Goal: Task Accomplishment & Management: Use online tool/utility

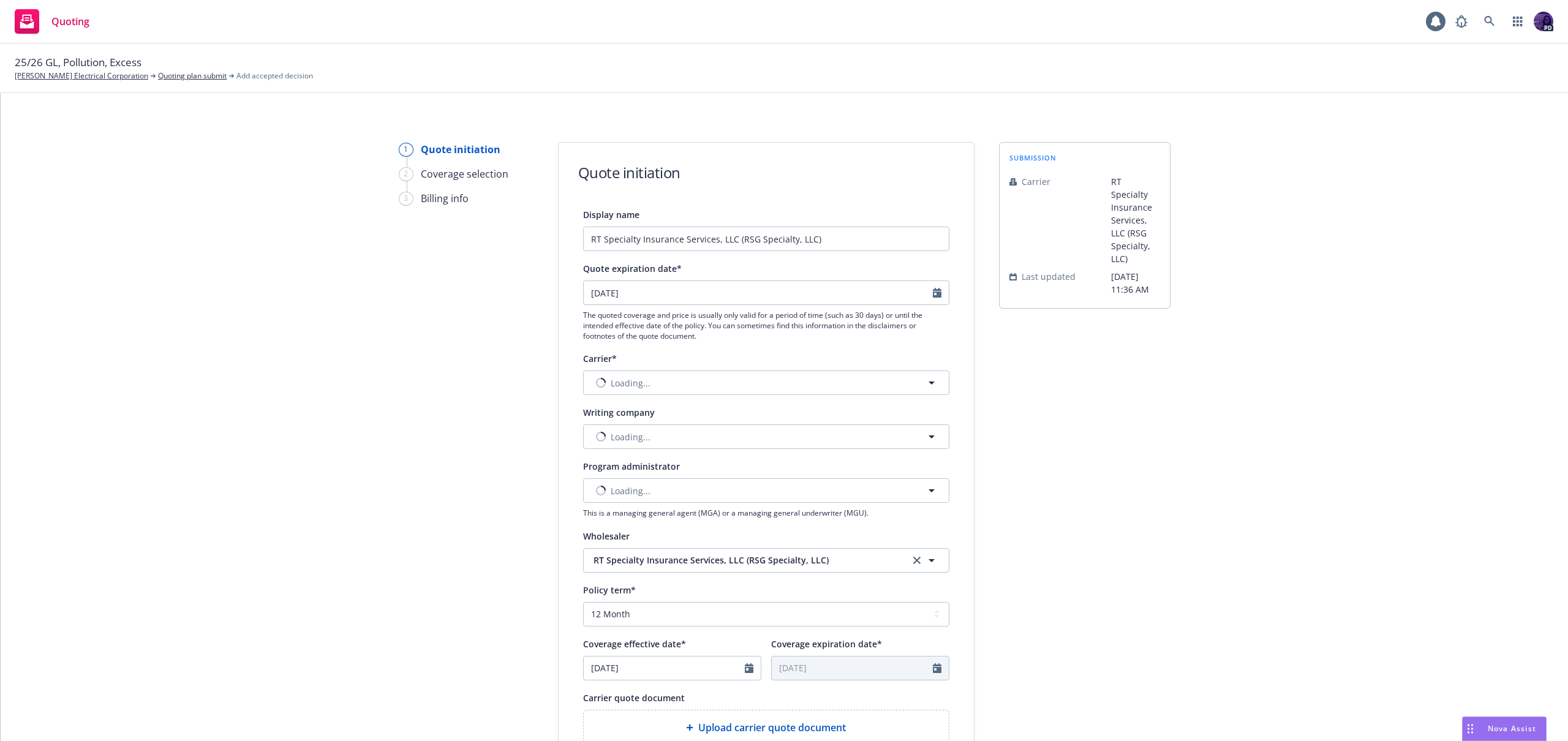
select select "12"
click at [666, 385] on button "Nothing selected" at bounding box center [766, 382] width 366 height 25
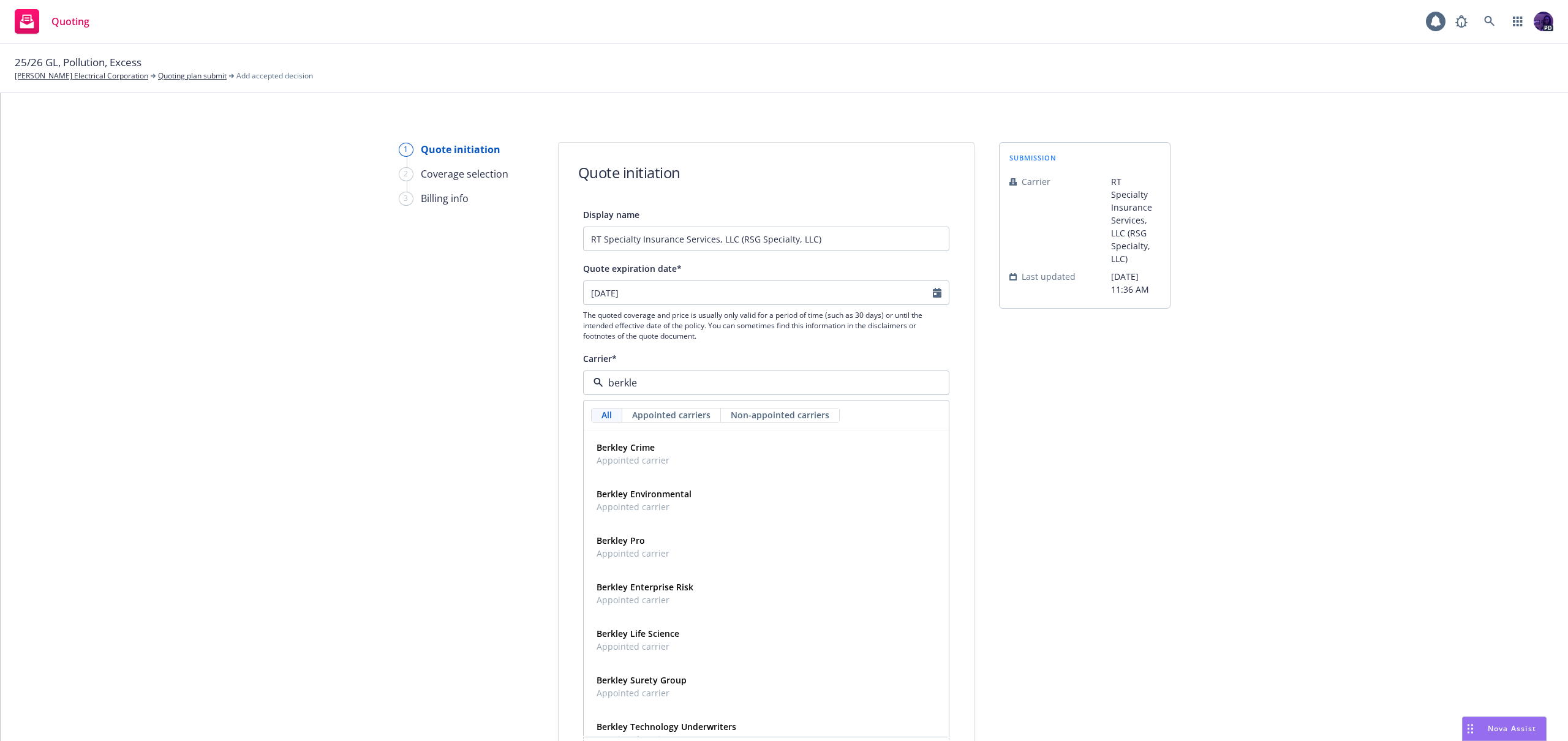
type input "berkley"
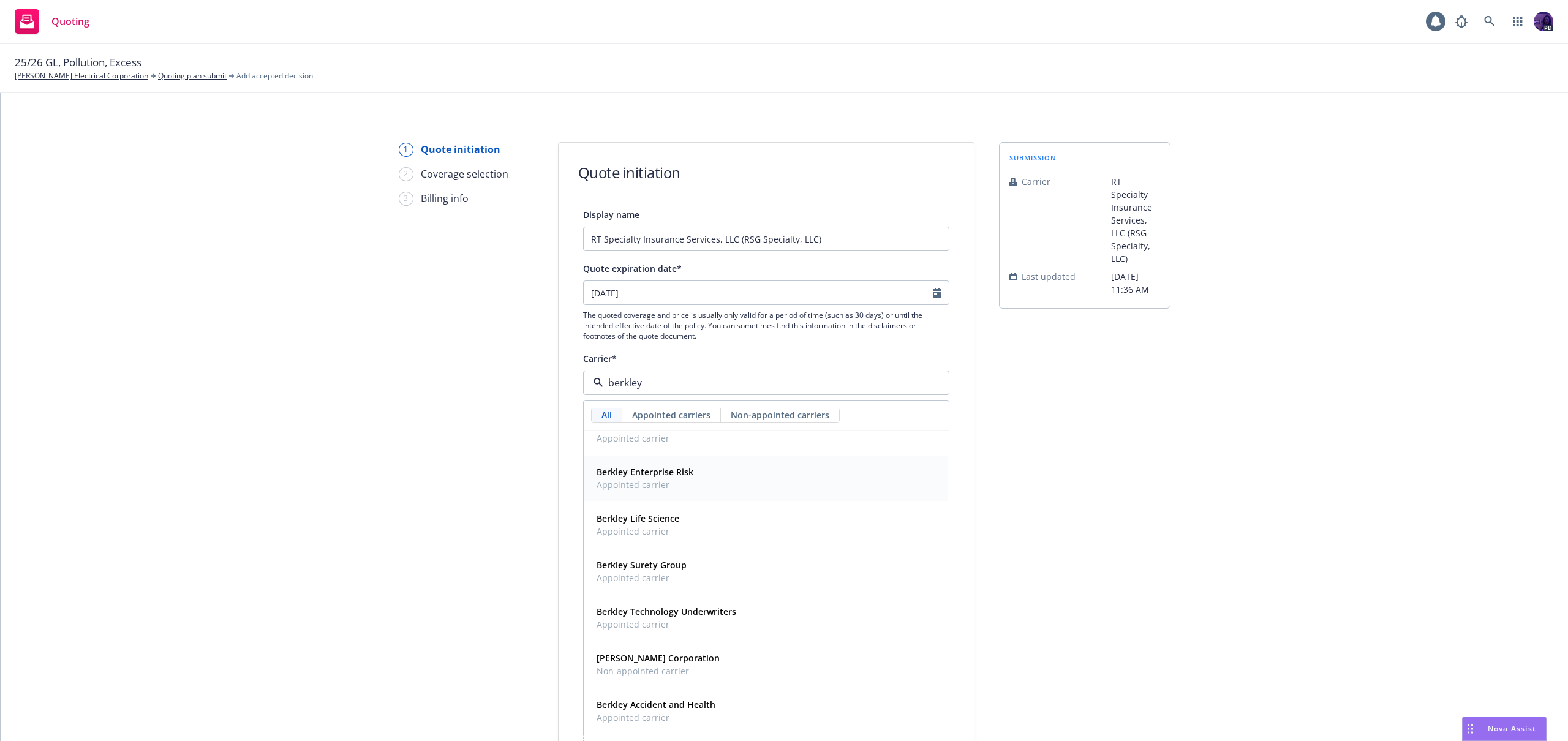
scroll to position [145, 0]
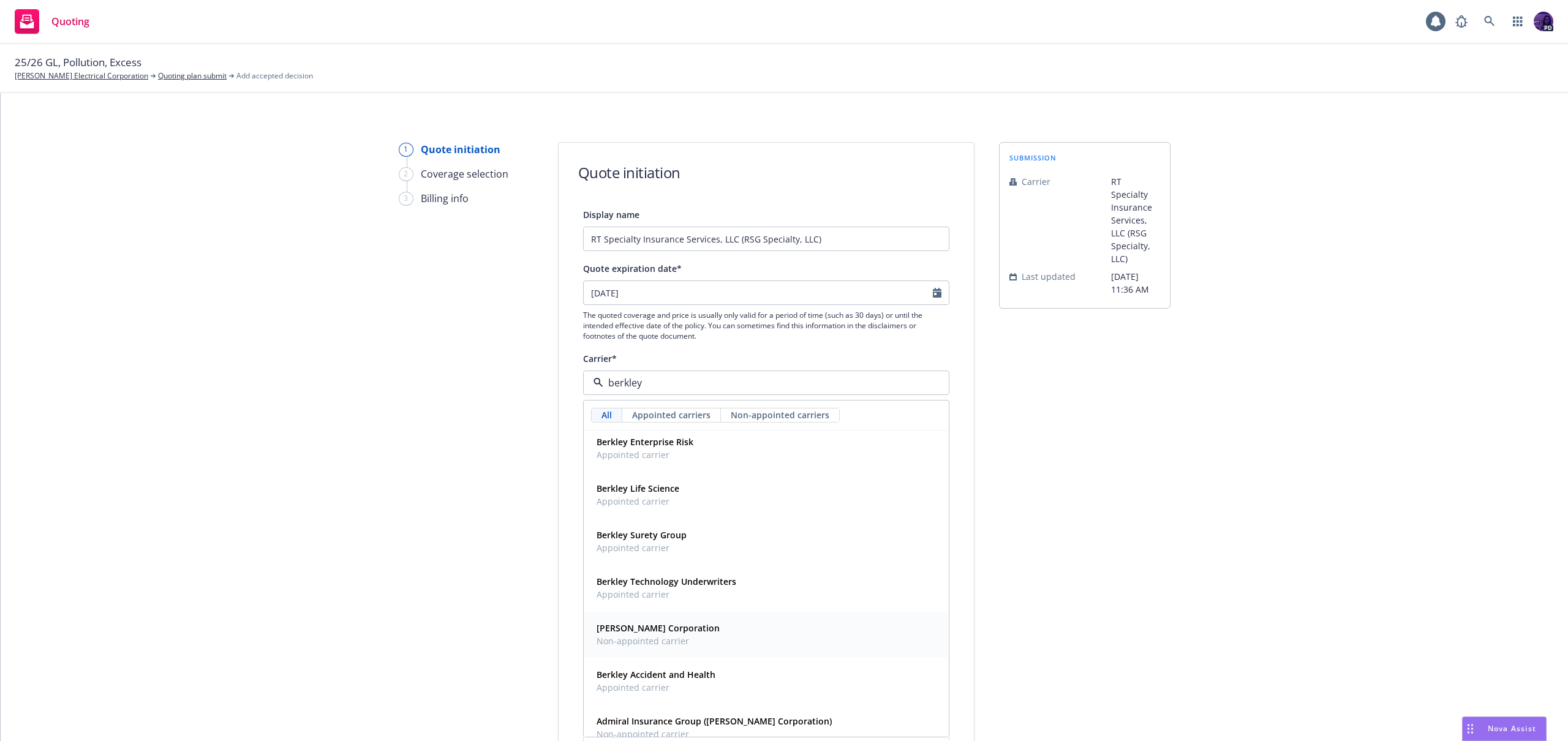
click at [707, 642] on div "[PERSON_NAME] Corporation Non-appointed carrier" at bounding box center [767, 633] width 349 height 31
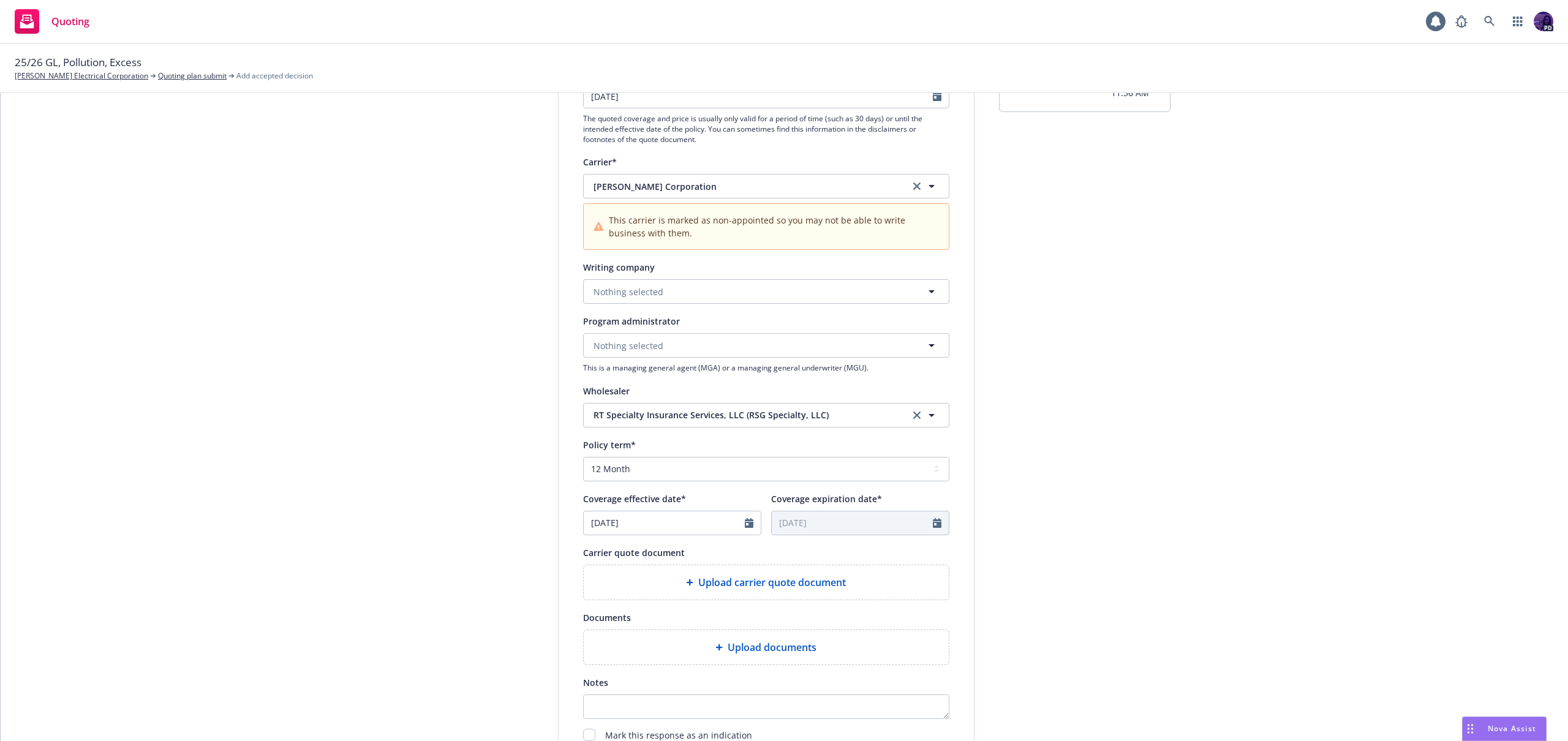
scroll to position [207, 0]
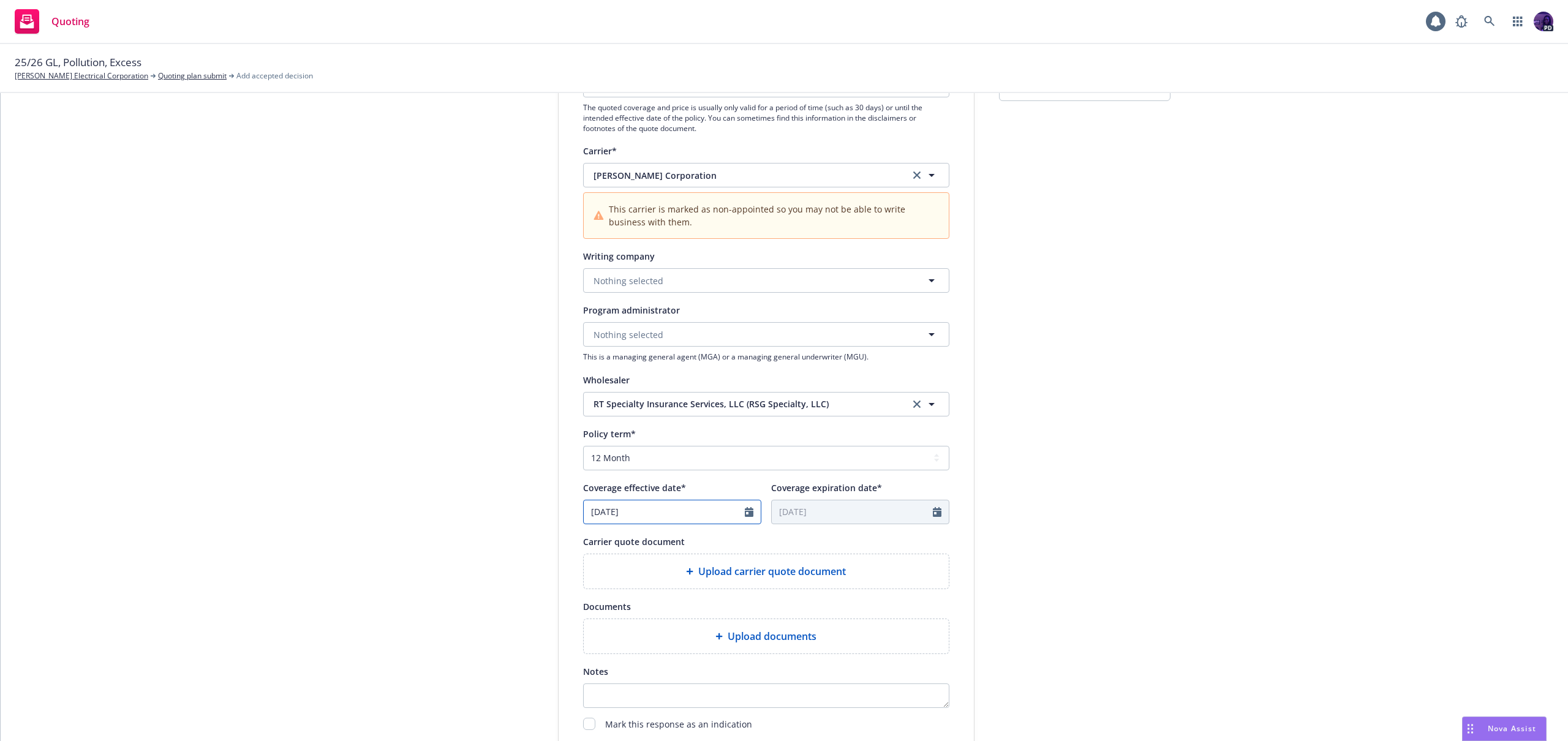
click at [745, 511] on icon "Calendar" at bounding box center [749, 512] width 9 height 10
click at [715, 539] on icon "button" at bounding box center [718, 541] width 7 height 7
select select "8"
click at [636, 624] on span "12" at bounding box center [638, 621] width 17 height 16
type input "[DATE]"
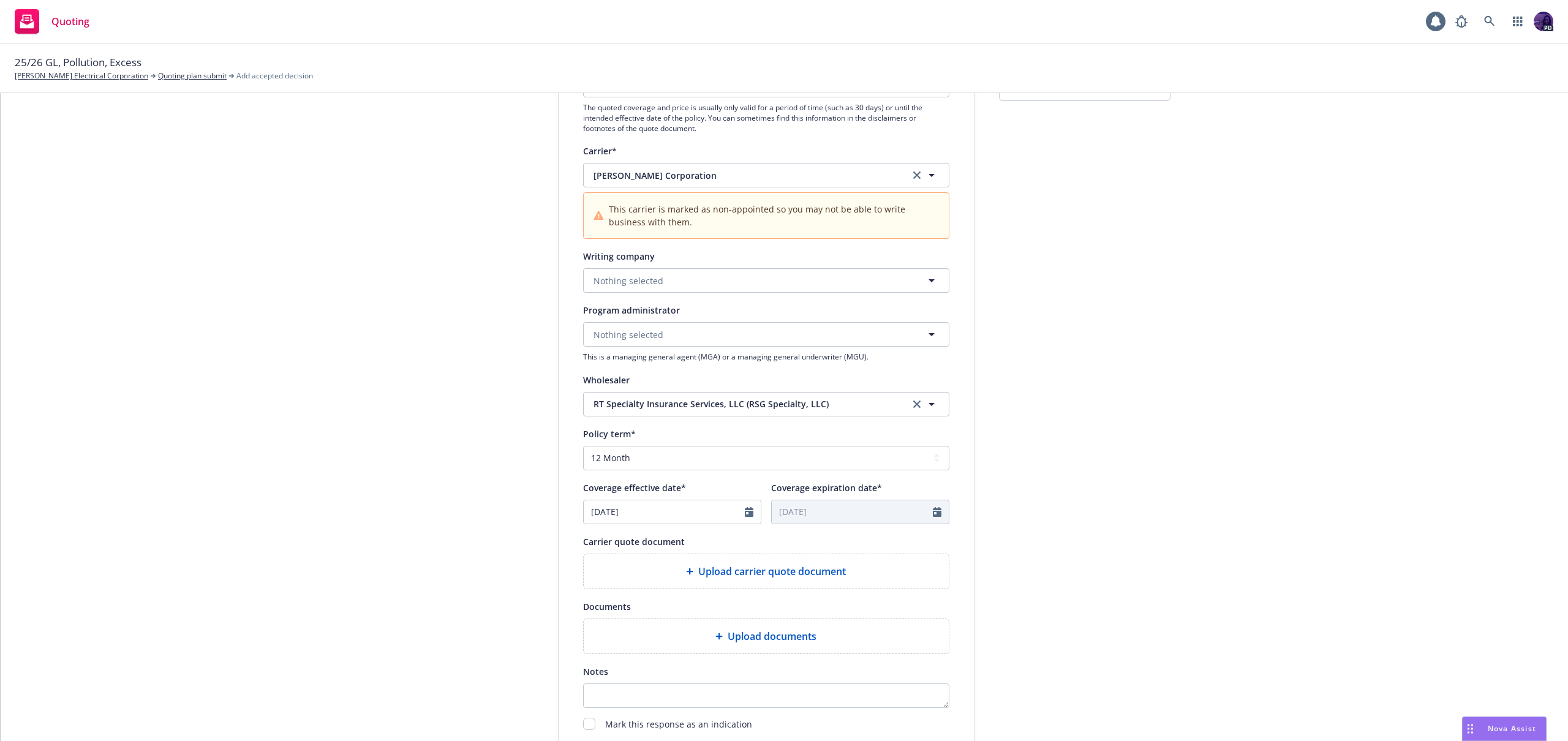
type input "[DATE]"
click at [770, 636] on span "Upload documents" at bounding box center [772, 635] width 89 height 15
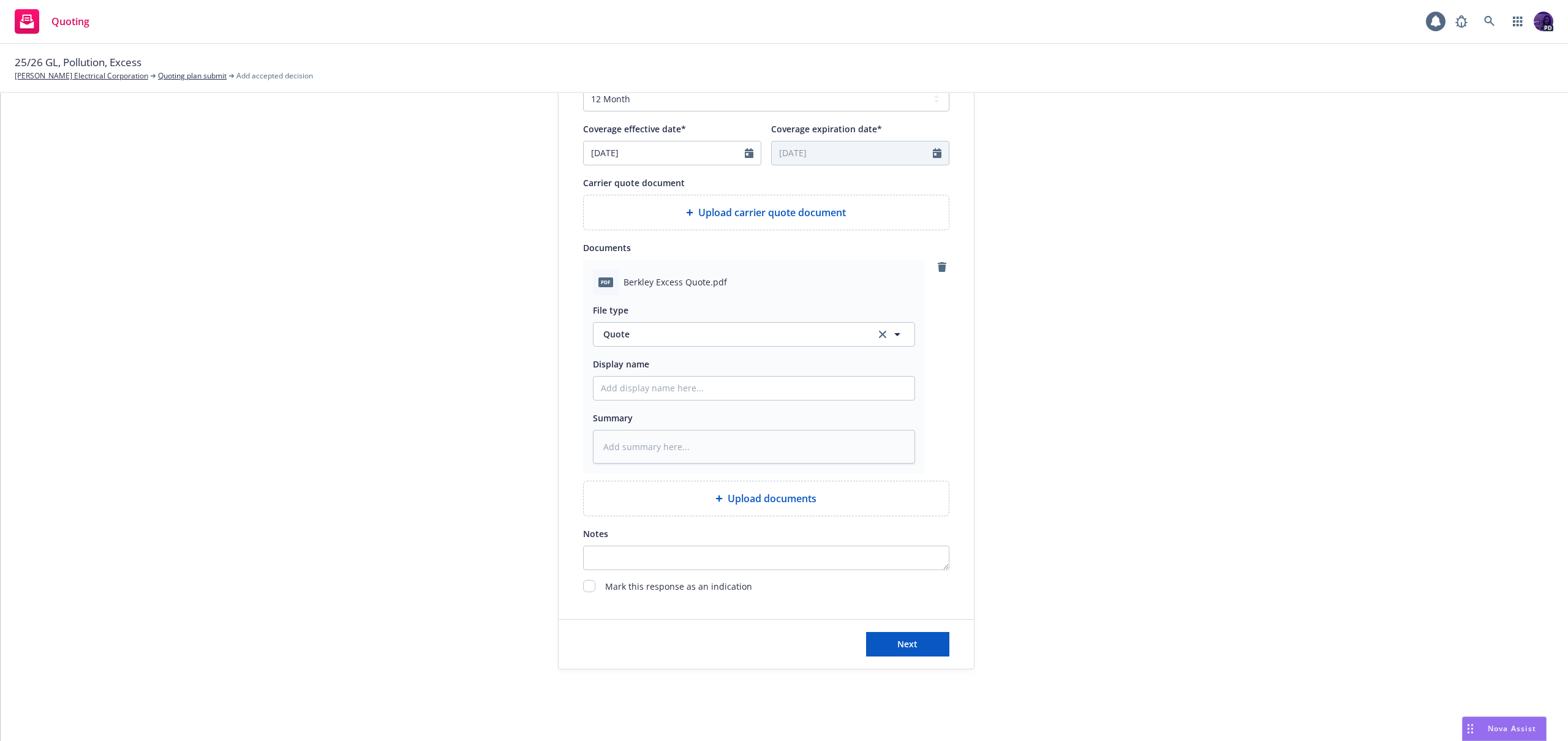
scroll to position [573, 0]
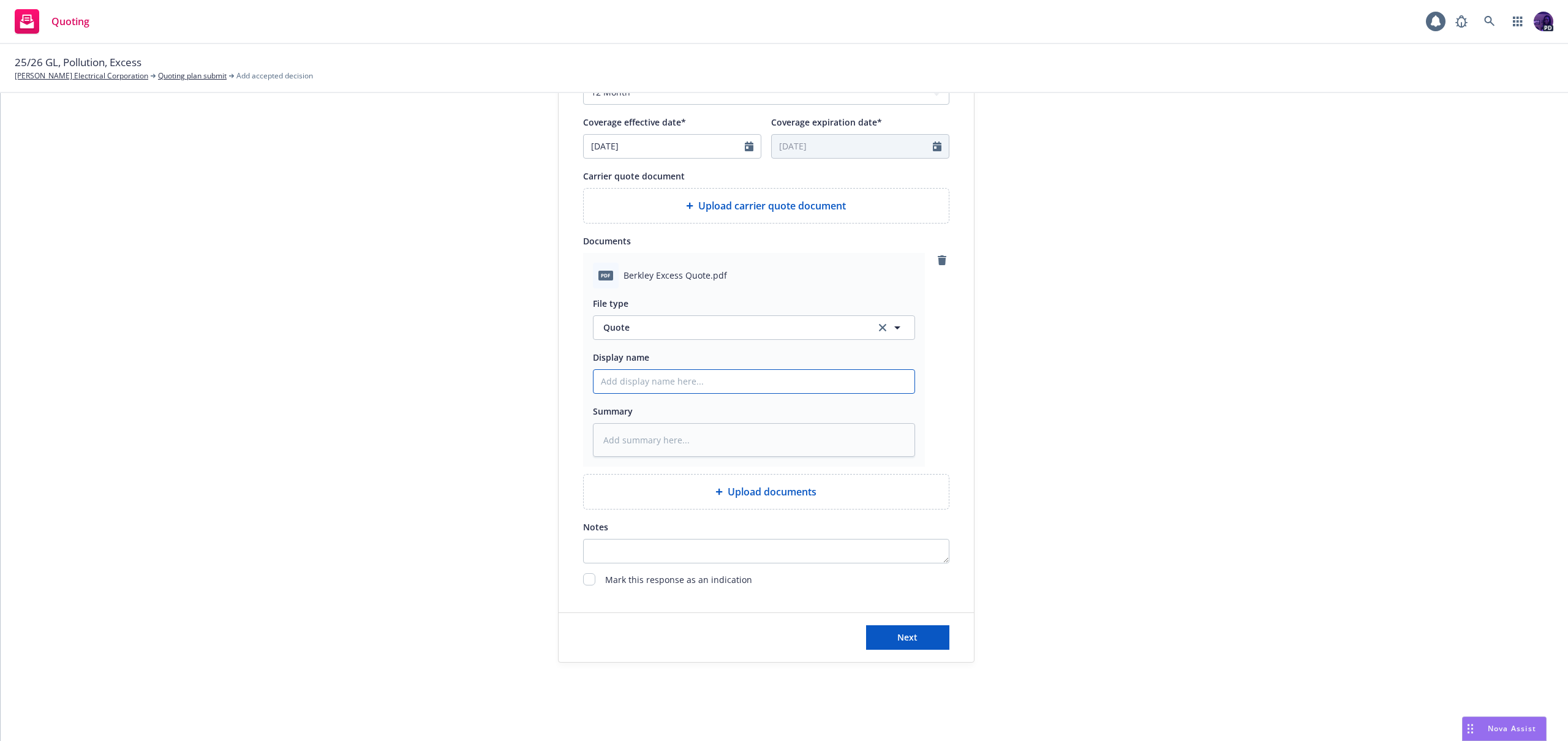
click at [671, 380] on input "Display name" at bounding box center [753, 382] width 321 height 24
type textarea "x"
type input "2"
type textarea "x"
type input "25"
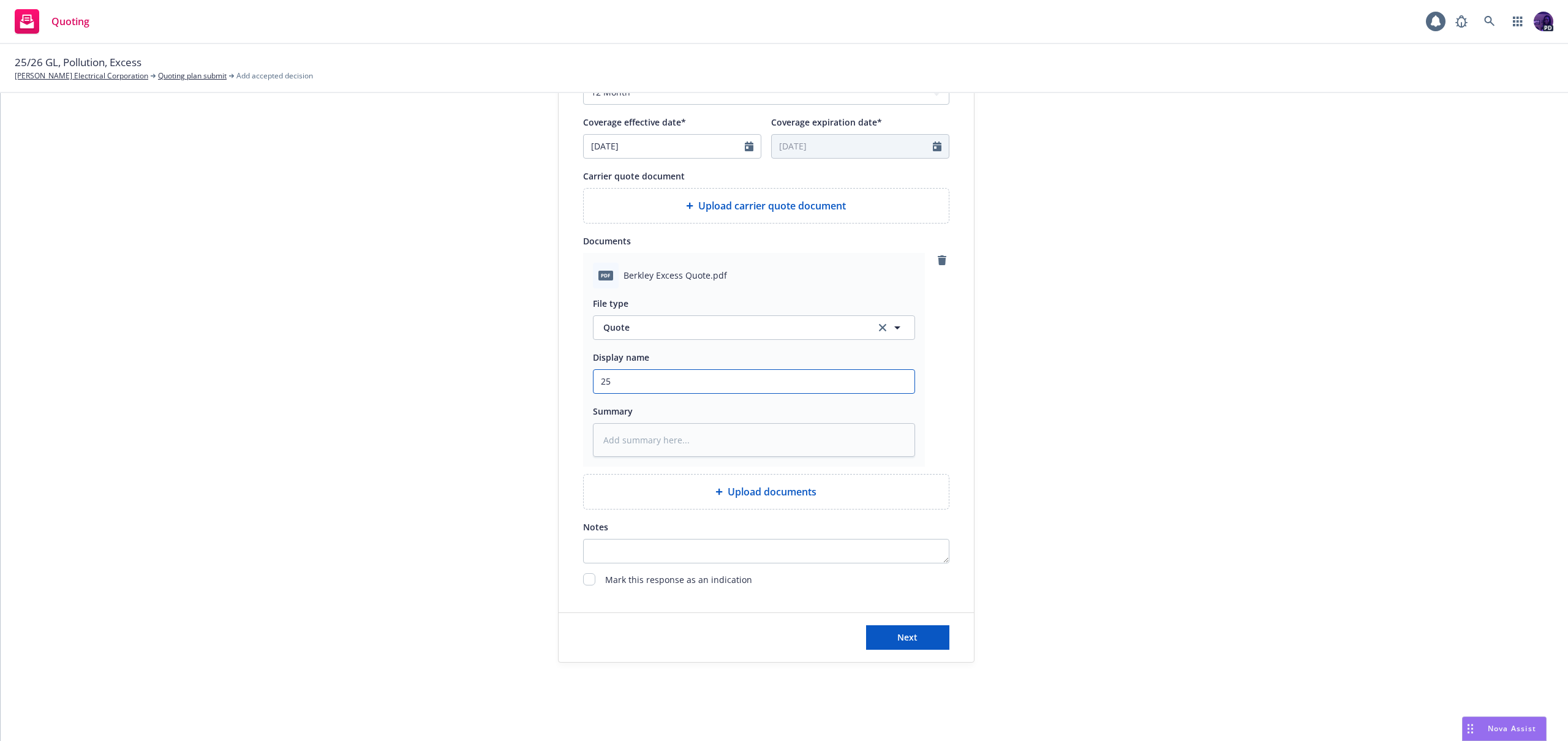
type textarea "x"
type input "25/"
type textarea "x"
type input "25/2"
type textarea "x"
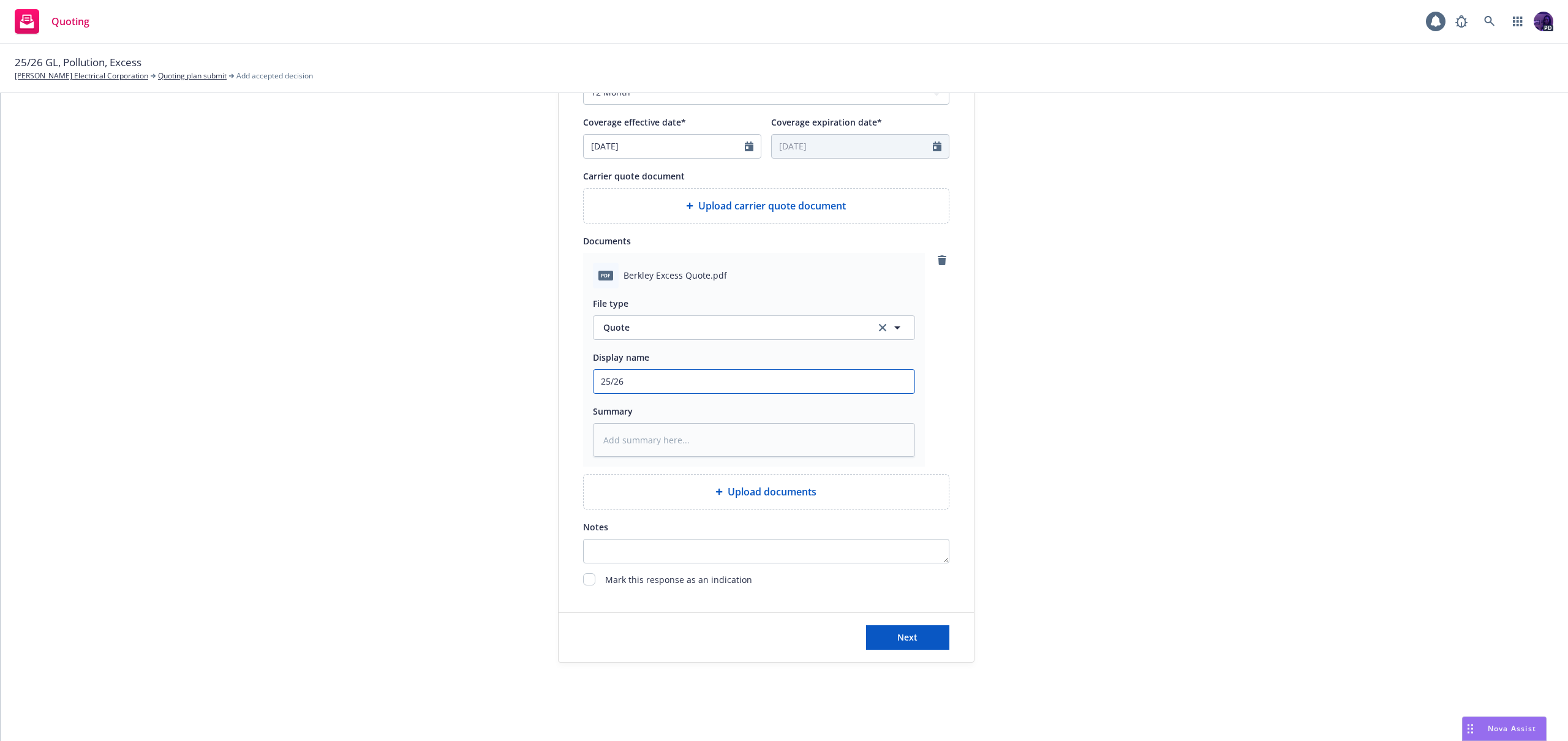
type input "25/26"
type textarea "x"
type input "25/26 X"
type textarea "x"
type input "25/26 XS"
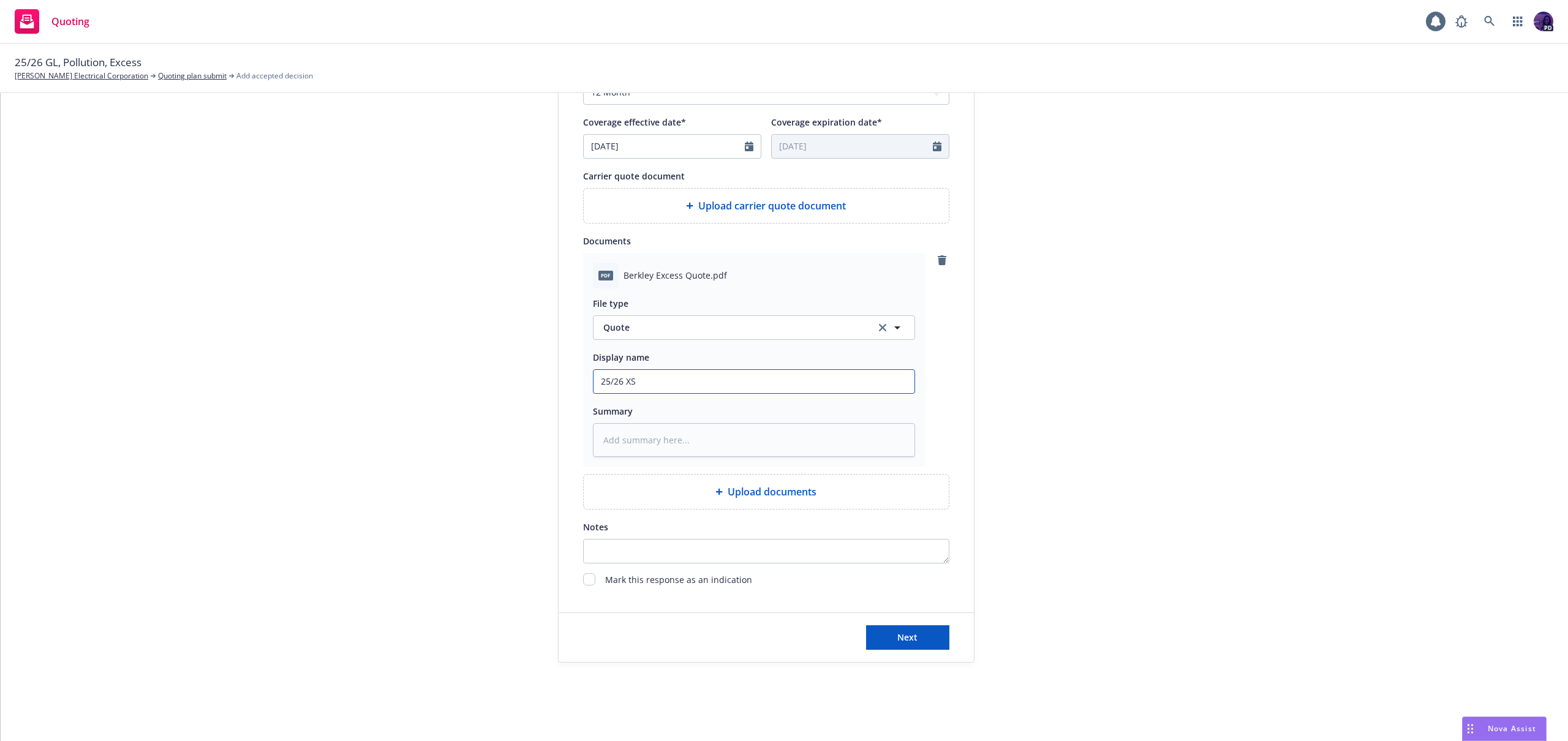
type textarea "x"
type input "25/26 XS"
type textarea "x"
type input "25/26 XS Q"
type textarea "x"
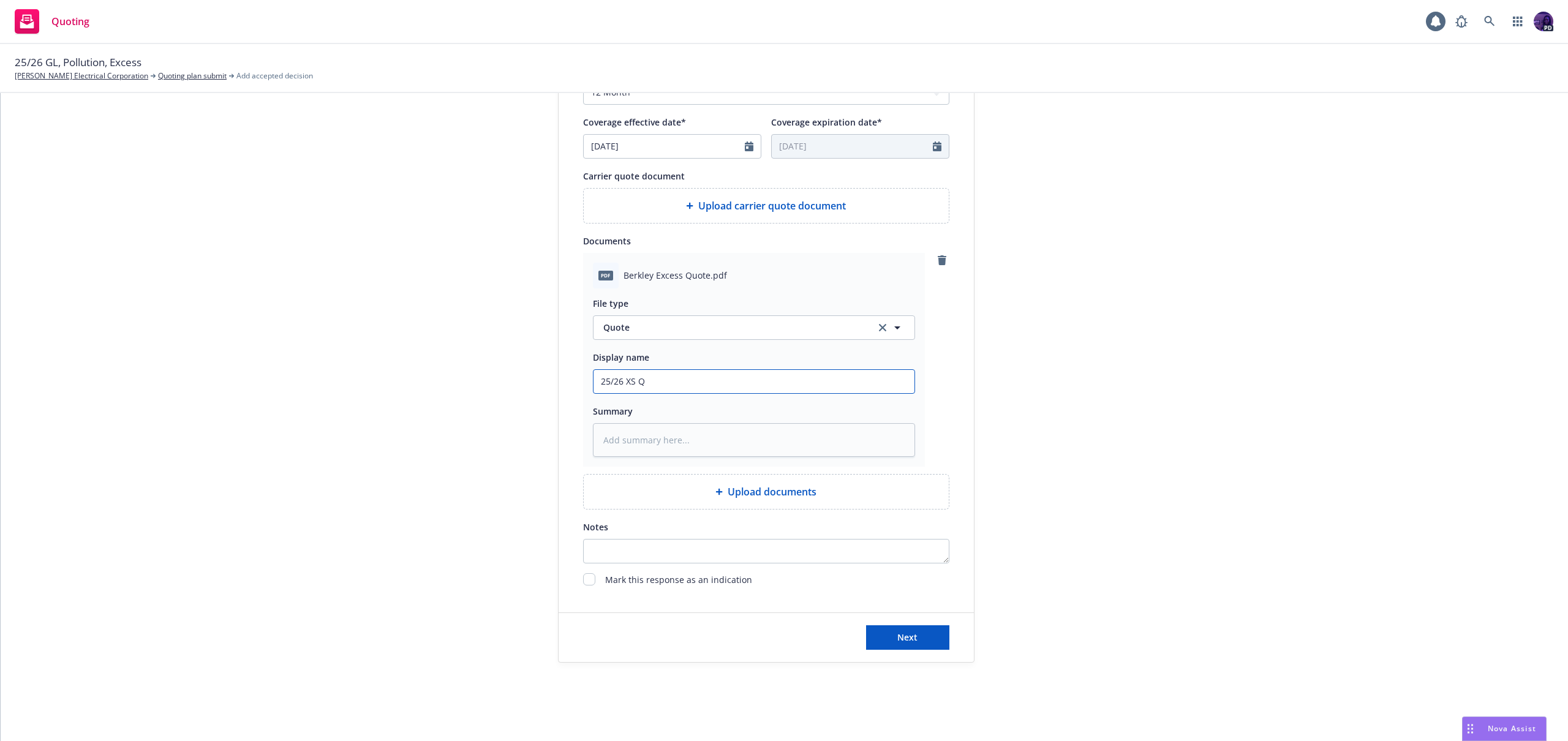
type input "25/26 XS Qu"
type textarea "x"
type input "25/26 XS Quo"
type textarea "x"
type input "25/26 XS Quote"
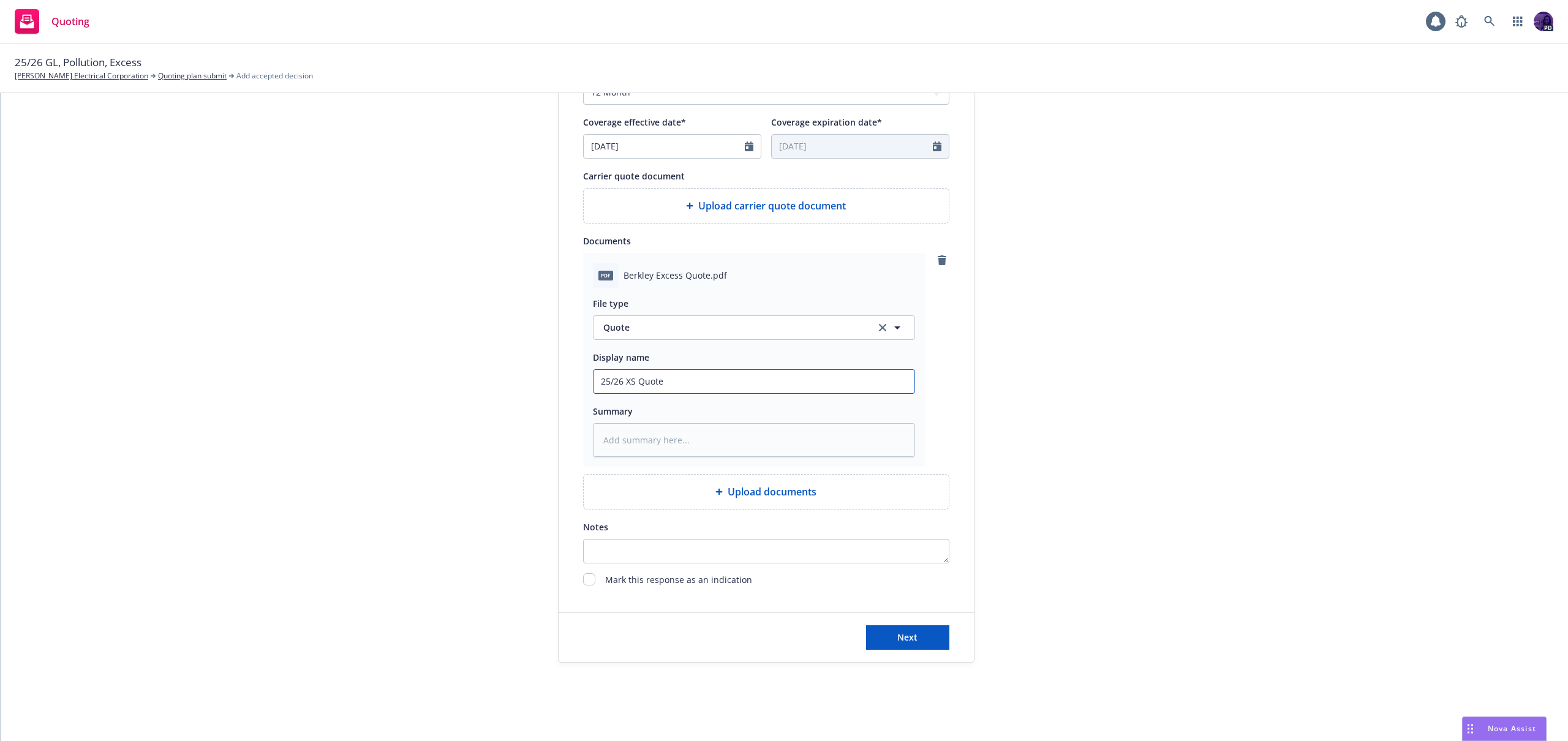
type textarea "x"
type input "25/26 XS Quote"
type textarea "x"
type input "25/26 XS Quote -"
type textarea "x"
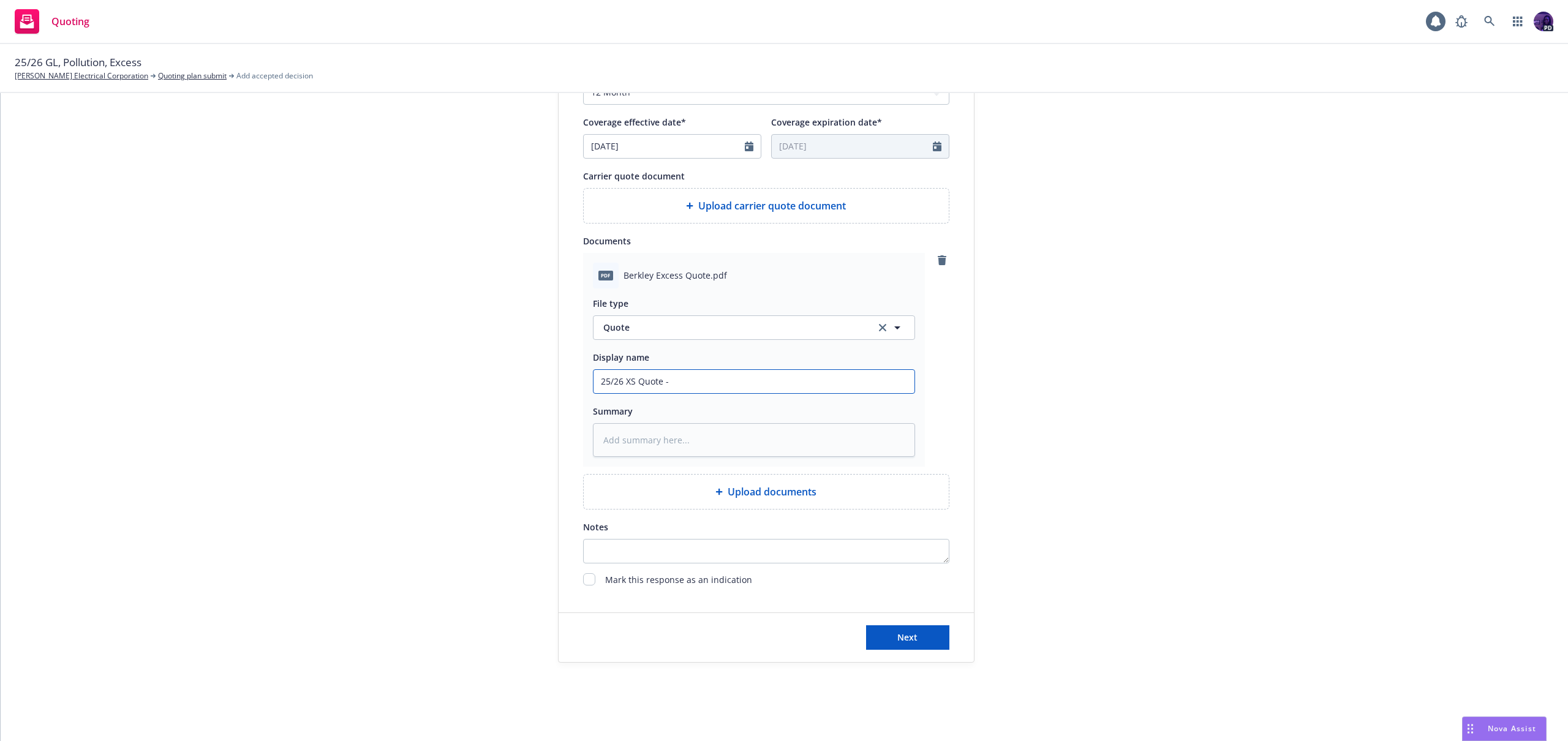
type input "25/26 XS Quote -"
type textarea "x"
type input "25/26 XS Quote -"
type textarea "x"
type input "25/26 XS Quote"
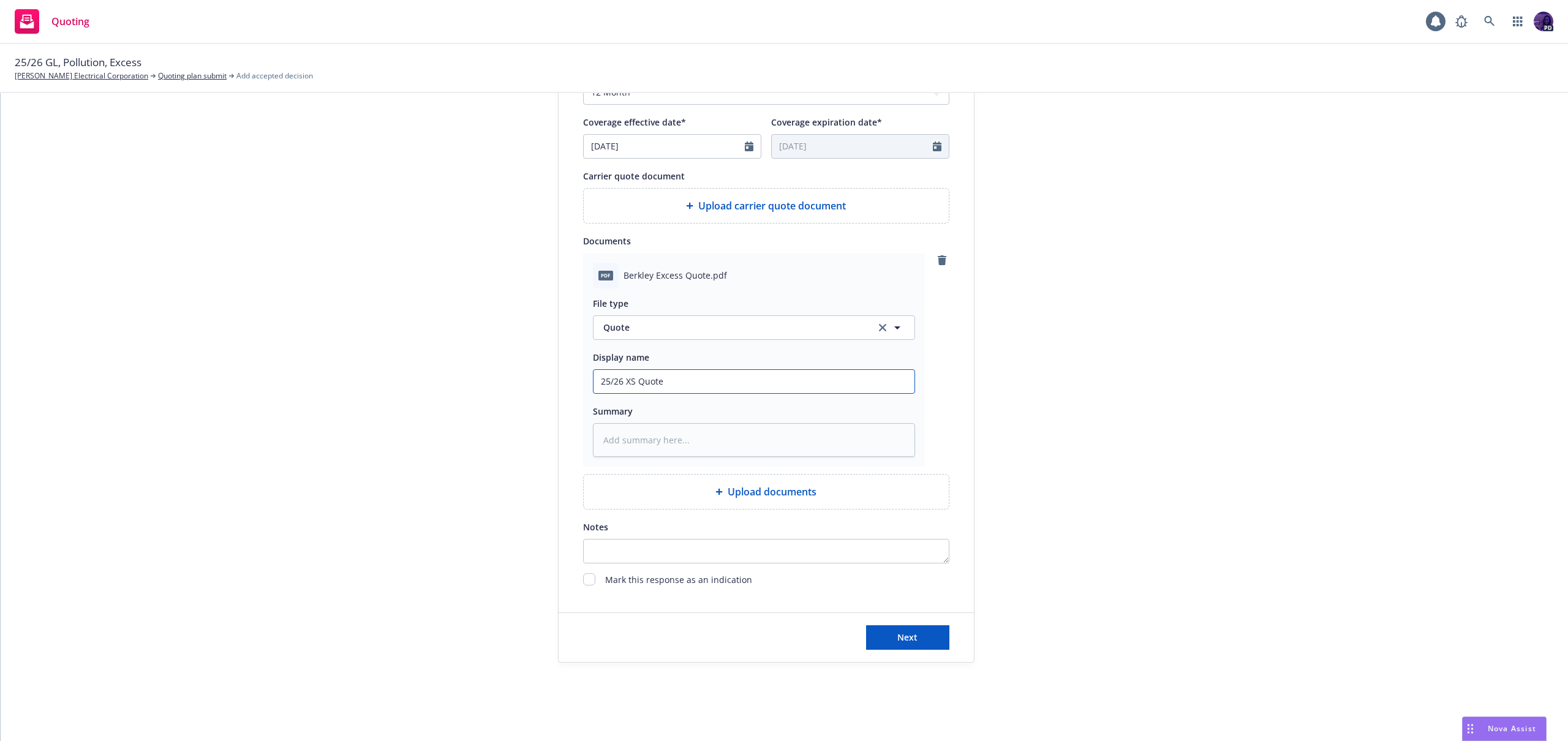
type textarea "x"
type input "25/26 XS Quote -"
type textarea "x"
type input "25/26 XS Quote -"
type textarea "x"
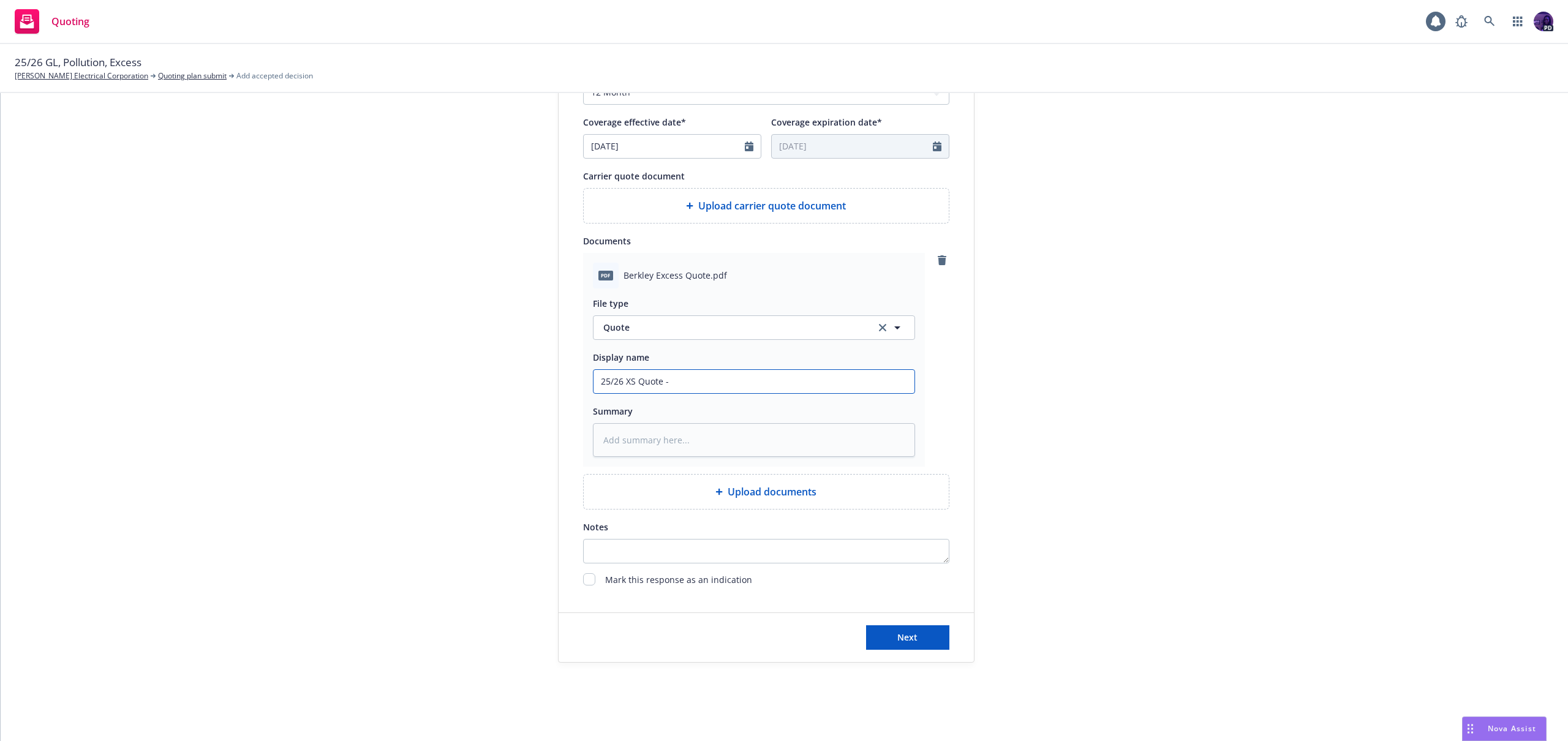
type input "25/26 XS Quote - B"
type textarea "x"
type input "25/26 XS Quote - Br"
type textarea "x"
type input "25/26 XS Quote - Be"
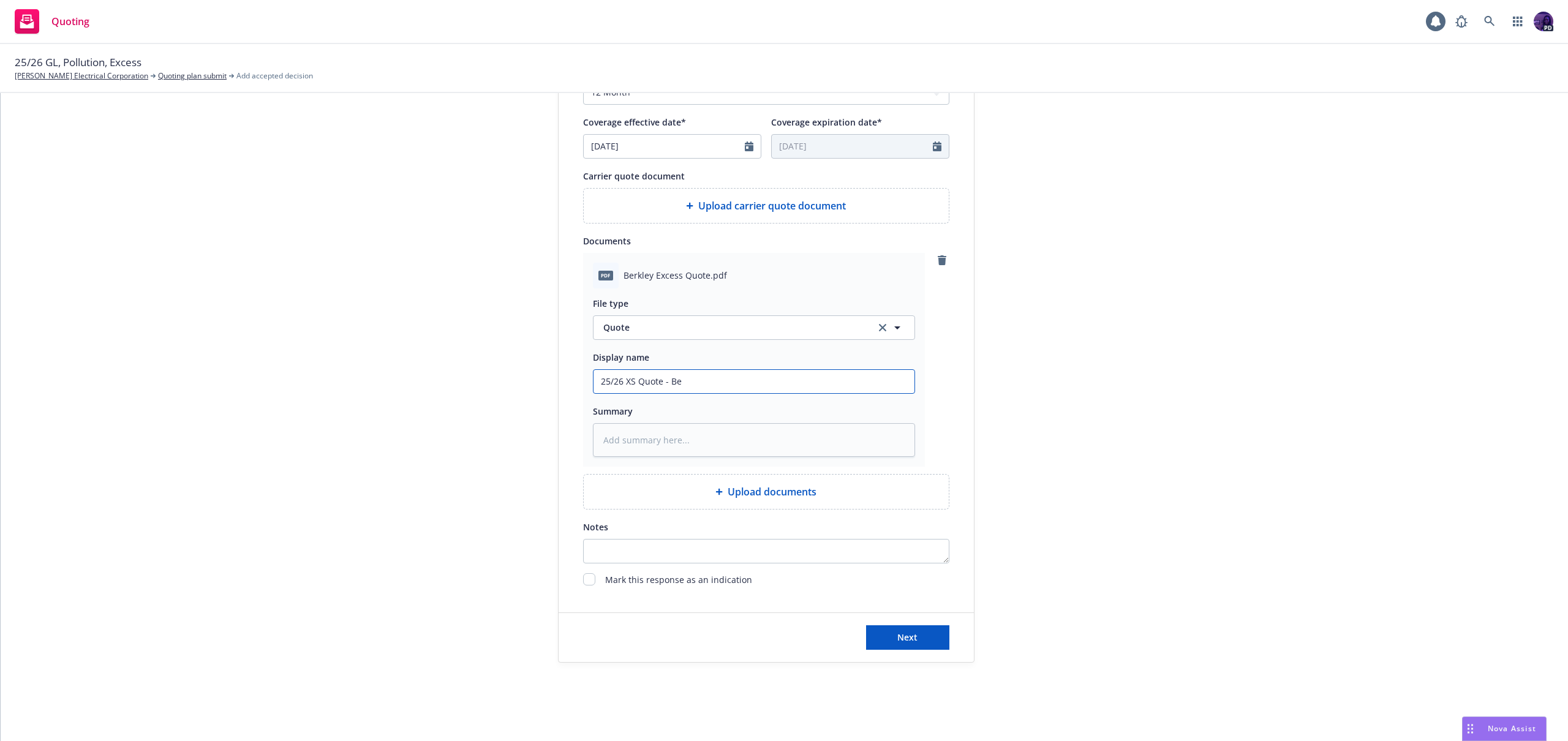
type textarea "x"
type input "25/26 XS Quote - Ber"
type textarea "x"
type input "25/26 XS Quote - [PERSON_NAME]"
type textarea "x"
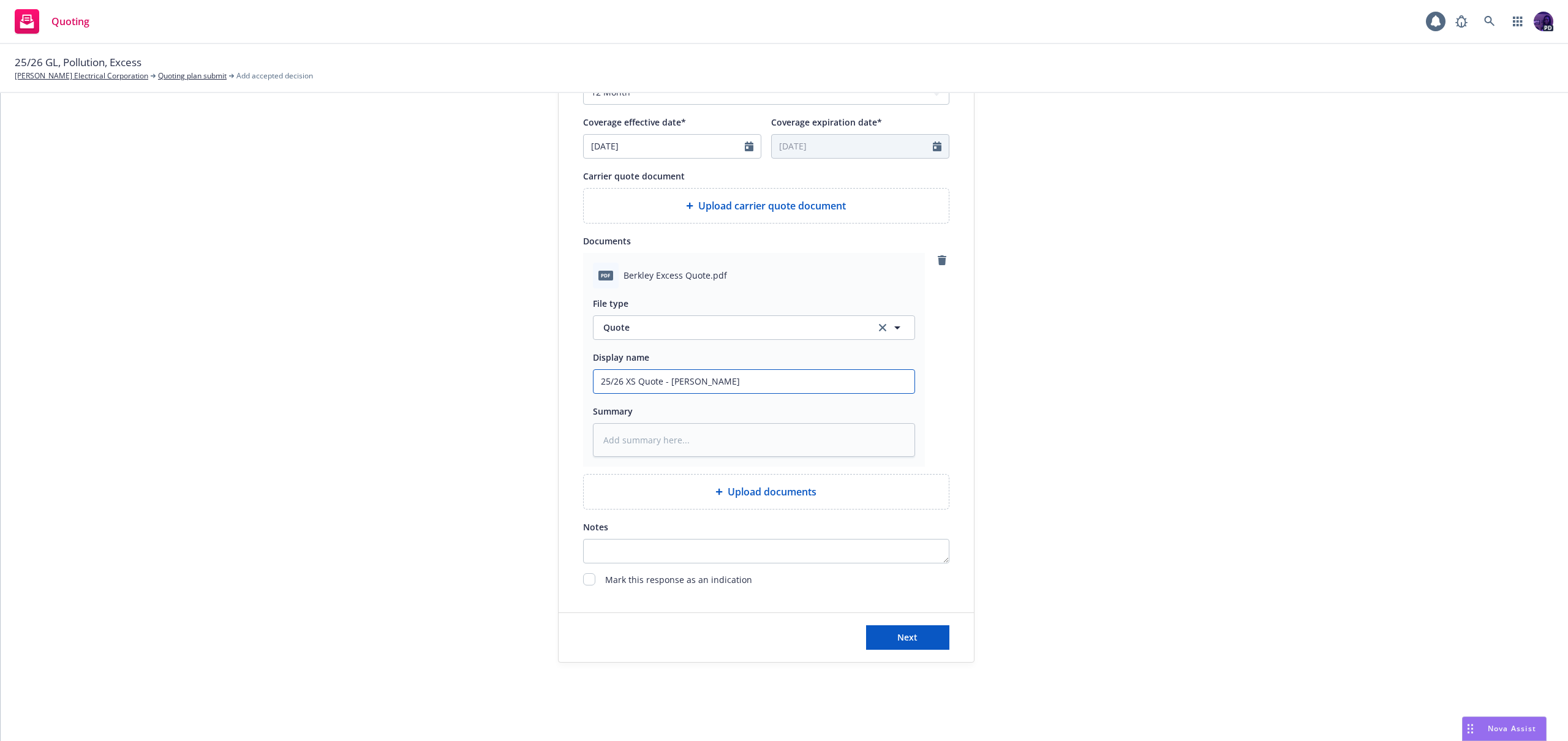
type input "25/26 XS Quote - Berkl"
type textarea "x"
type input "25/26 XS Quote - Berkle"
type textarea "x"
type input "25/26 XS Quote - Berkley"
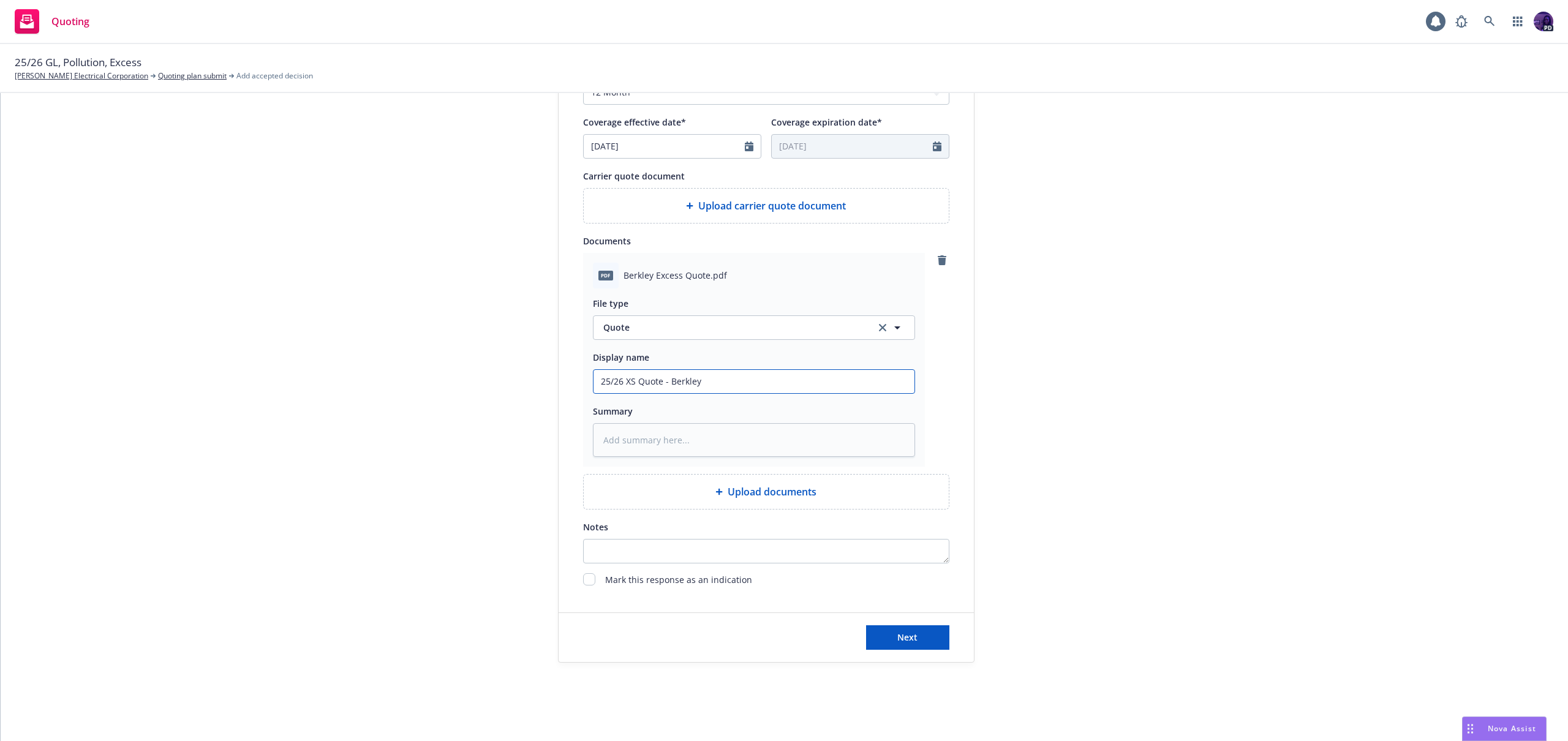
type textarea "x"
type input "25/26 XS Quote - Berkley"
type textarea "x"
type input "25/26 XS Quote - Berkley $"
type textarea "x"
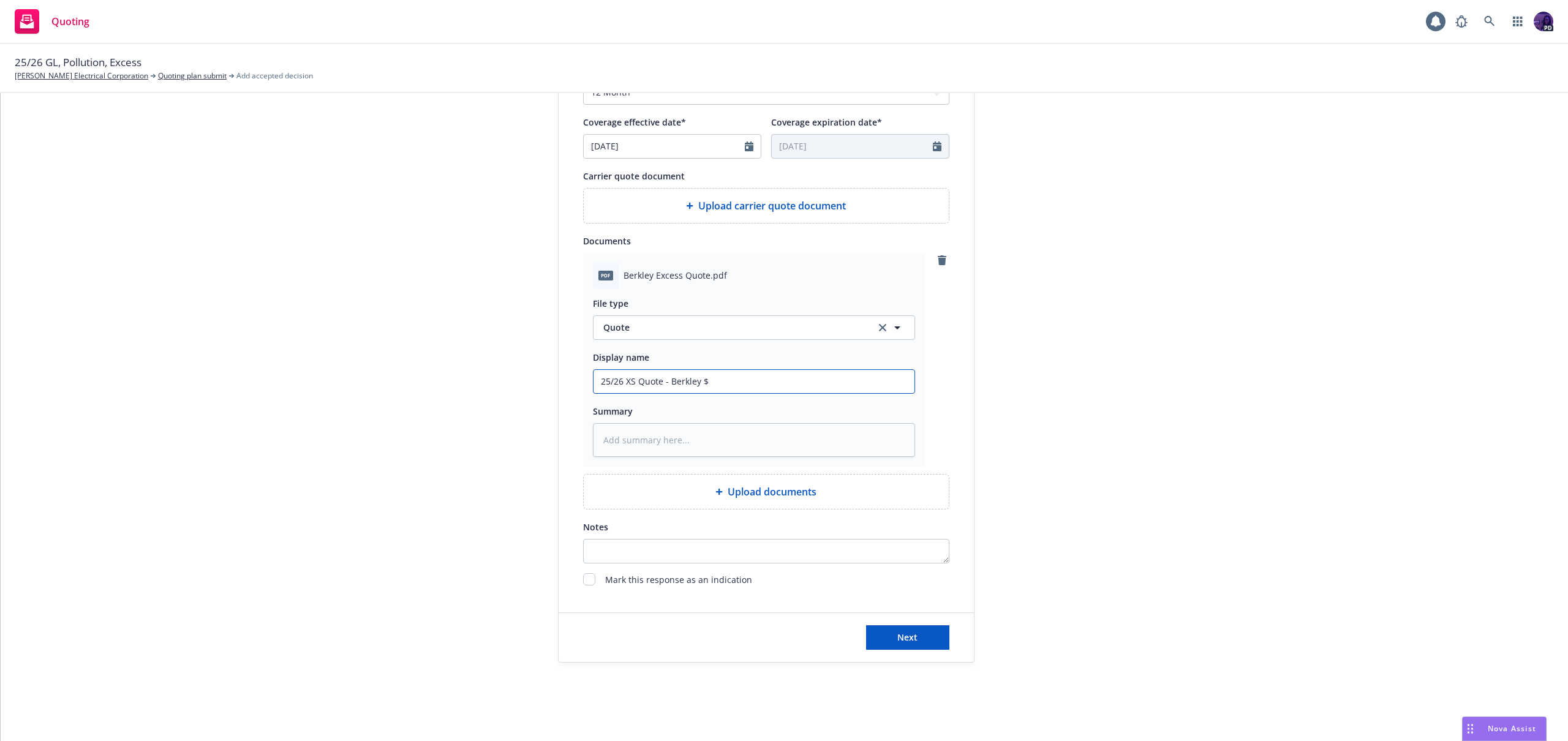
type input "25/26 XS Quote - Berkley $1"
type textarea "x"
type input "25/26 XS Quote - Berkley $13"
type textarea "x"
type input "25/26 XS Quote - Berkley $13,"
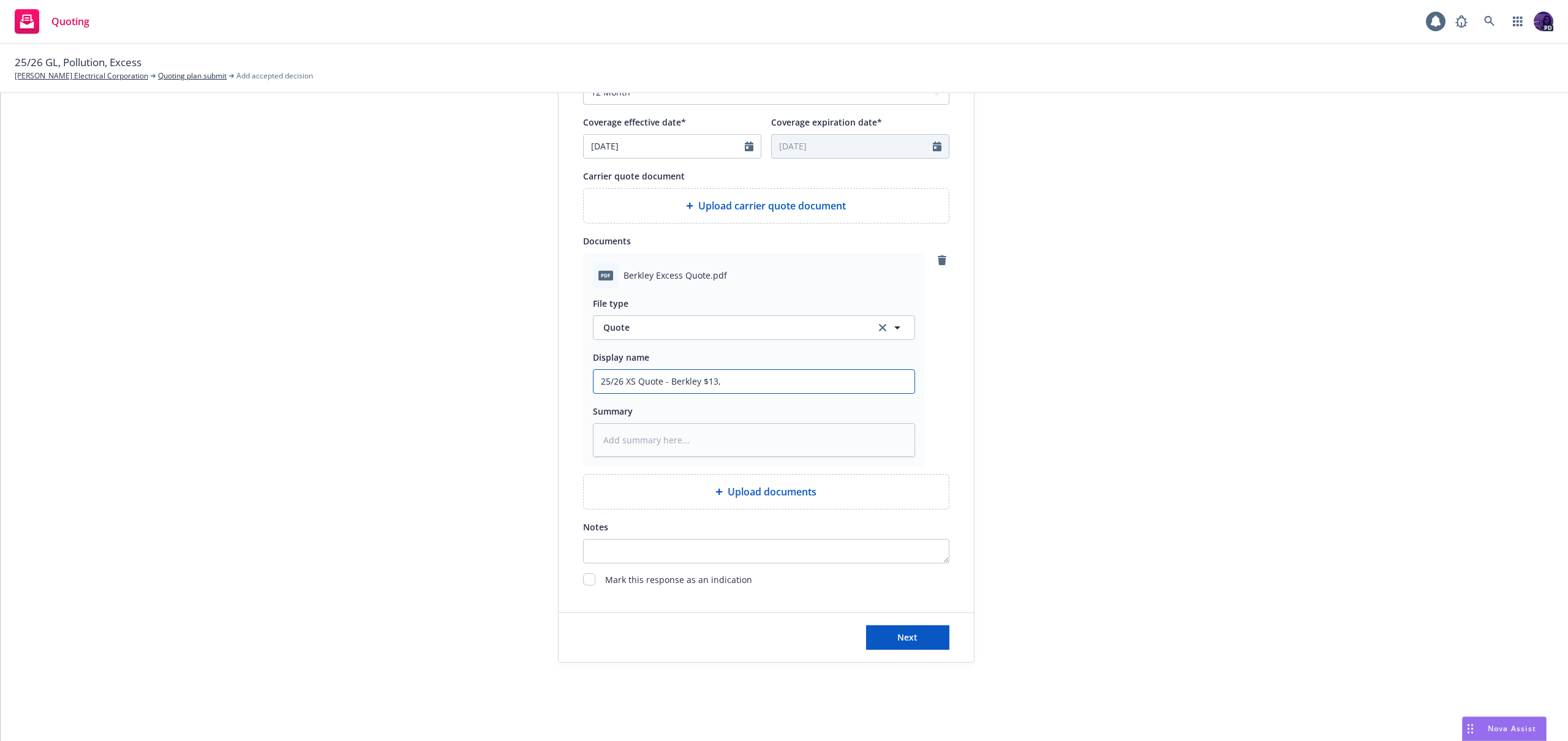
type textarea "x"
type input "25/26 XS Quote - Berkley $13,5"
type textarea "x"
type input "25/26 XS Quote - Berkley $13,53"
type textarea "x"
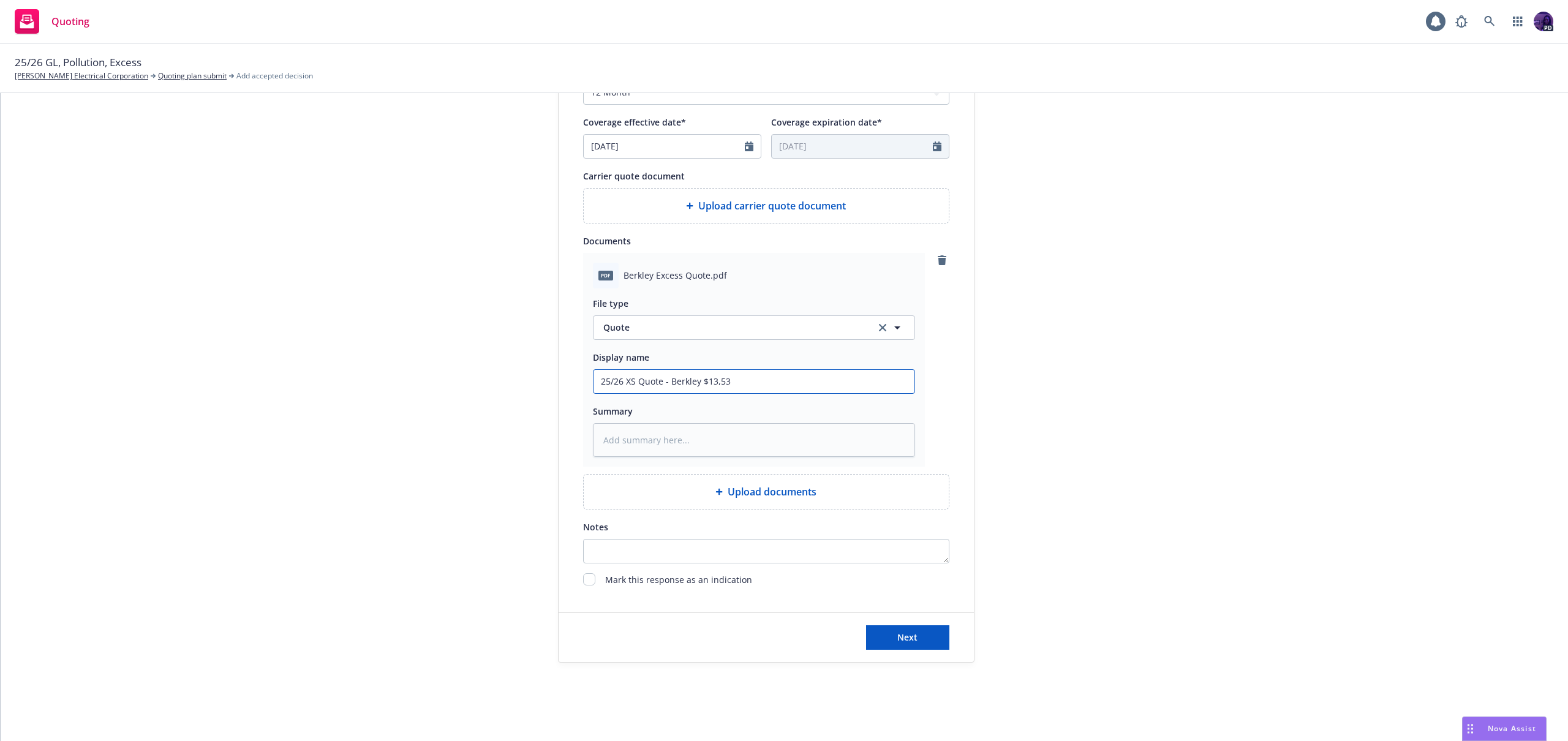
type input "25/26 XS Quote - Berkley $13,538"
type textarea "x"
type input "25/26 XS Quote - Berkley $13,538."
type textarea "x"
type input "25/26 XS Quote - Berkley $13,538.5"
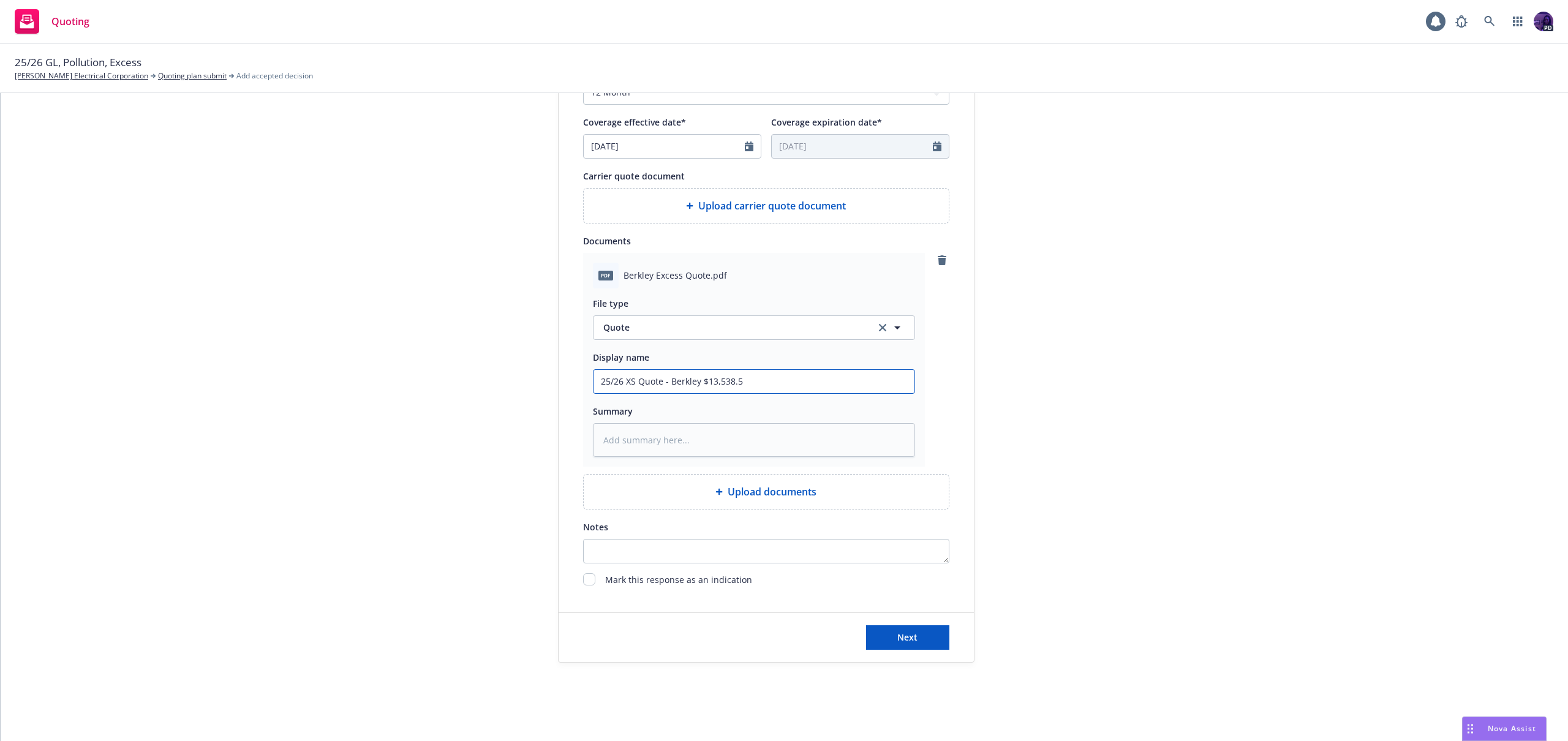
type textarea "x"
type input "25/26 XS Quote - Berkley $13,538.55"
click at [860, 653] on div "Next" at bounding box center [766, 637] width 415 height 49
click at [868, 643] on button "Next" at bounding box center [908, 637] width 83 height 25
type textarea "x"
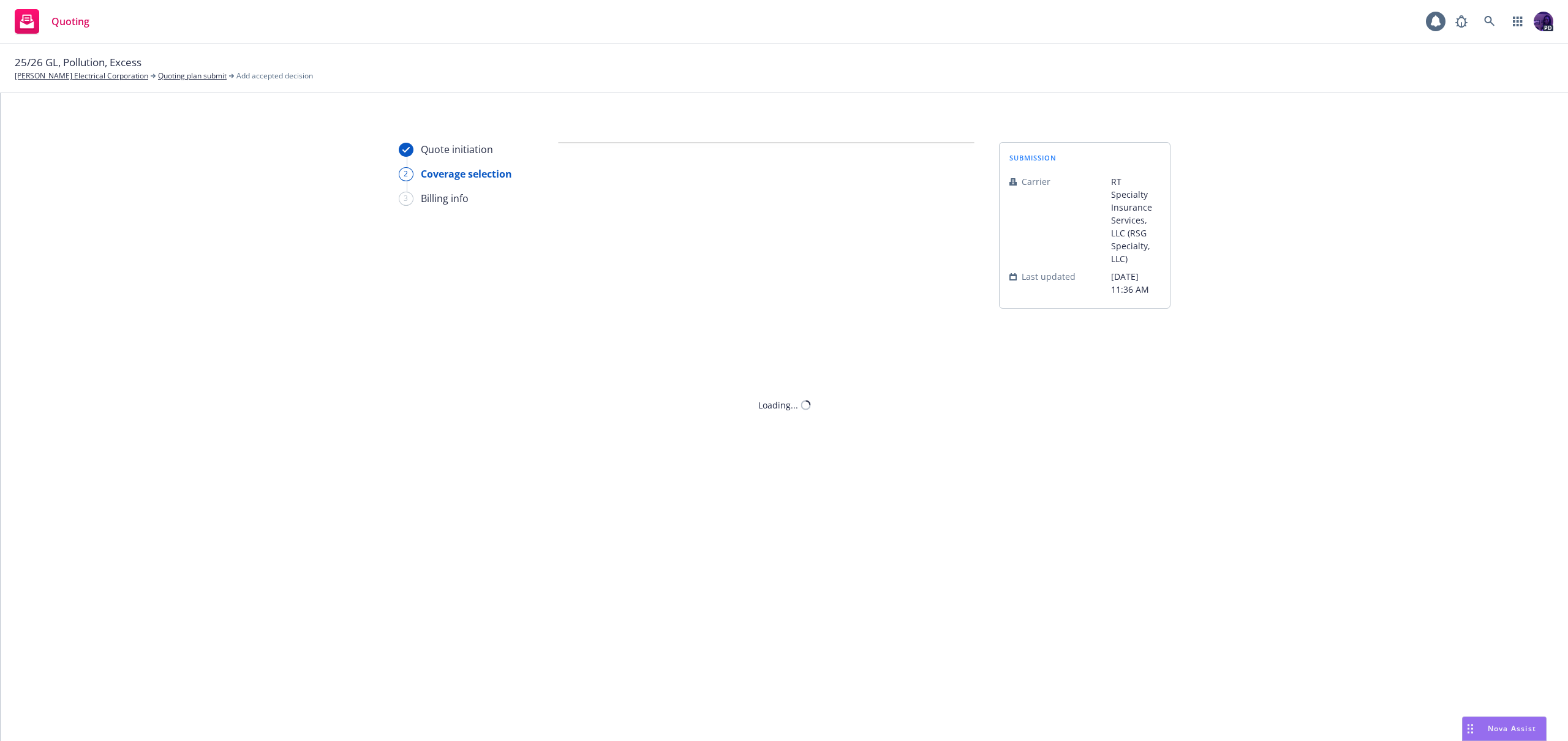
scroll to position [0, 0]
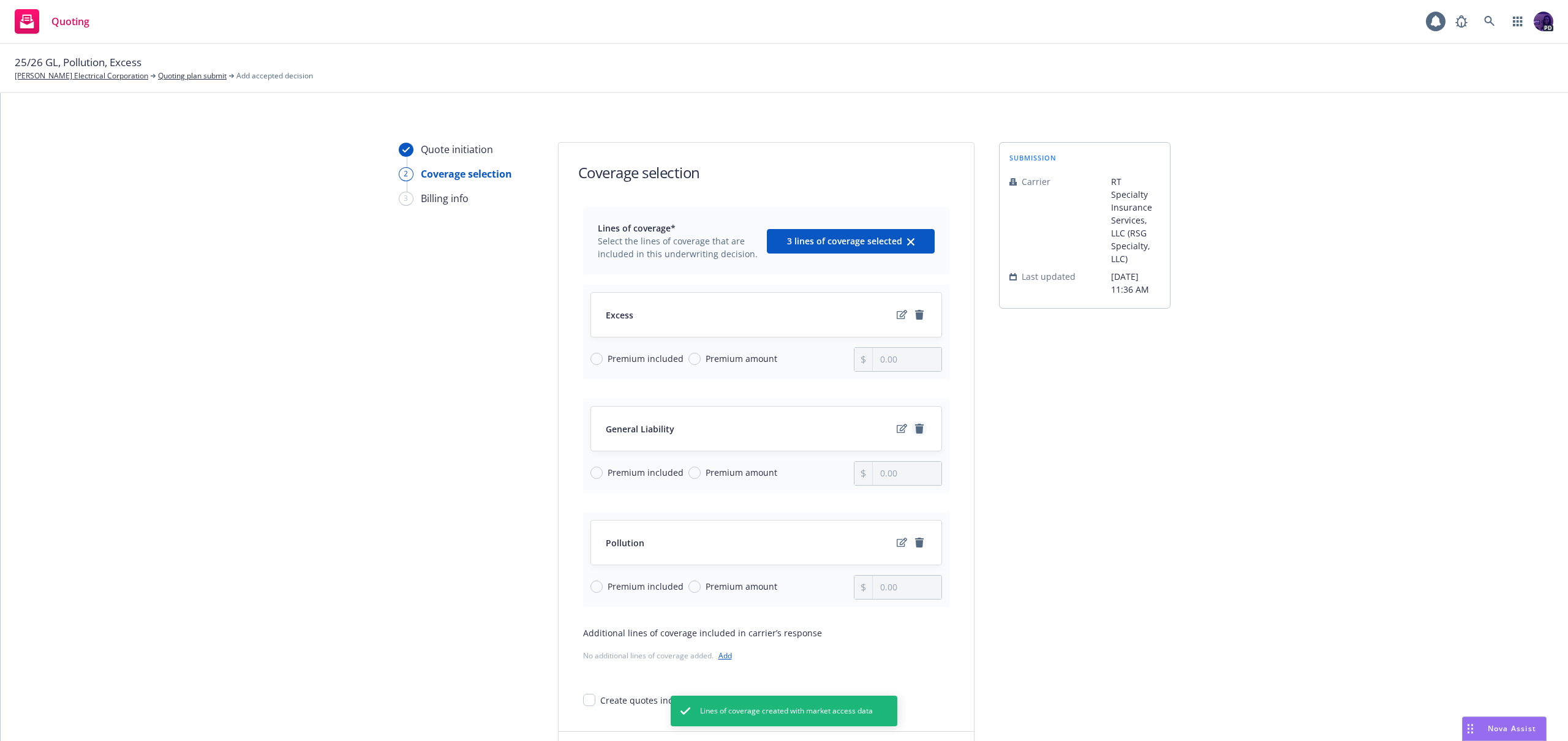
click at [915, 423] on icon "remove" at bounding box center [920, 428] width 10 height 10
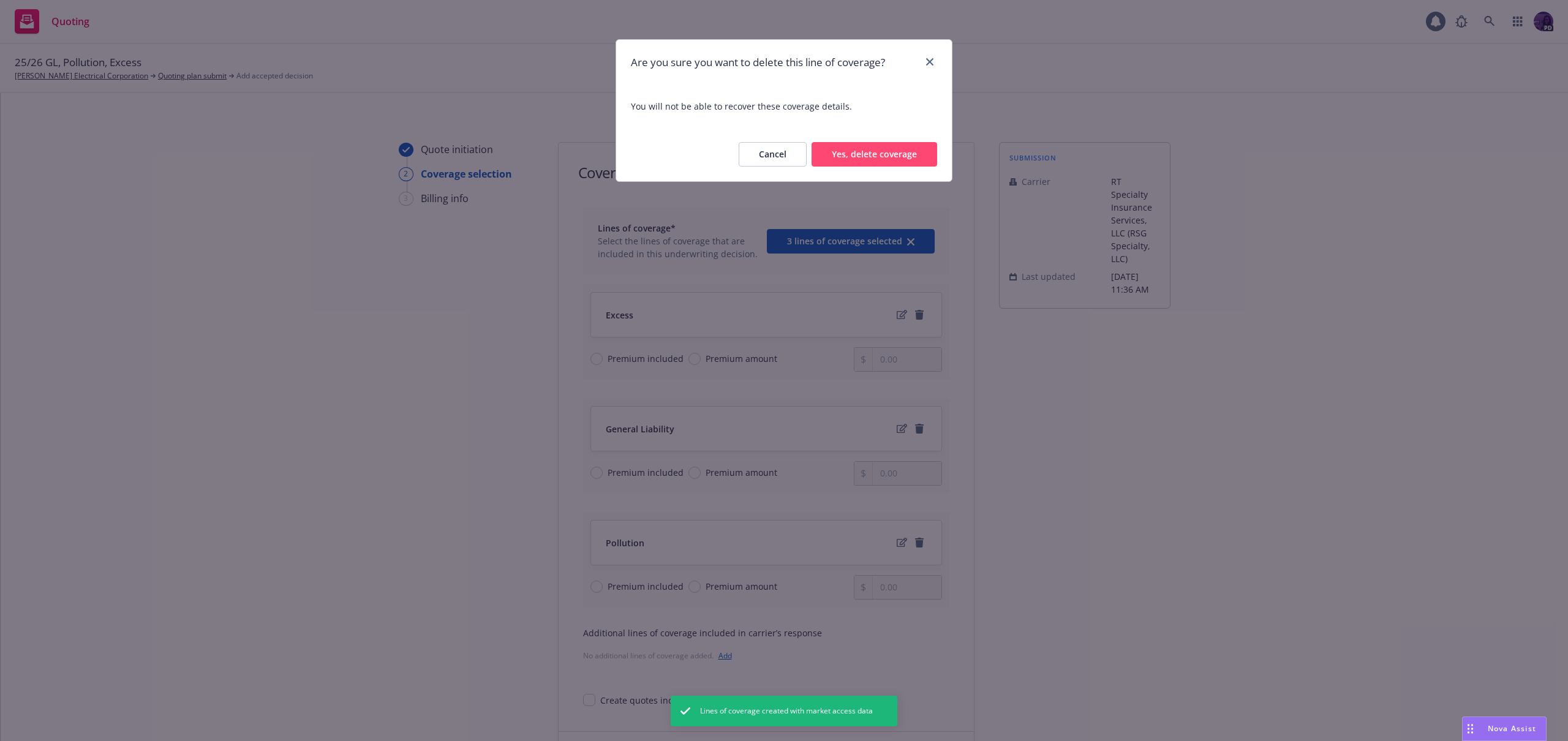
drag, startPoint x: 889, startPoint y: 148, endPoint x: 889, endPoint y: 170, distance: 22.0
click at [889, 148] on button "Yes, delete coverage" at bounding box center [873, 154] width 125 height 25
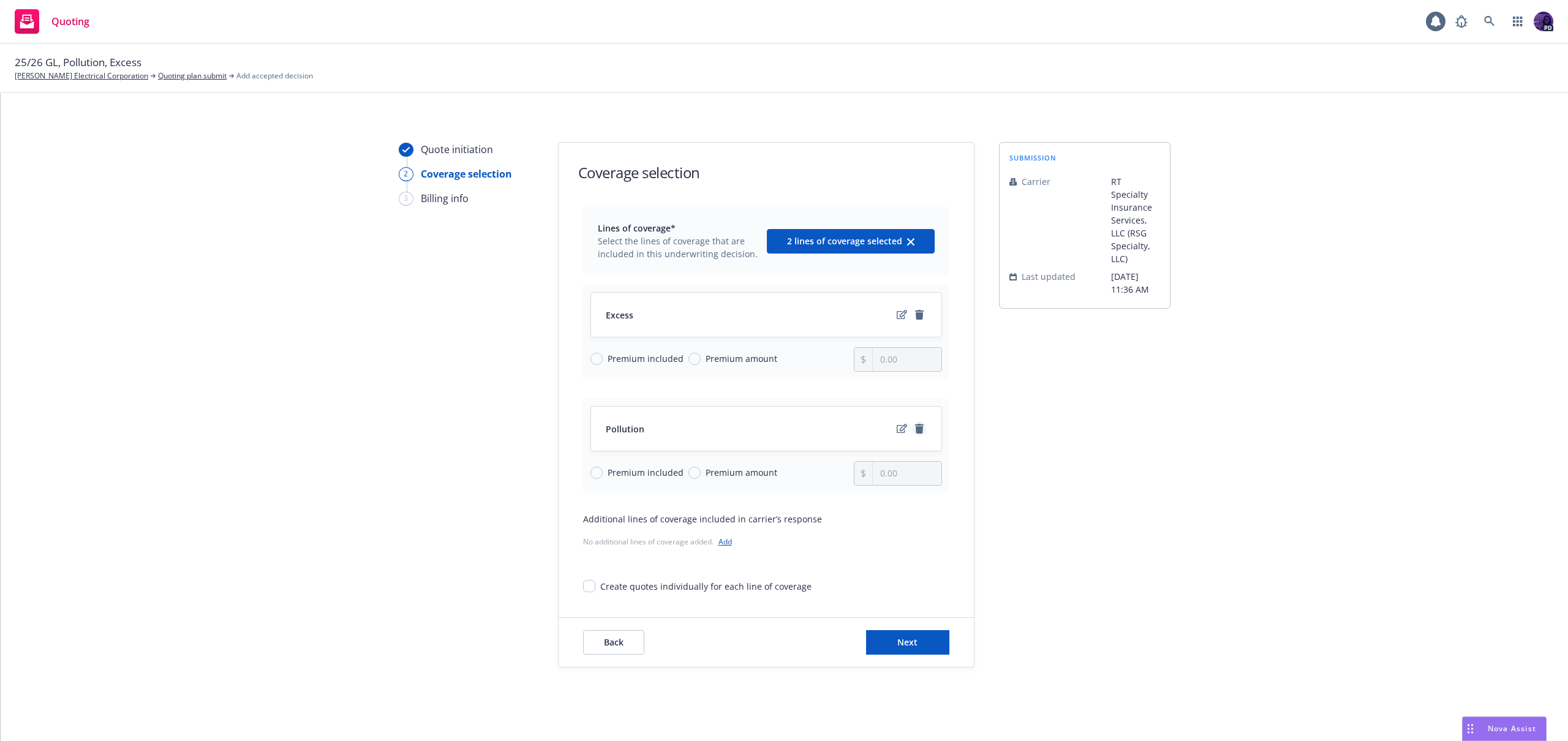
click at [915, 430] on icon "remove" at bounding box center [919, 428] width 9 height 10
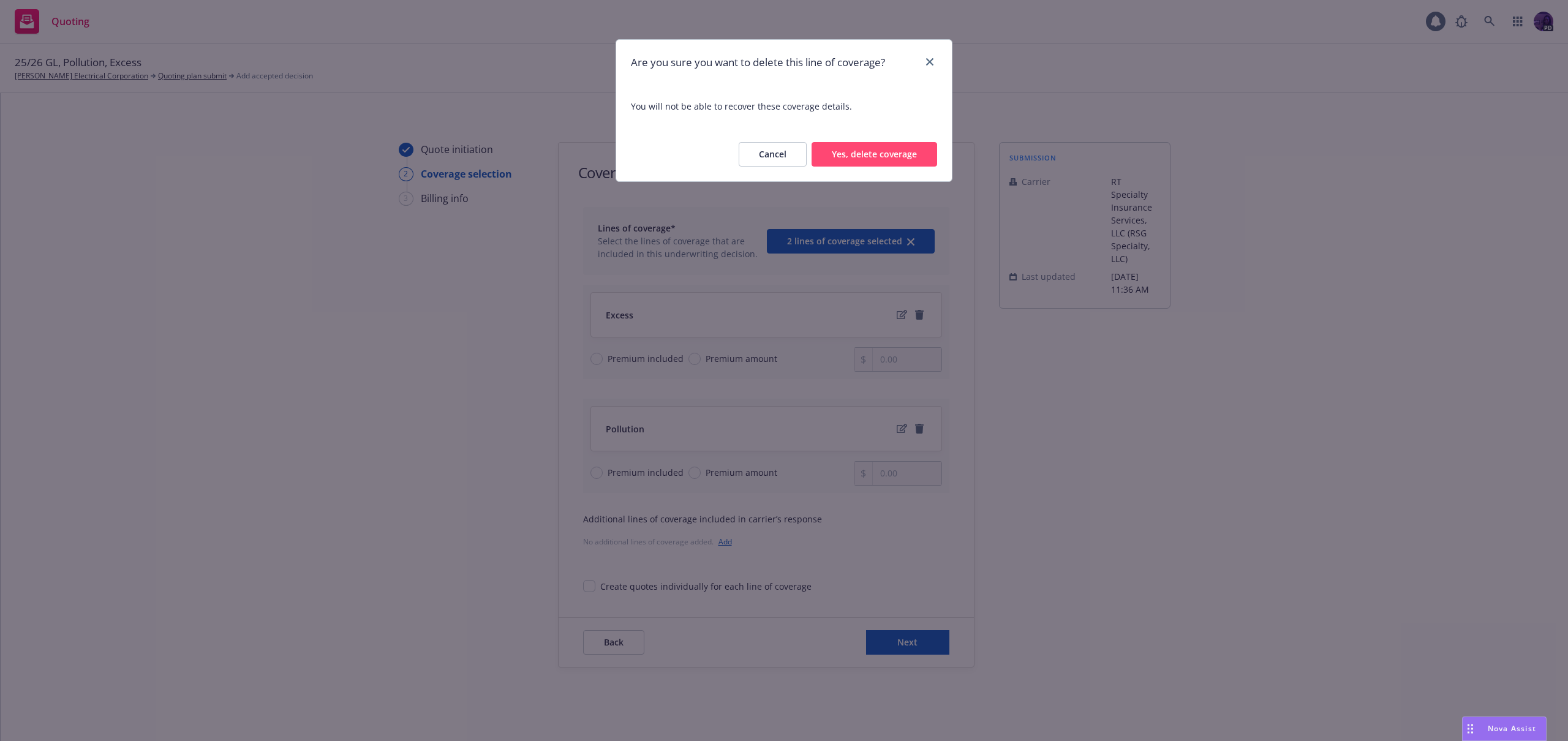
click at [876, 158] on button "Yes, delete coverage" at bounding box center [873, 154] width 125 height 25
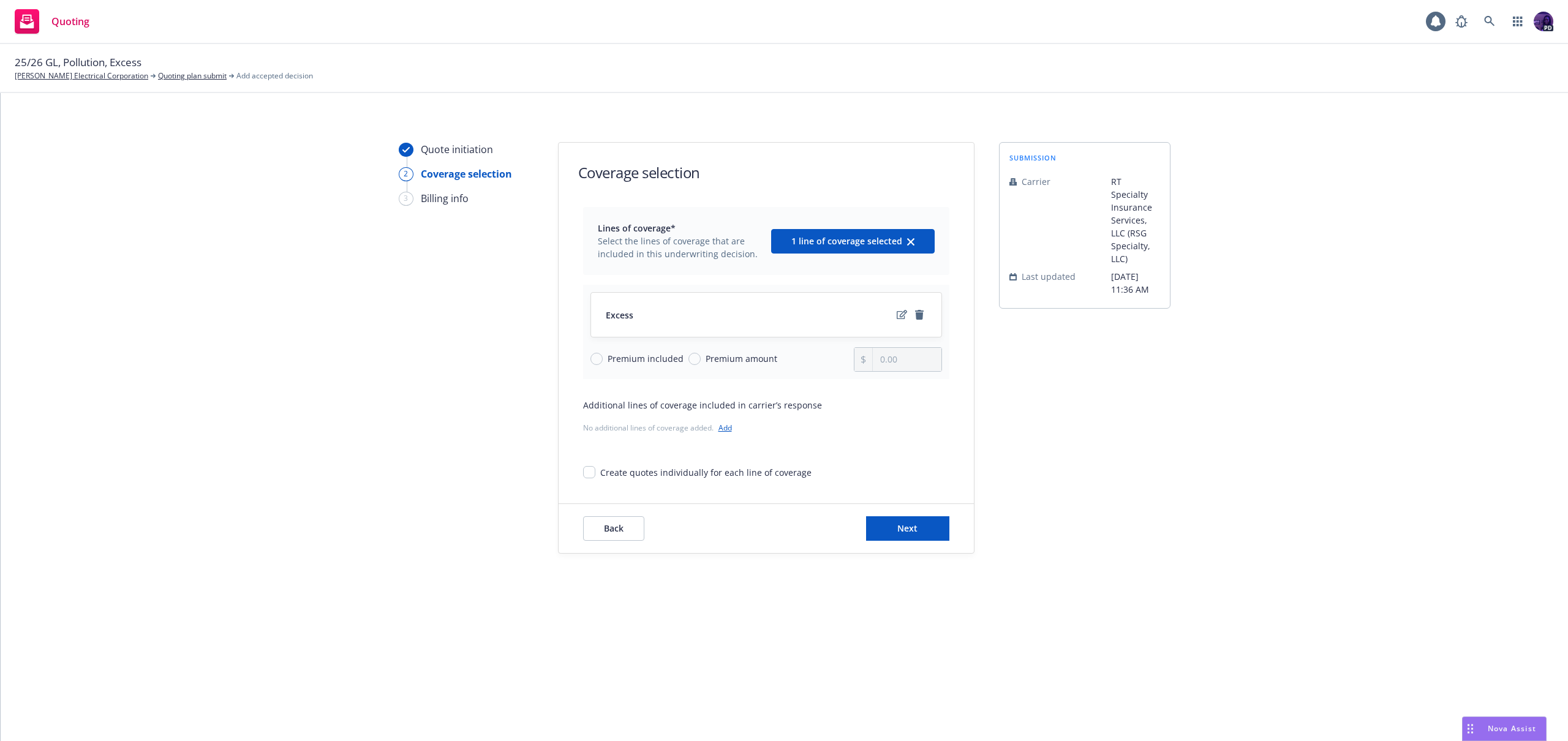
click at [883, 551] on div "Back Next" at bounding box center [766, 529] width 415 height 49
click at [889, 534] on button "Next" at bounding box center [908, 528] width 83 height 25
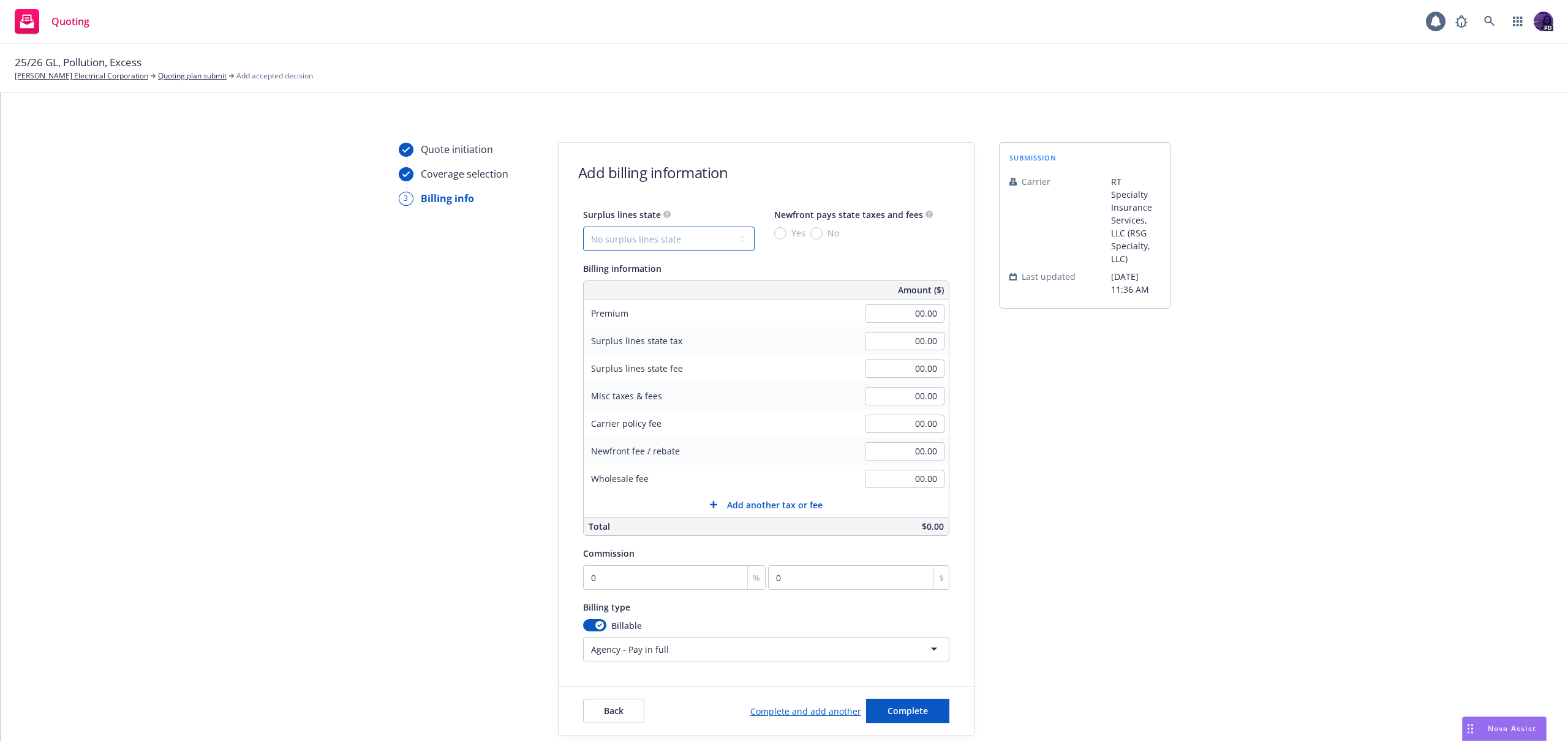
click at [709, 243] on select "No surplus lines state [US_STATE] [US_STATE] [US_STATE] [US_STATE] [US_STATE] […" at bounding box center [669, 239] width 172 height 25
select select "CA"
drag, startPoint x: 767, startPoint y: 235, endPoint x: 774, endPoint y: 234, distance: 7.1
click at [770, 235] on div "Surplus lines state No surplus lines state [US_STATE] [US_STATE] [US_STATE] [US…" at bounding box center [766, 229] width 366 height 44
click at [775, 234] on input "Yes" at bounding box center [781, 233] width 12 height 12
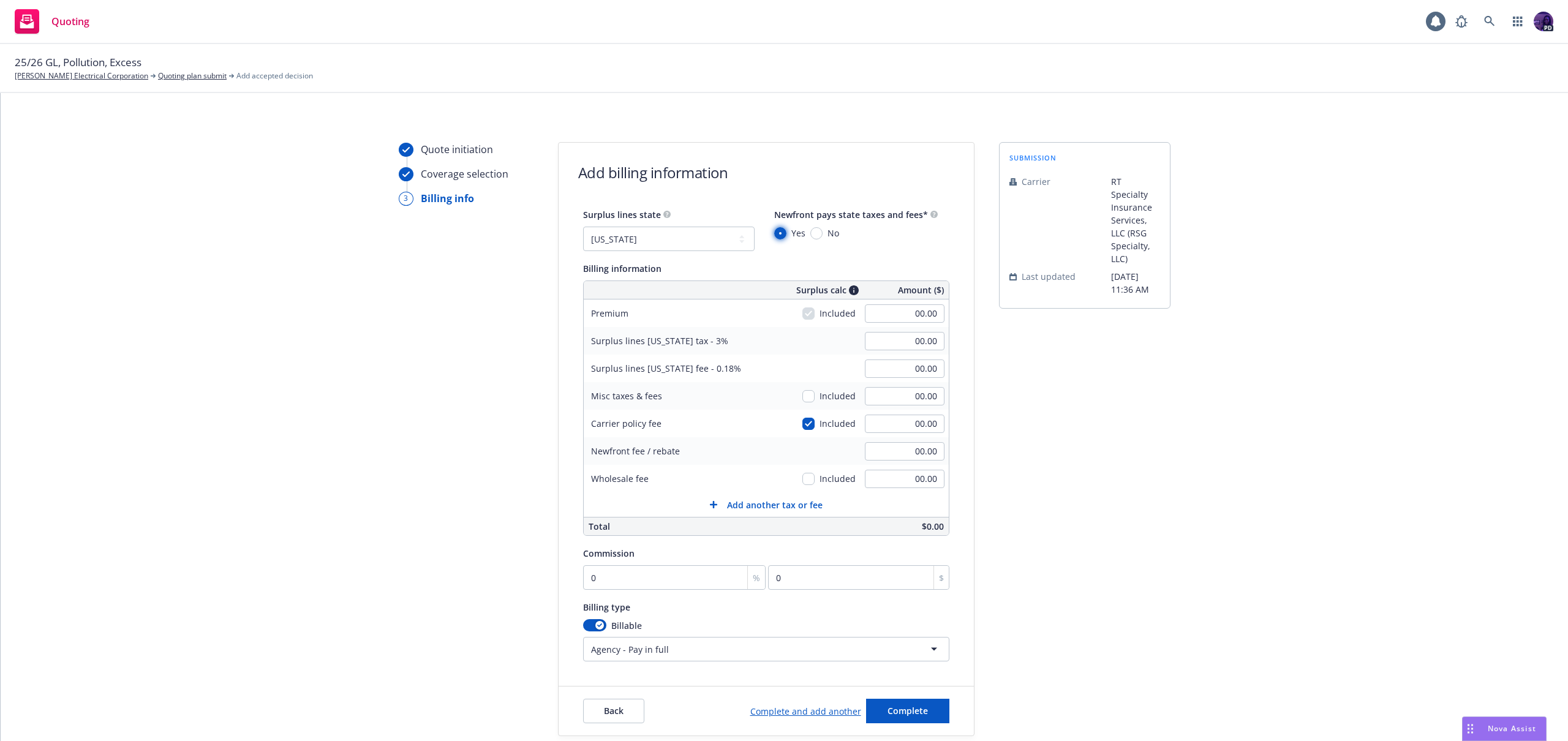
radio input "true"
click at [910, 320] on input "00.00" at bounding box center [904, 313] width 80 height 19
type input "12,879.00"
type input "386.37"
type input "23.18"
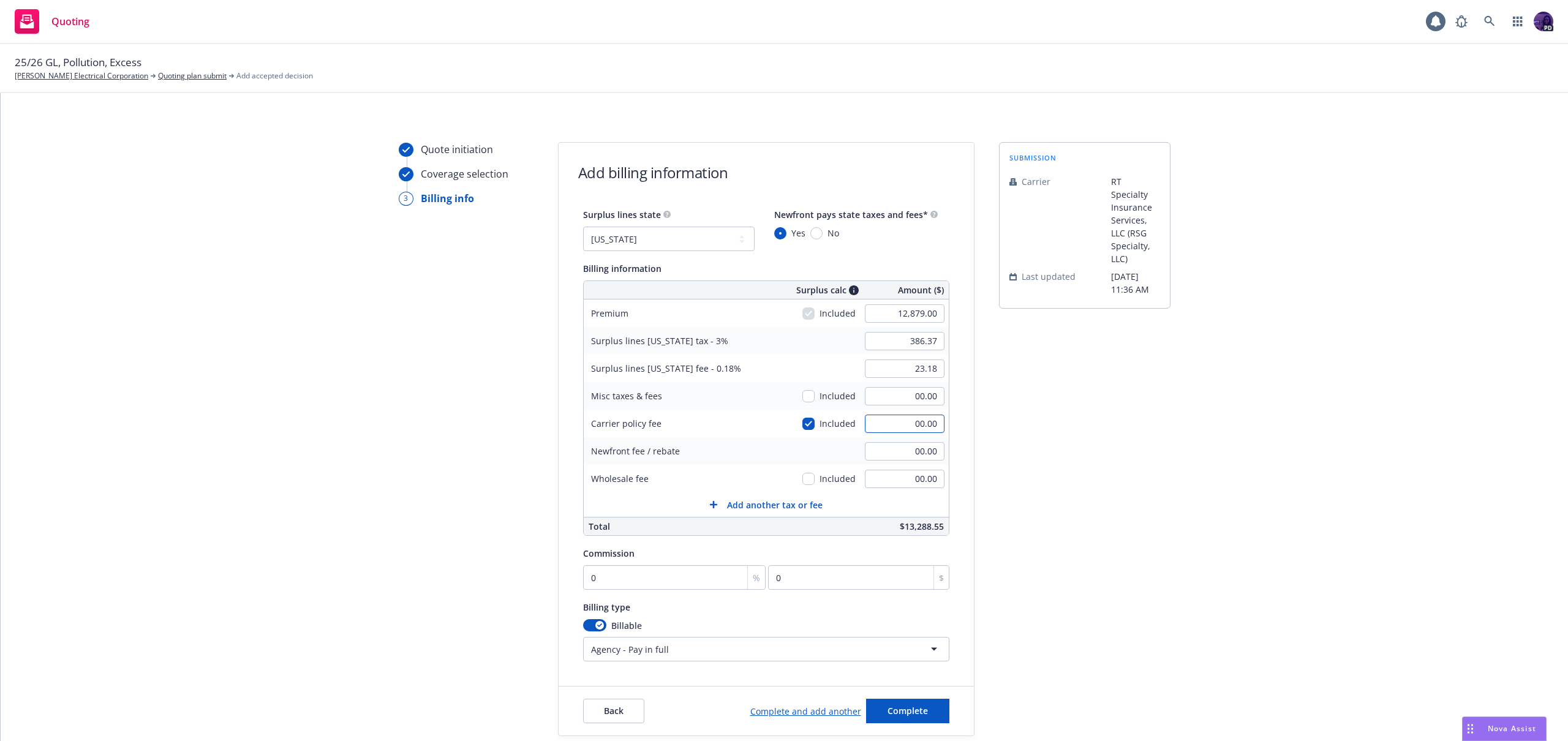
click at [895, 419] on input "00.00" at bounding box center [904, 423] width 80 height 19
type input "250.00"
type input "393.87"
type input "23.63"
click at [808, 422] on input "checkbox" at bounding box center [808, 423] width 12 height 12
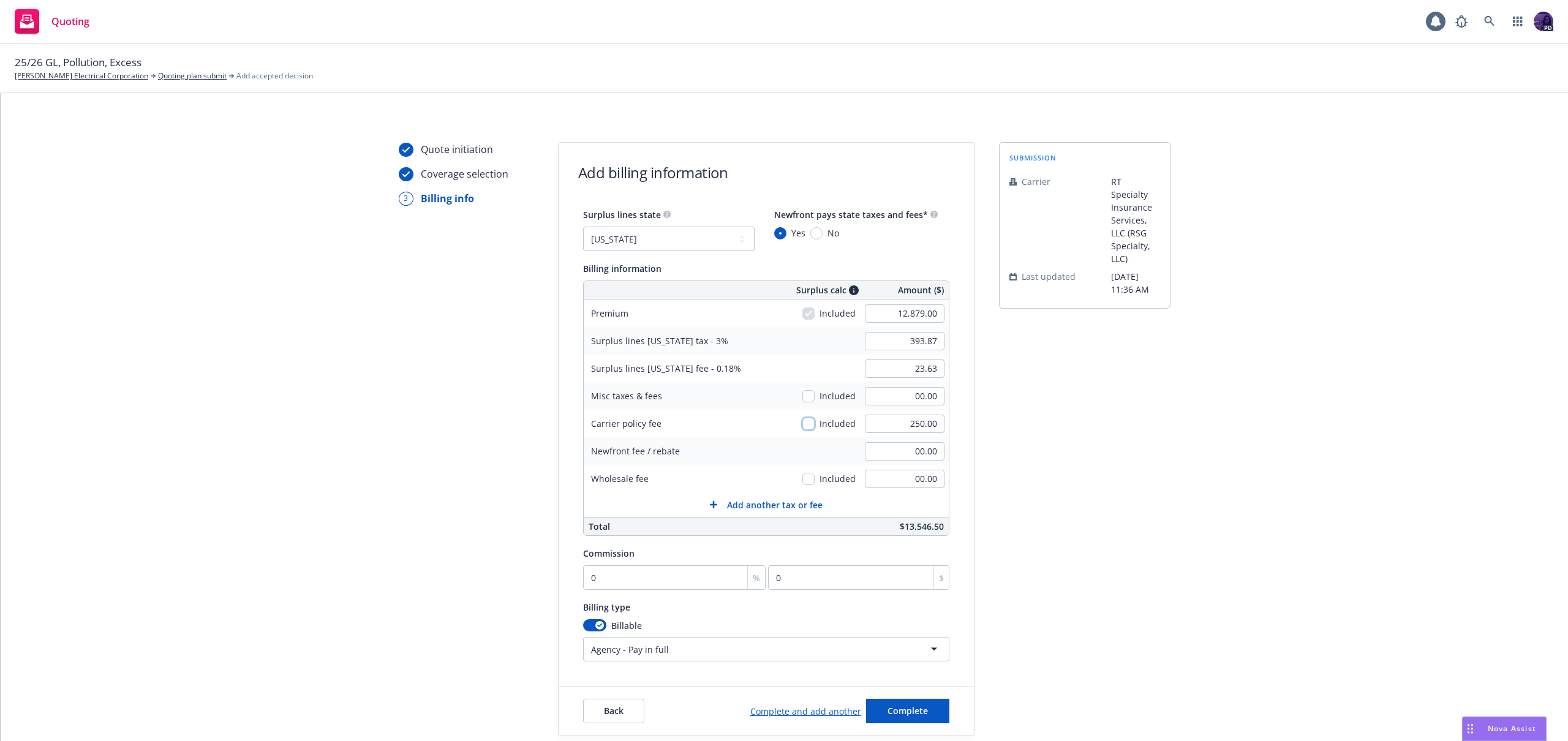
checkbox input "false"
type input "386.37"
type input "23.18"
click at [666, 572] on input "0" at bounding box center [675, 577] width 184 height 25
type input "1"
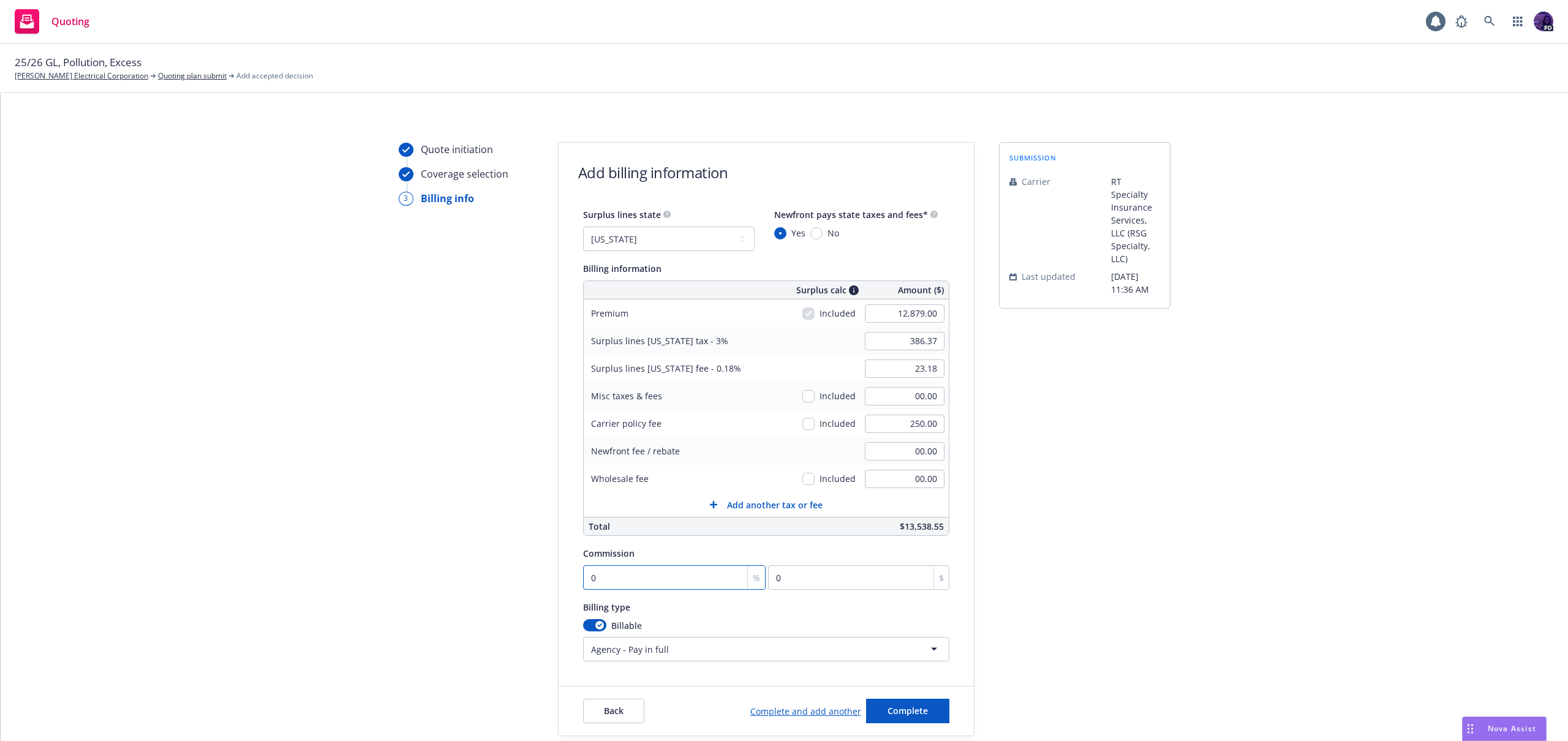
type input "128.79"
type input "11"
type input "1416.69"
type input "11"
click at [890, 700] on button "Complete" at bounding box center [908, 710] width 83 height 25
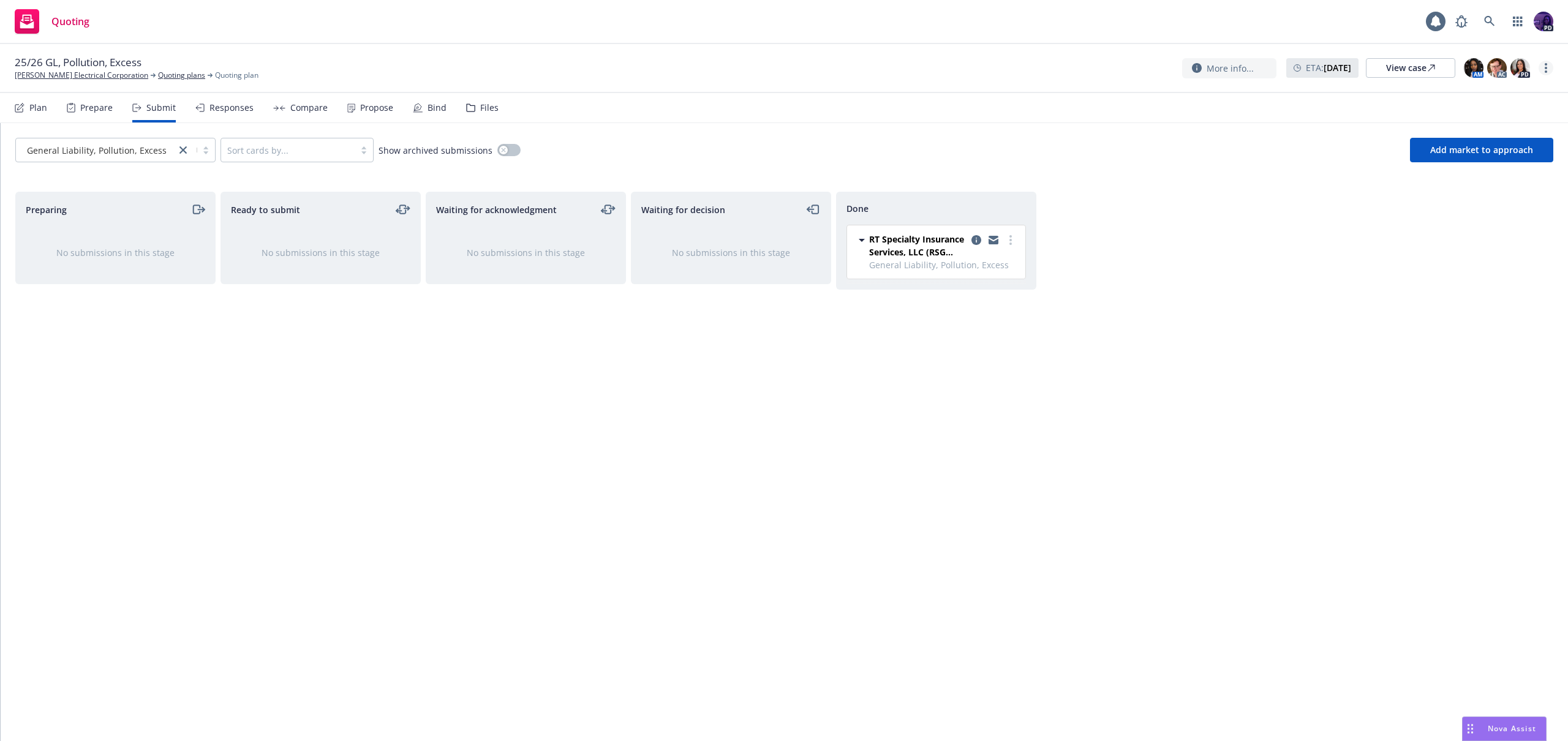
click at [1547, 65] on link "more" at bounding box center [1545, 67] width 15 height 15
click at [1496, 97] on link "Copy logging email" at bounding box center [1484, 93] width 136 height 25
click at [1009, 240] on circle "more" at bounding box center [1010, 240] width 2 height 2
click at [971, 286] on span "Add accepted decision" at bounding box center [956, 289] width 122 height 12
select select "12"
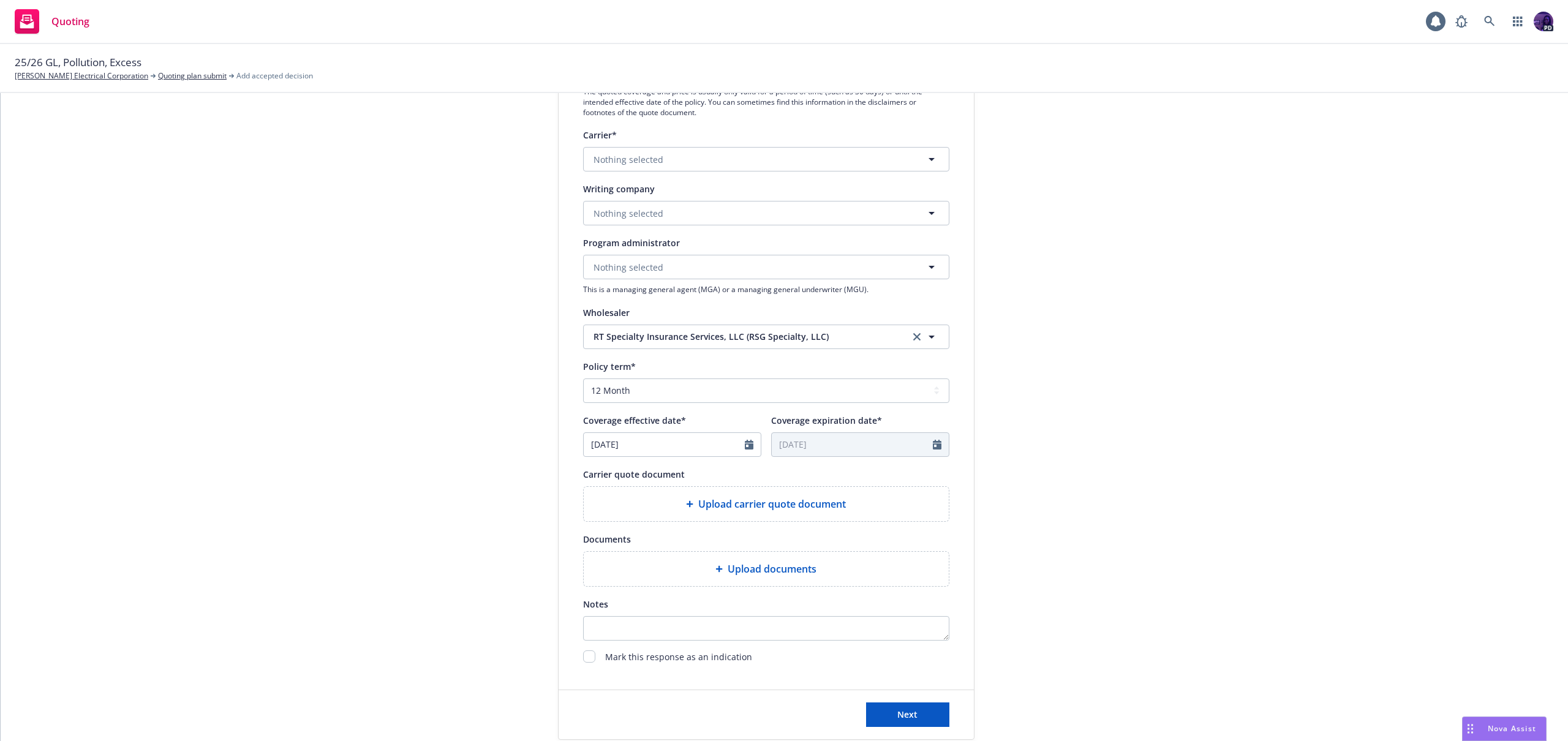
scroll to position [301, 0]
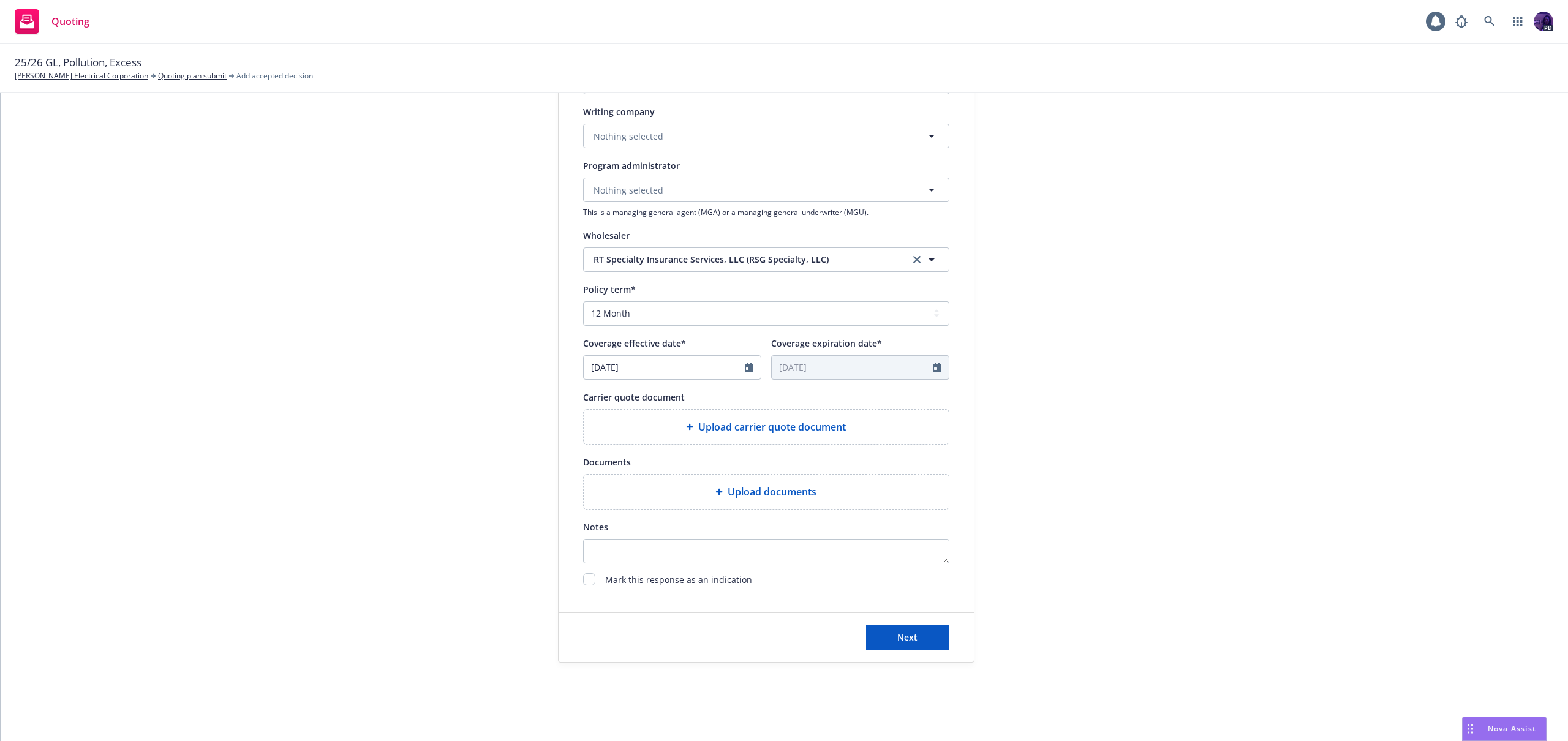
click at [733, 483] on div "Upload documents" at bounding box center [766, 491] width 365 height 35
type textarea "x"
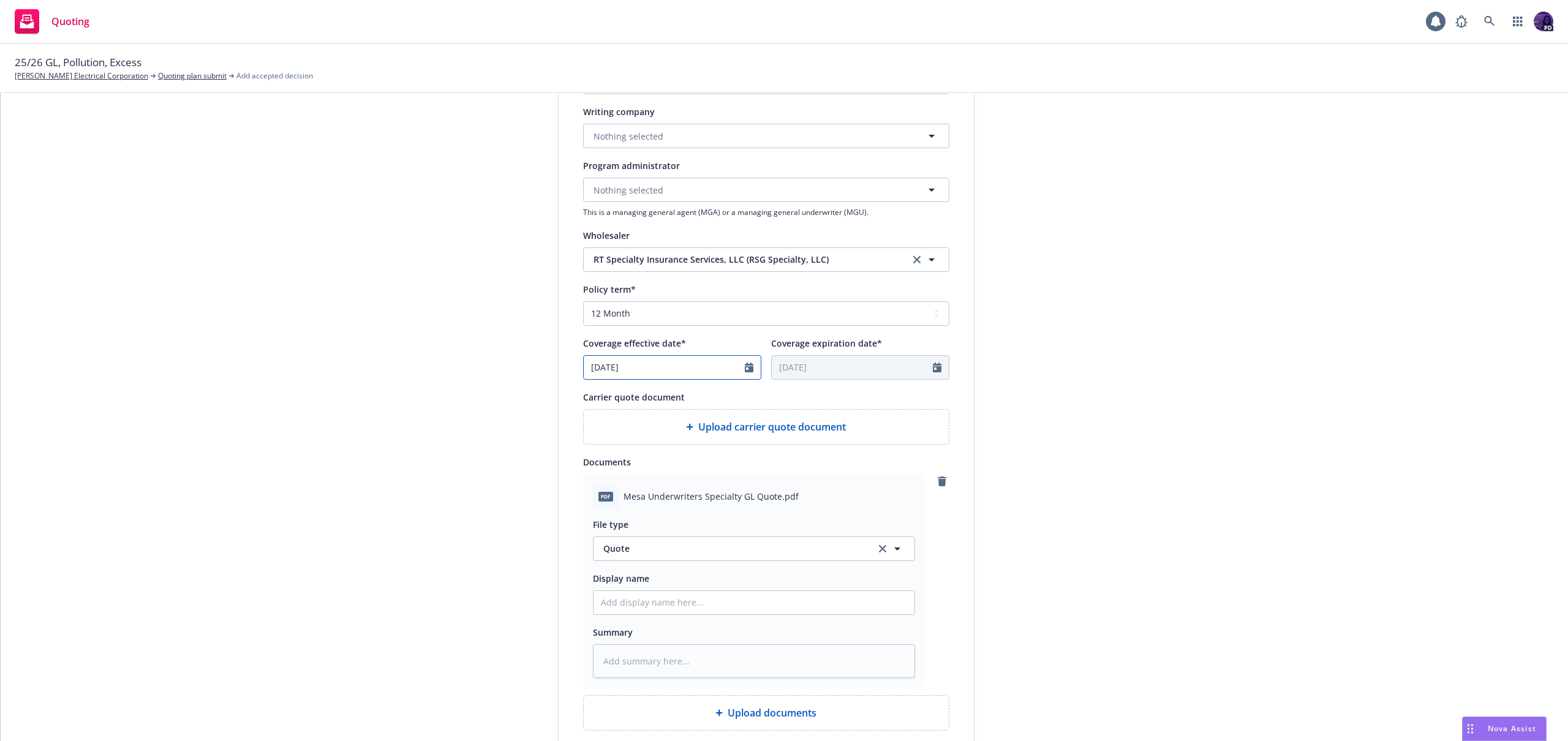
click at [747, 368] on icon "Calendar" at bounding box center [749, 367] width 9 height 10
click at [715, 395] on icon "button" at bounding box center [718, 396] width 7 height 7
select select "8"
click at [636, 475] on span "12" at bounding box center [638, 476] width 17 height 16
type textarea "x"
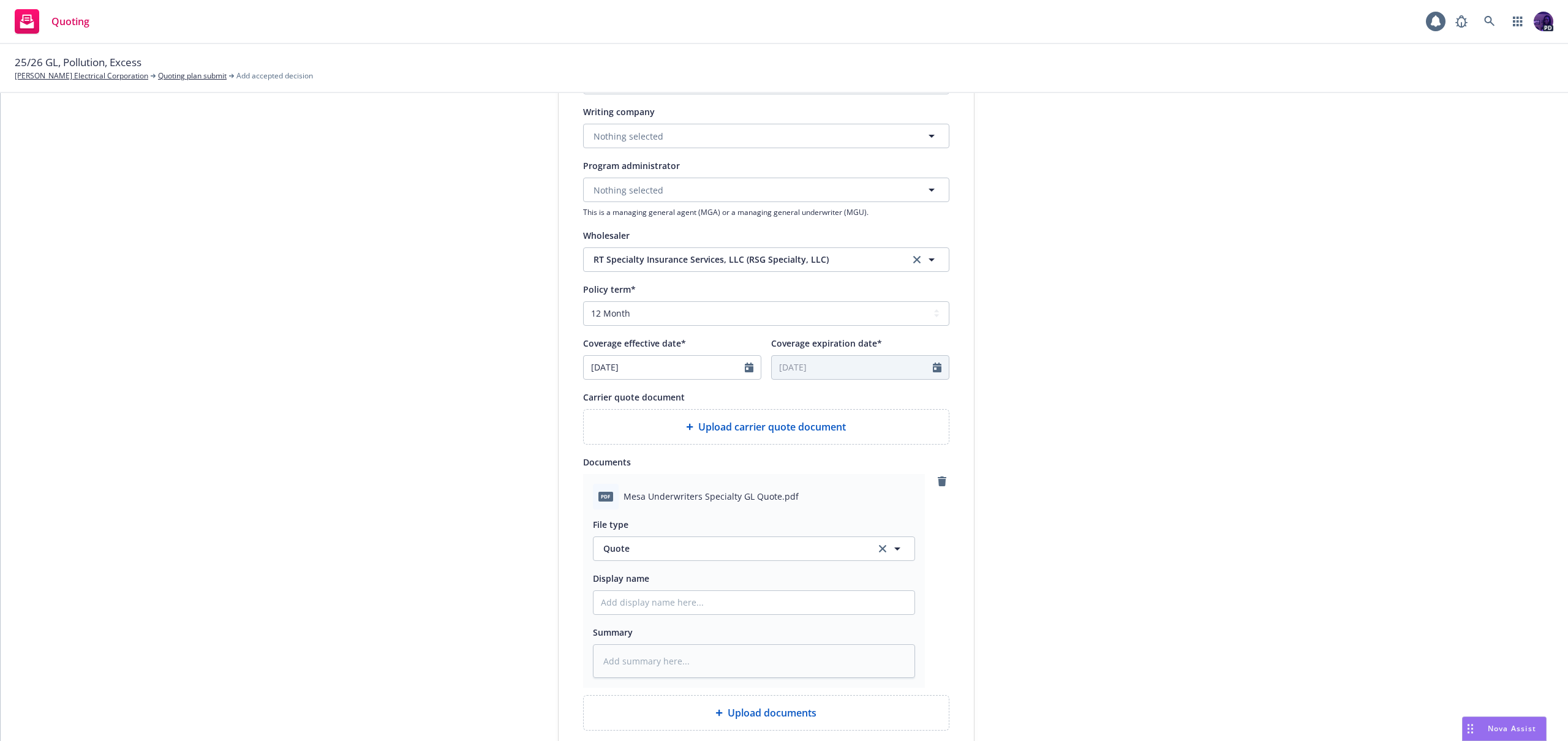
type input "[DATE]"
drag, startPoint x: 635, startPoint y: 608, endPoint x: 647, endPoint y: 605, distance: 12.4
click at [635, 608] on input "Display name" at bounding box center [753, 603] width 321 height 24
type textarea "x"
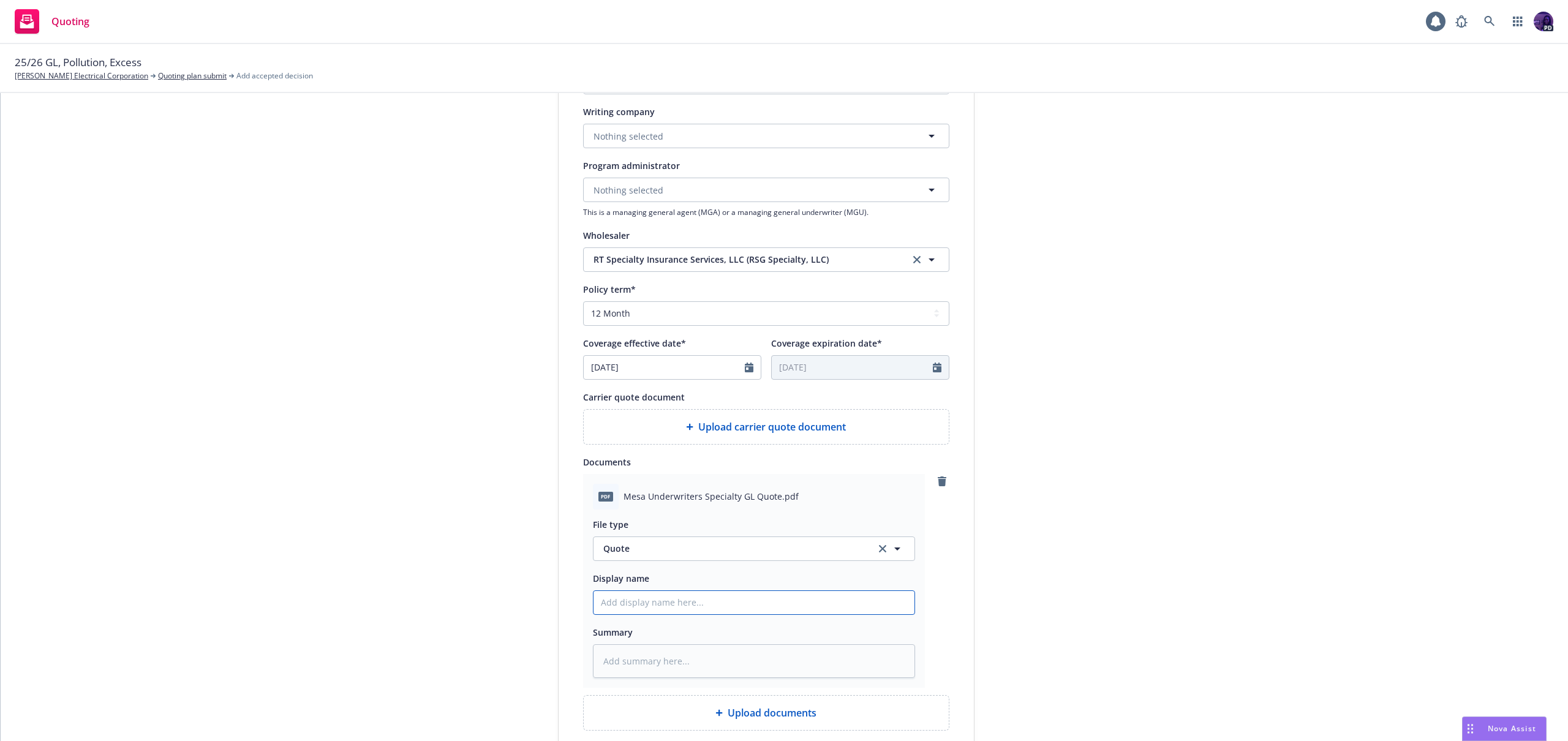
type input "2"
type textarea "x"
type input "25"
type textarea "x"
type input "25/"
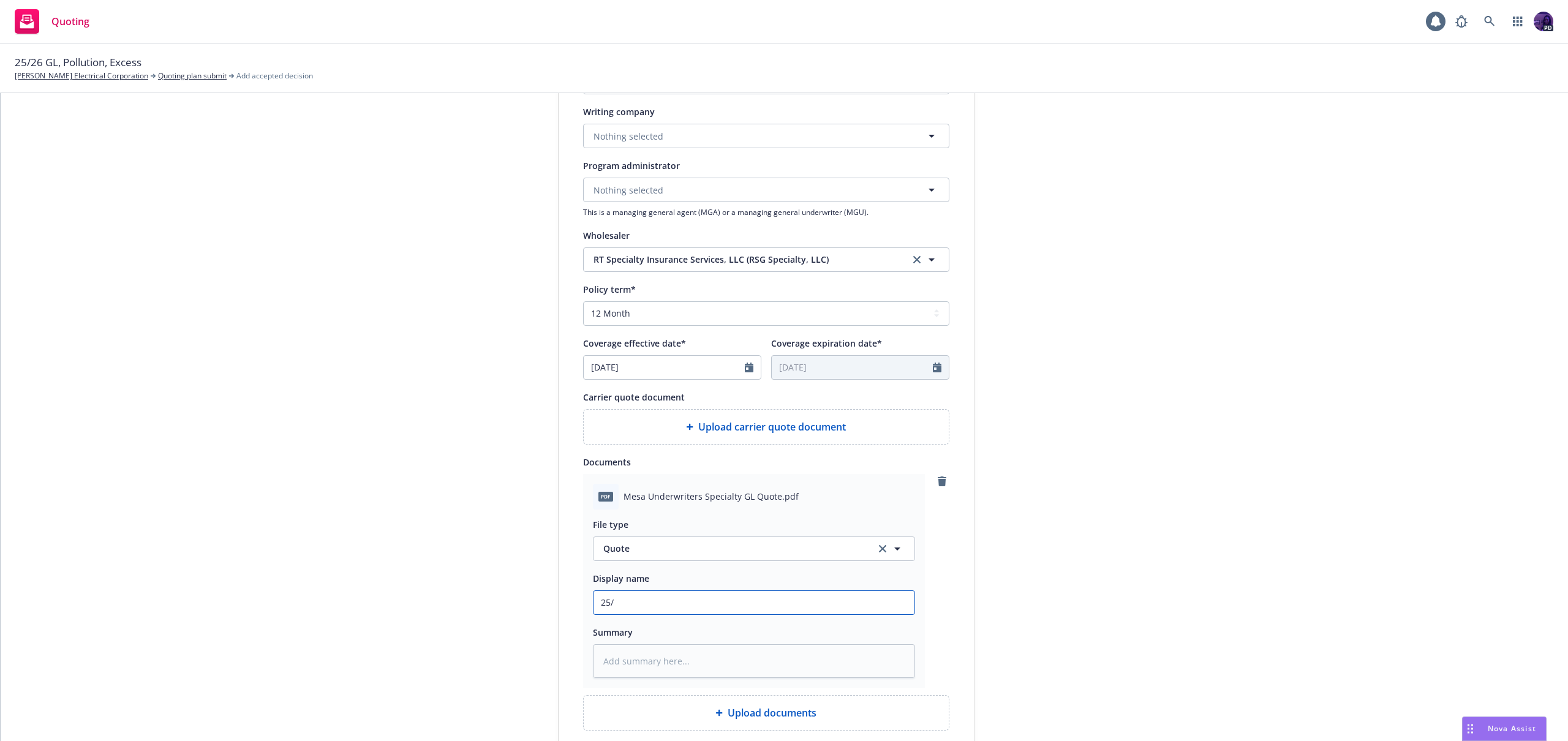
type textarea "x"
type input "25/2"
type textarea "x"
type input "25/26"
type textarea "x"
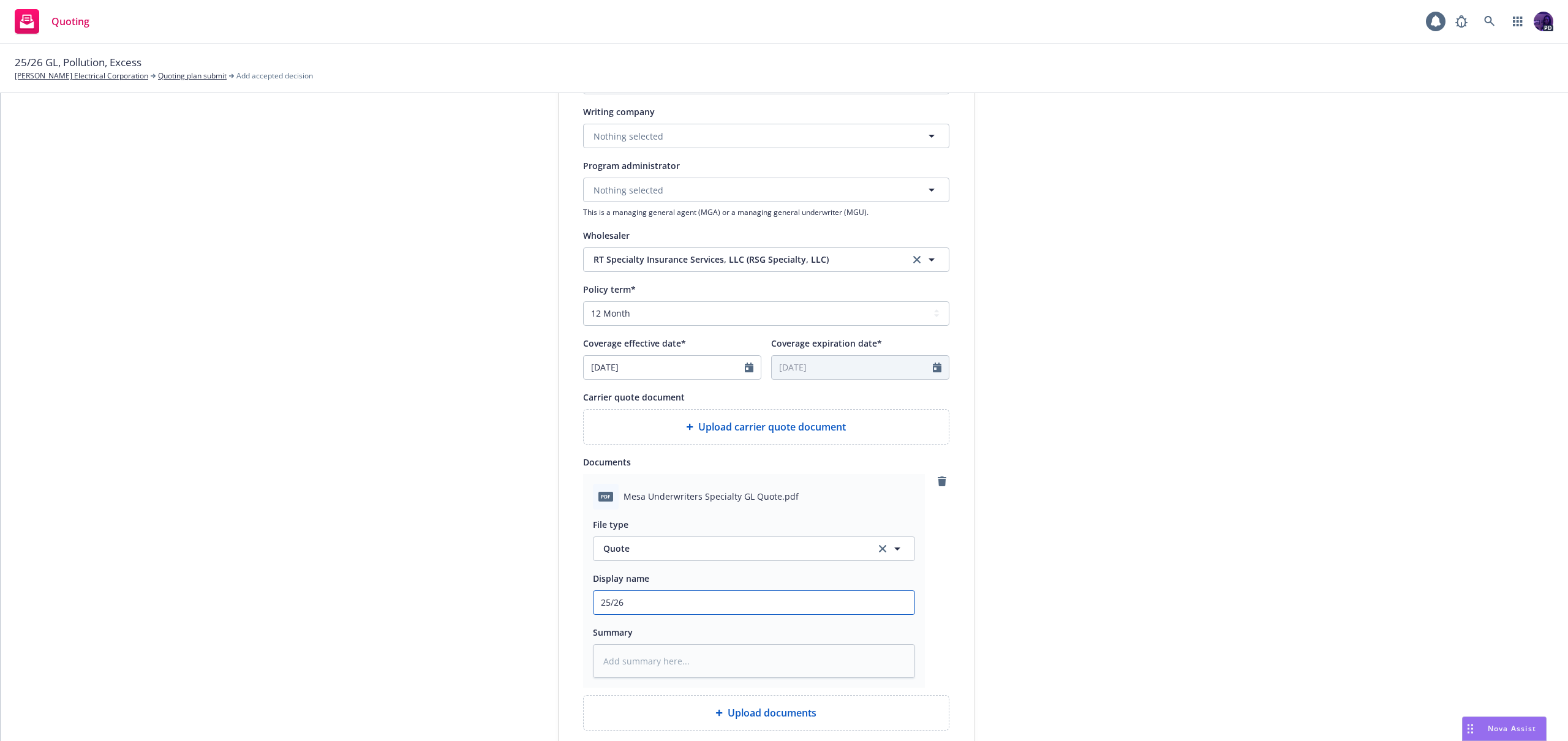
type input "25/26"
type textarea "x"
type input "25/26 M"
type textarea "x"
type input "25/26 Me"
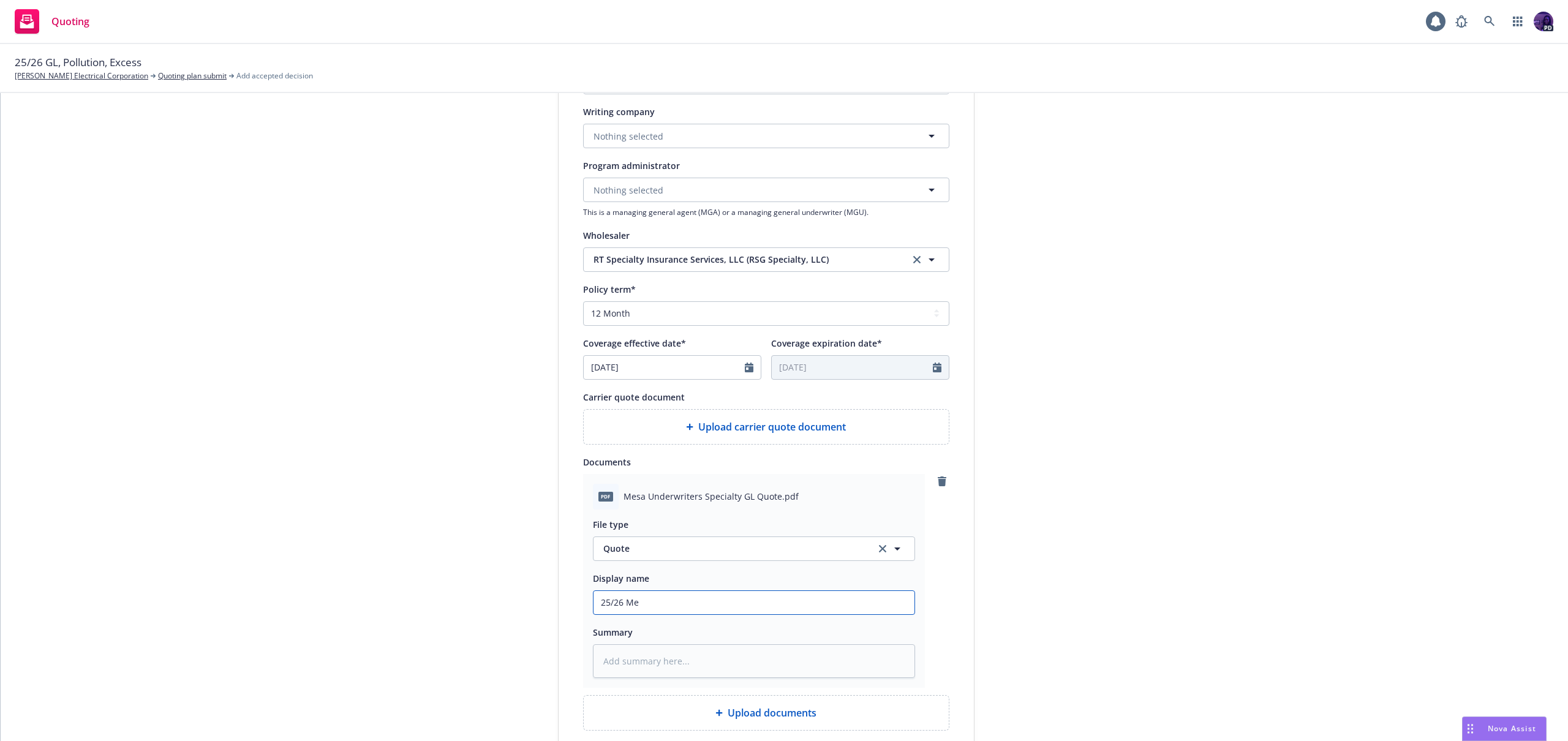
type textarea "x"
type input "25/26 Mes"
type textarea "x"
type input "25/26 Mesa"
type textarea "x"
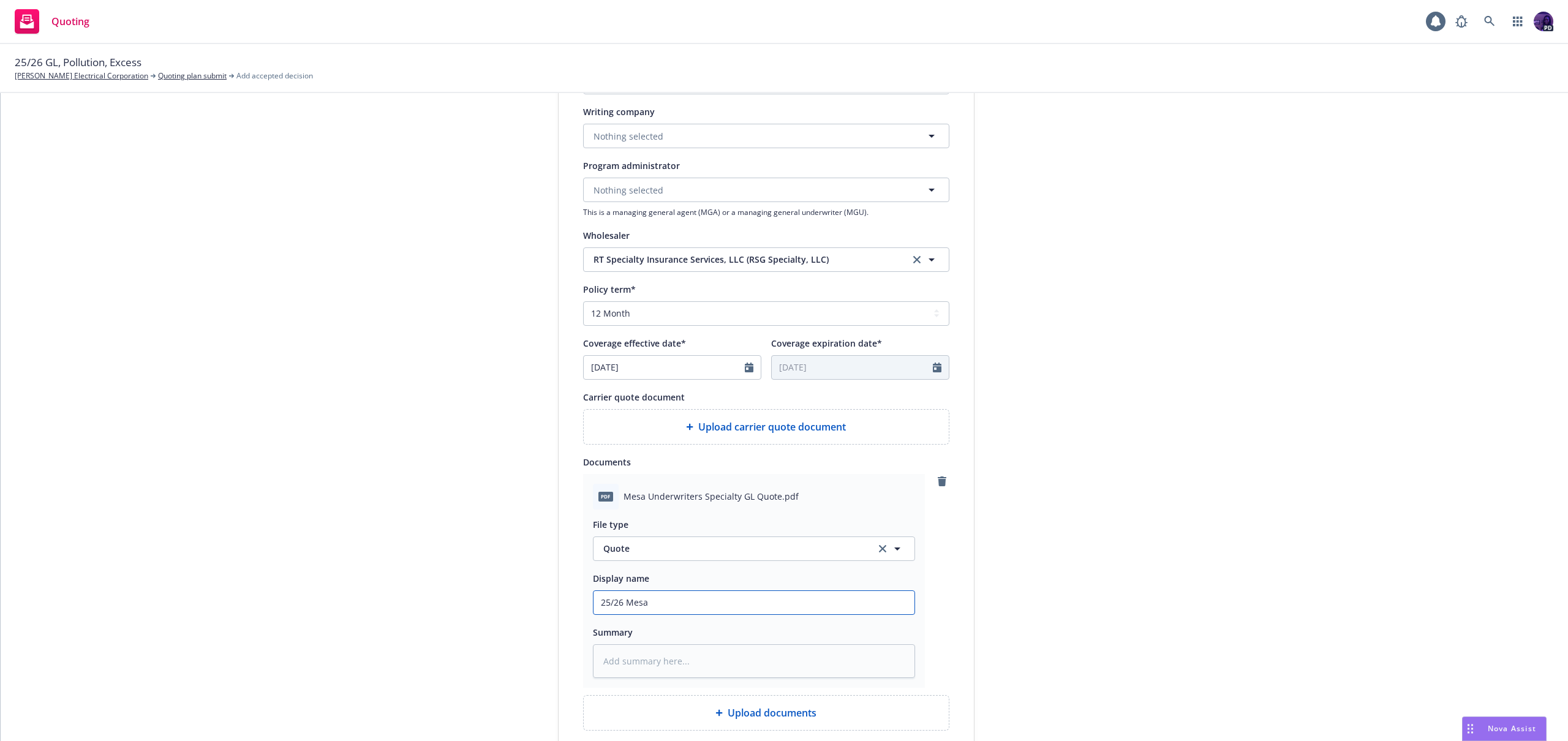
type input "25/26 Mesa"
type textarea "x"
type input "25/26 Mesa G"
type textarea "x"
type input "25/26 Mesa GL"
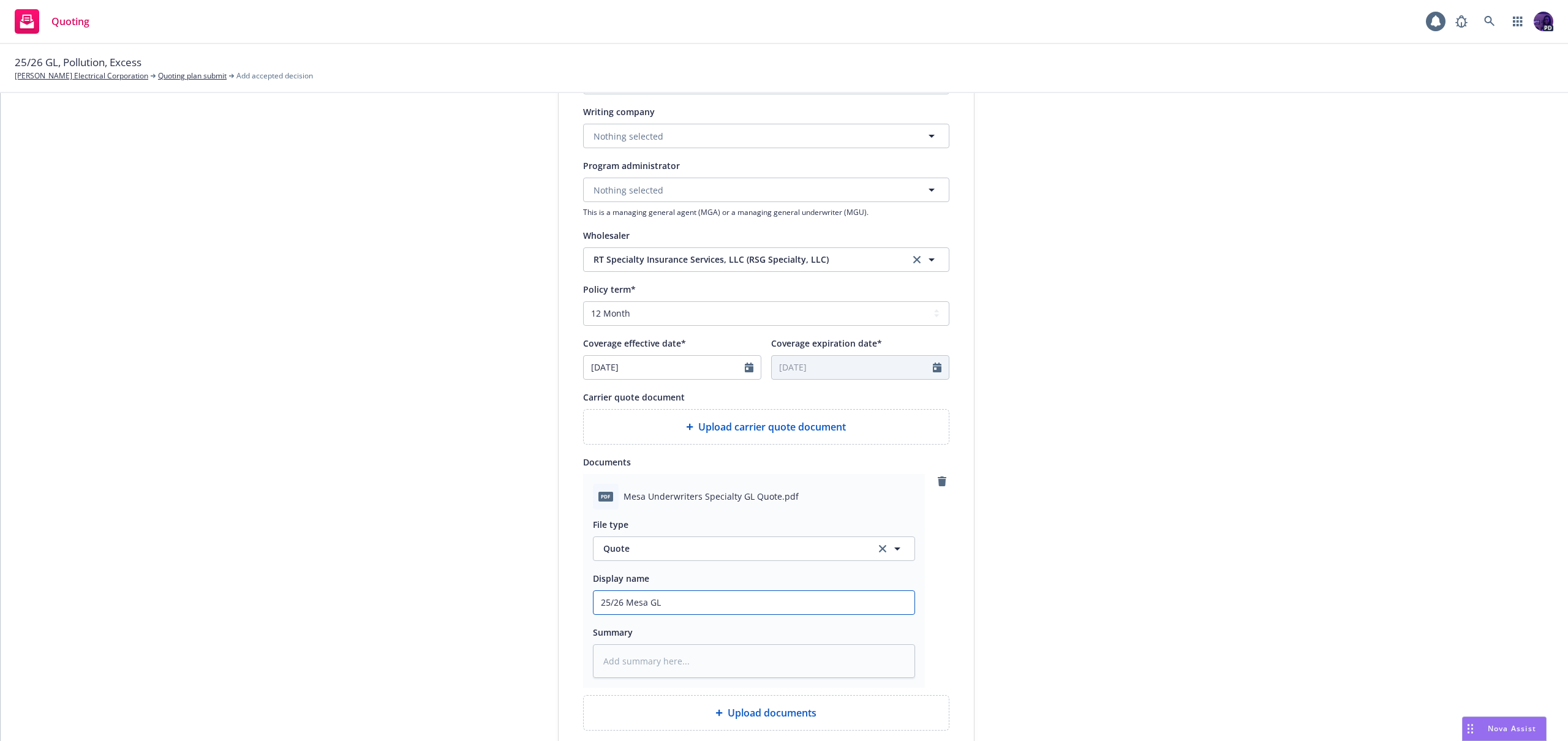
type textarea "x"
type input "25/26 Mesa GL"
type textarea "x"
type input "25/26 Mesa GL ("
type textarea "x"
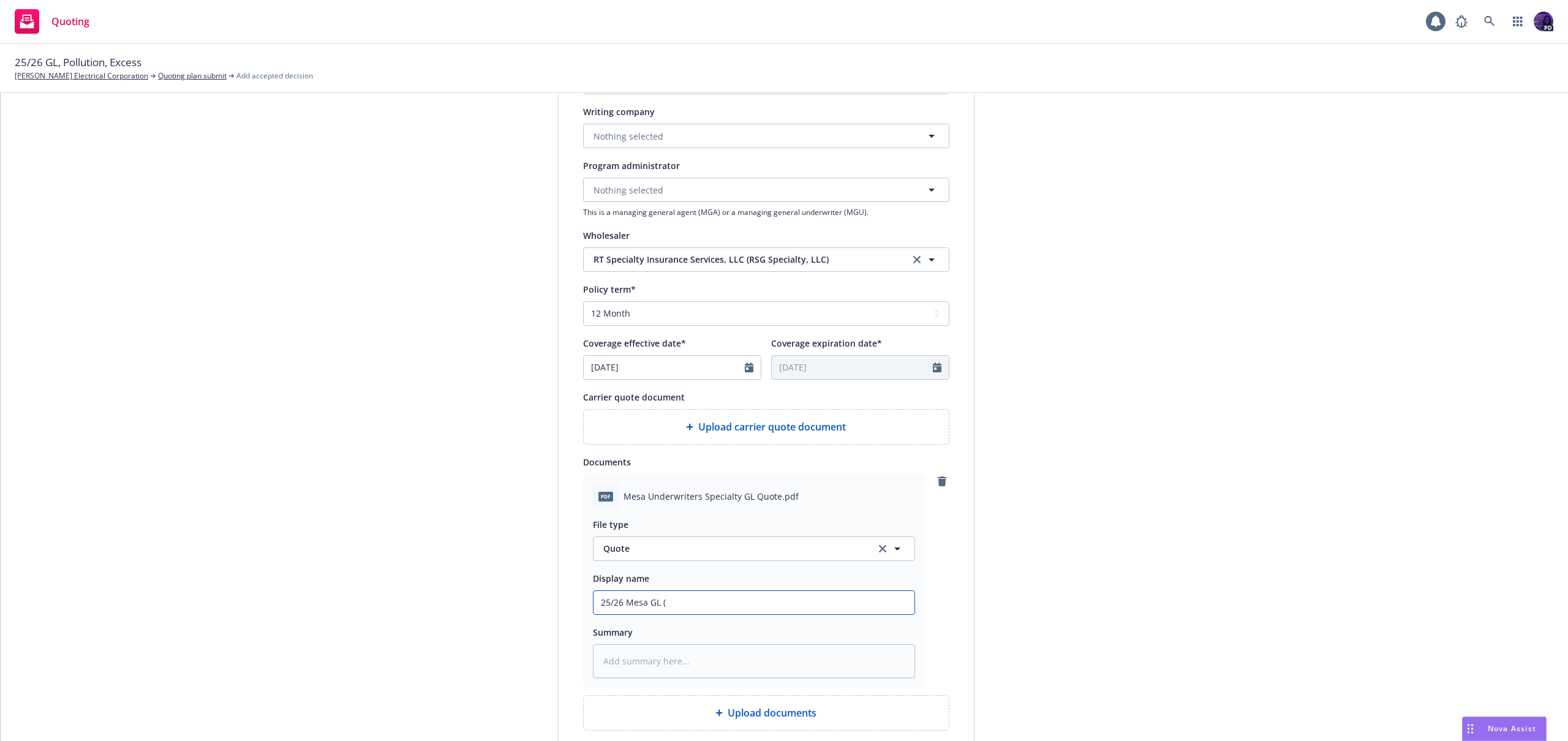
type input "25/26 Mesa GL (R"
type textarea "x"
type input "25/26 Mesa GL (RT"
type textarea "x"
type input "25/26 Mesa GL (RT)"
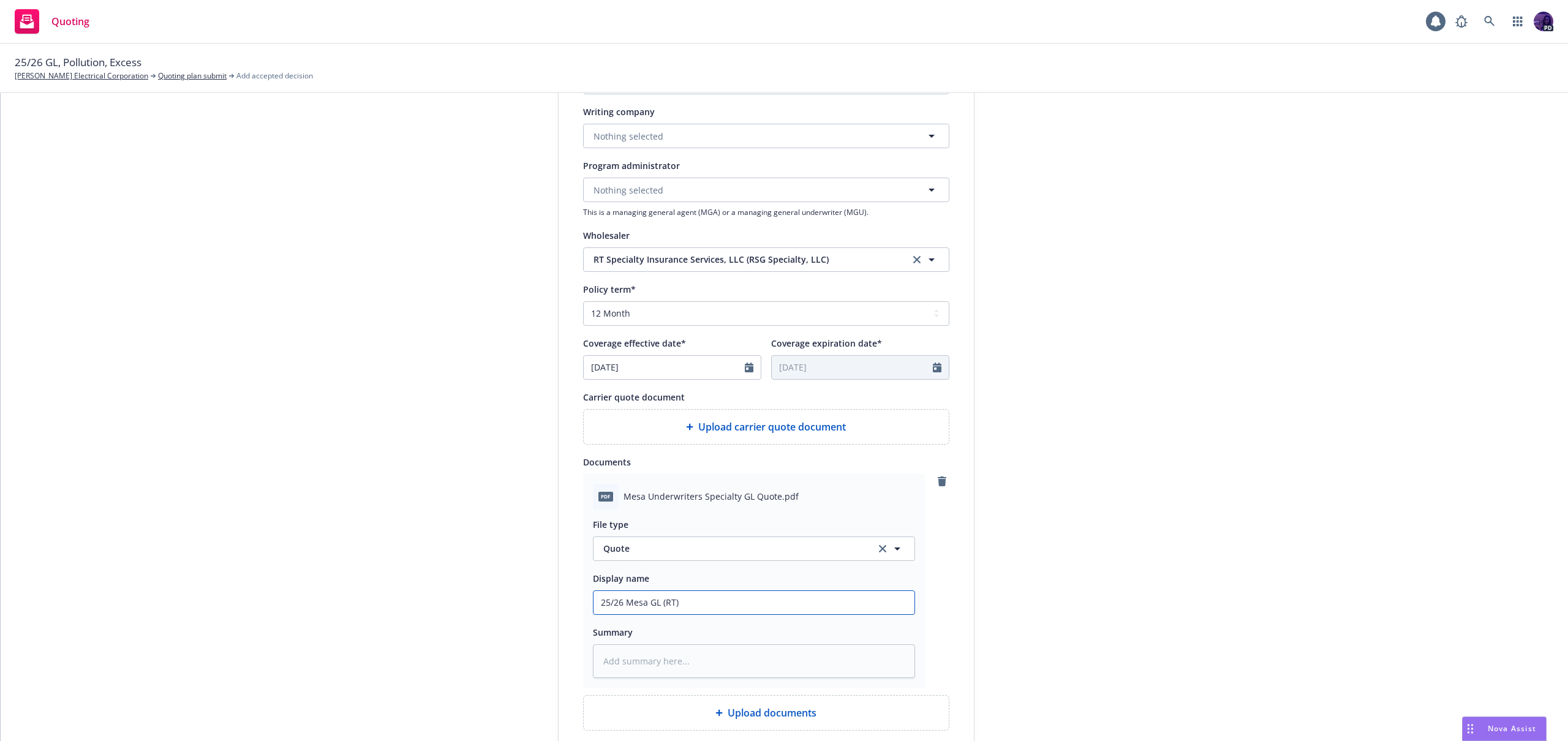
type textarea "x"
type input "25/26 Mesa GL (RT)"
type textarea "x"
type input "25/26 Mesa GL (RT) 2"
type textarea "x"
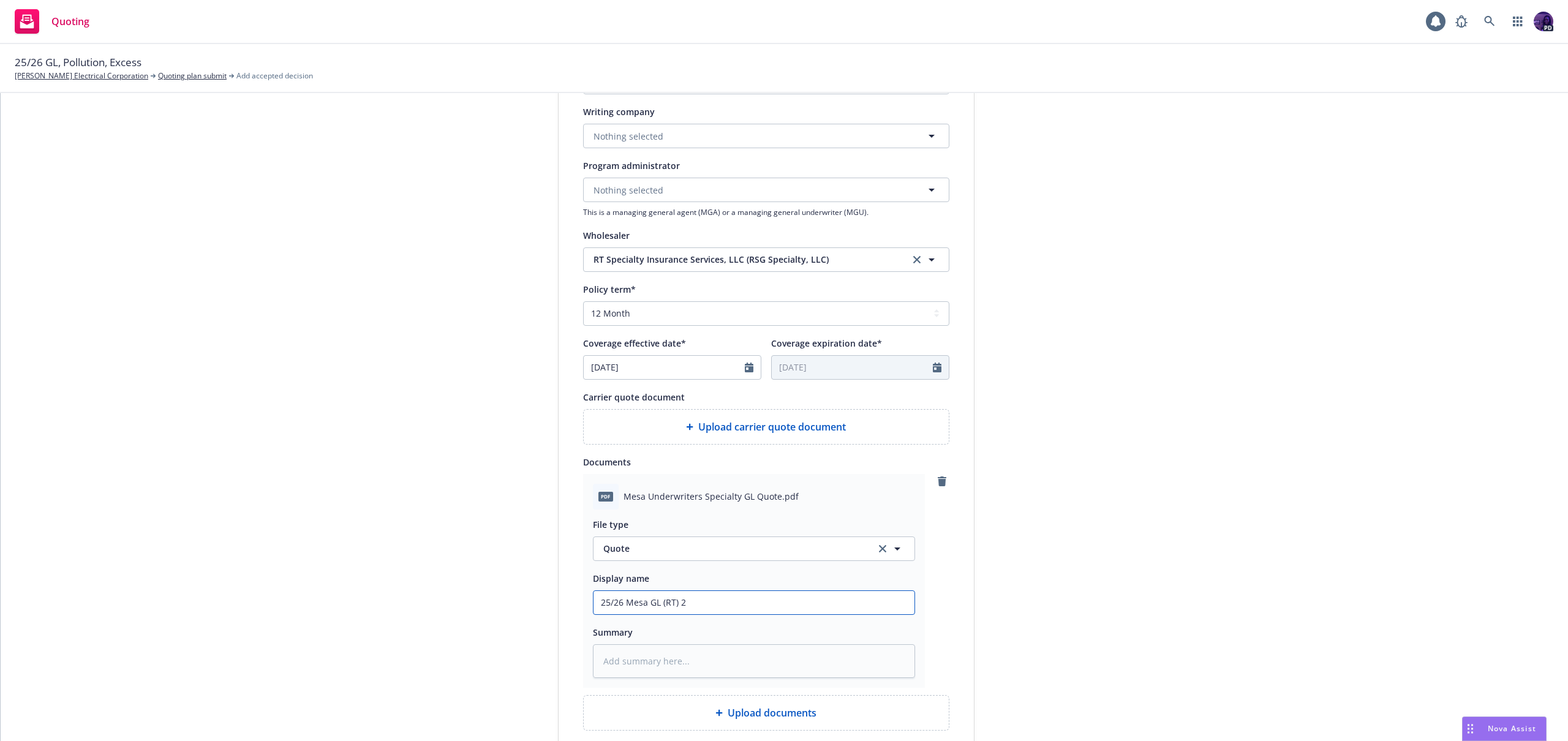
type input "25/26 Mesa GL (RT) 2n"
type textarea "x"
type input "25/26 Mesa GL (RT) 2nd"
type textarea "x"
type input "25/26 Mesa GL (RT) 2nd"
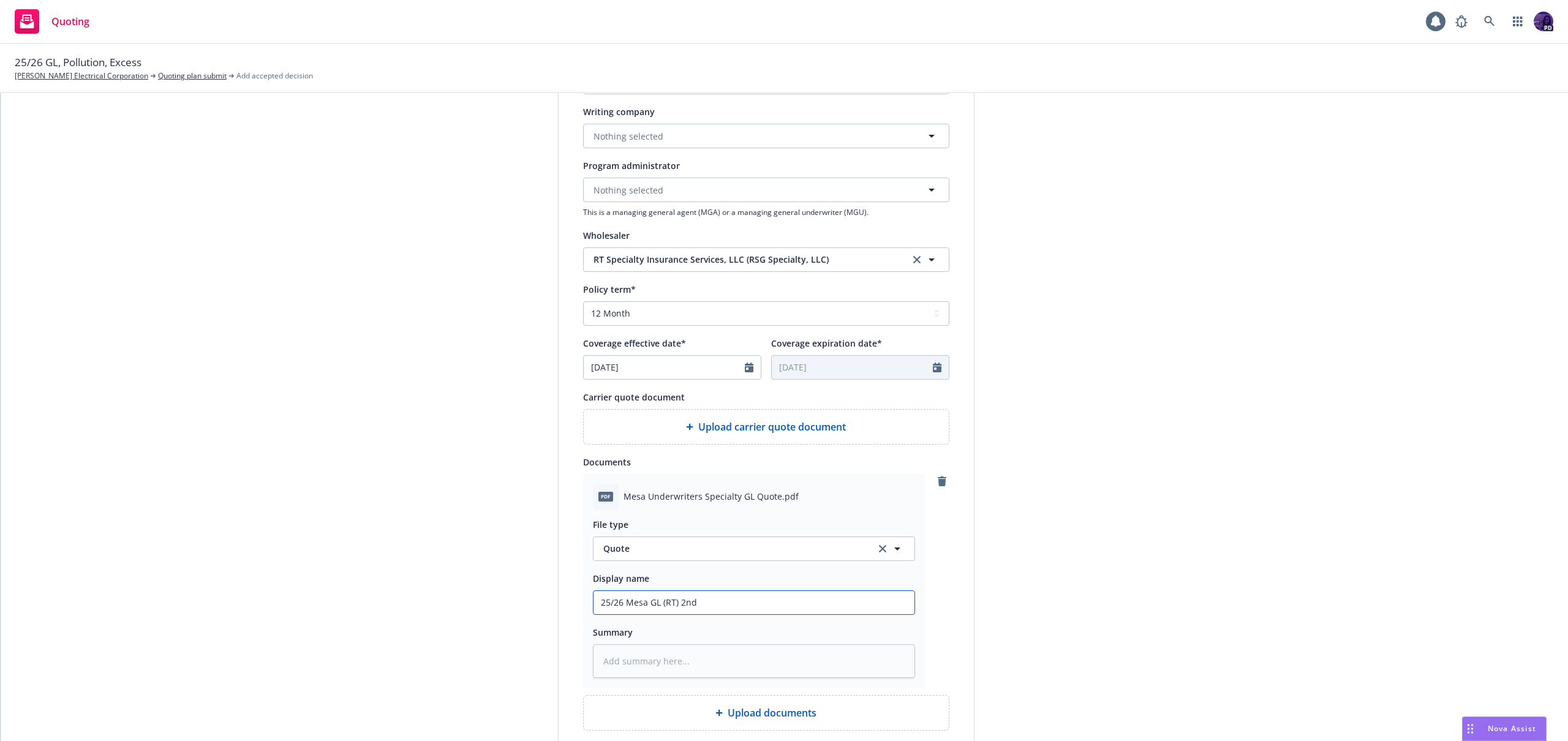
type textarea "x"
type input "25/26 Mesa GL (RT) 2nd o"
type textarea "x"
type input "25/26 Mesa GL (RT) 2nd op"
type textarea "x"
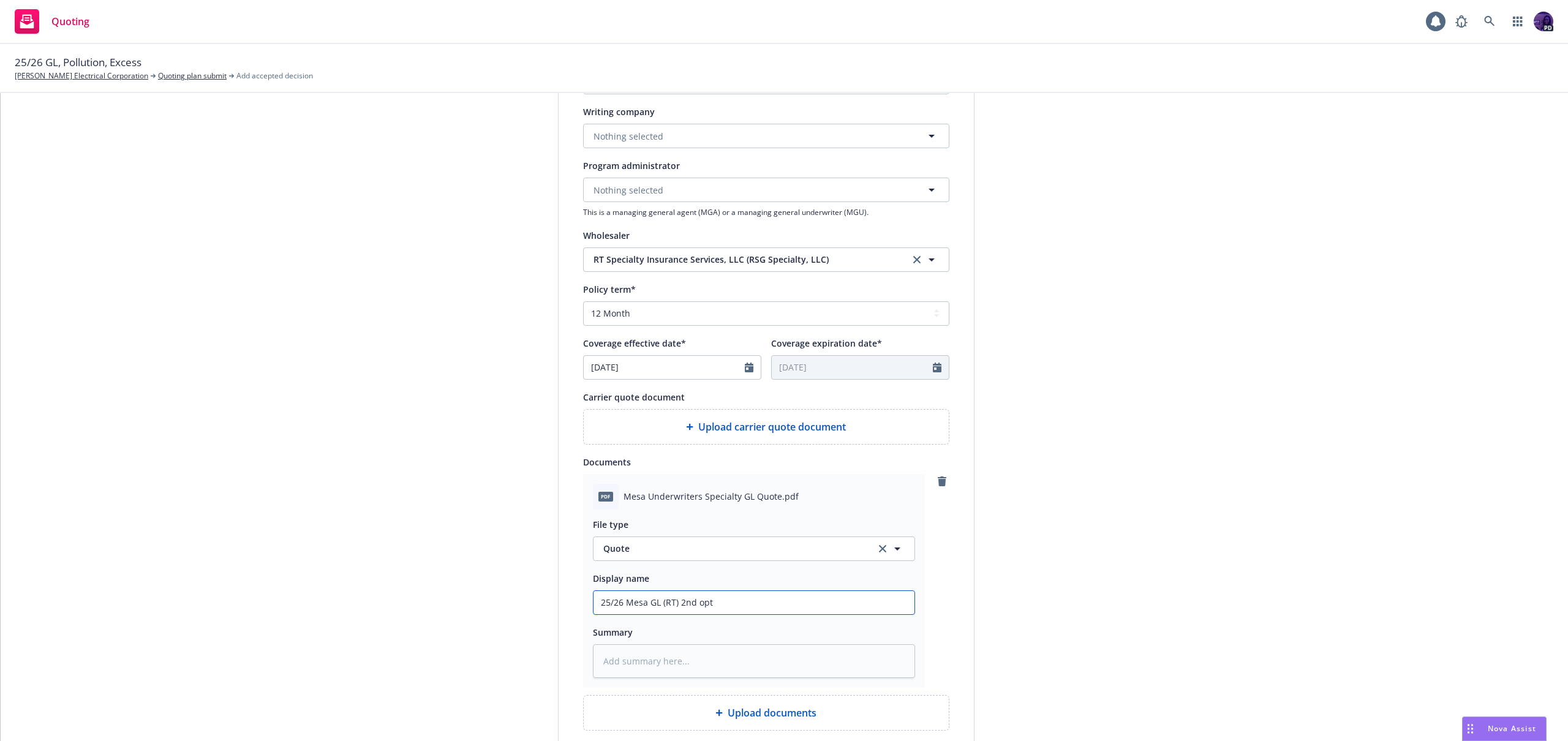
type input "25/26 Mesa GL (RT) 2nd opti"
type textarea "x"
type input "25/26 Mesa GL (RT) 2nd optio"
type textarea "x"
type input "25/26 Mesa GL (RT) 2nd option"
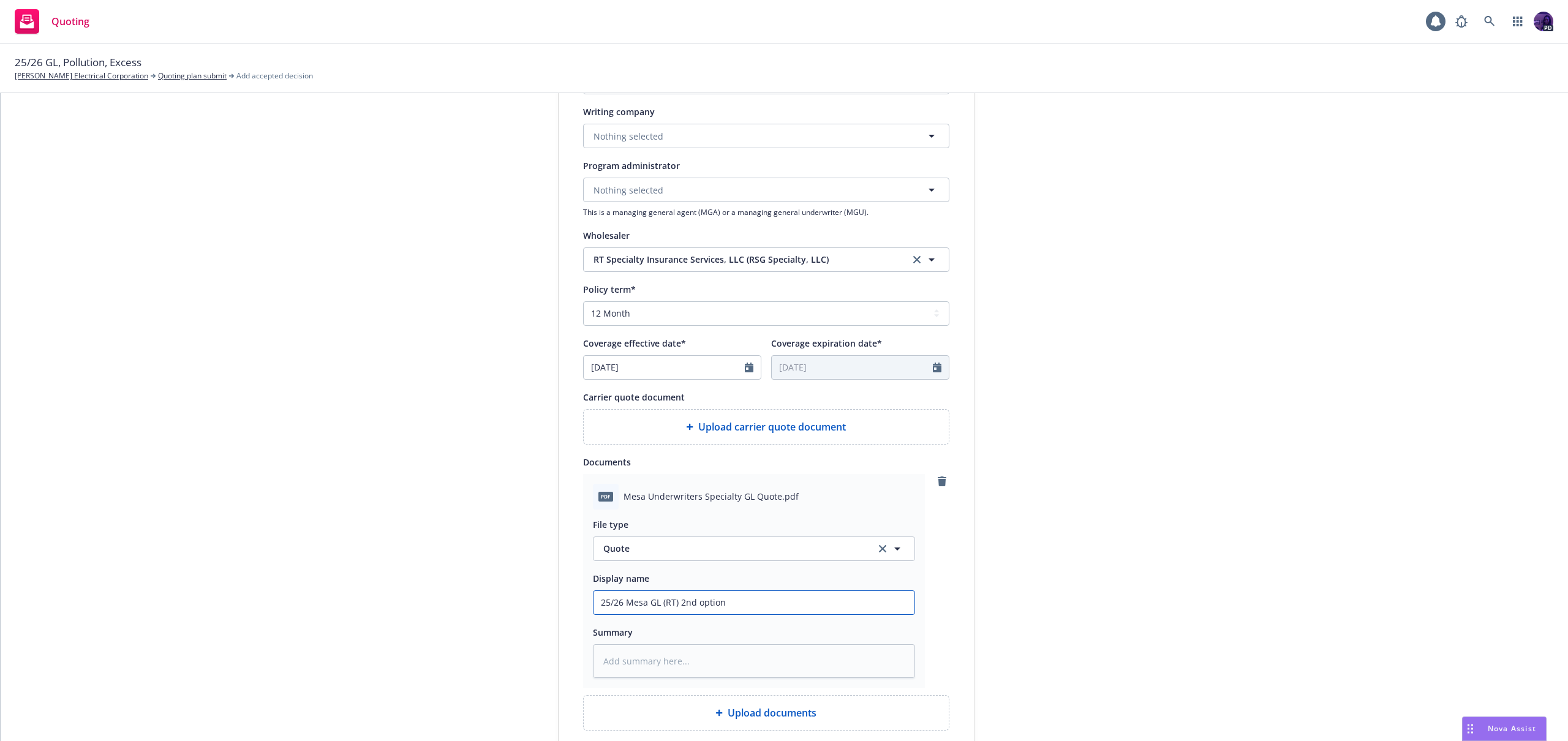
type textarea "x"
type input "25/26 Mesa GL (RT) 2nd option"
type textarea "x"
type input "25/26 Mesa GL (RT) 2nd option $"
type textarea "x"
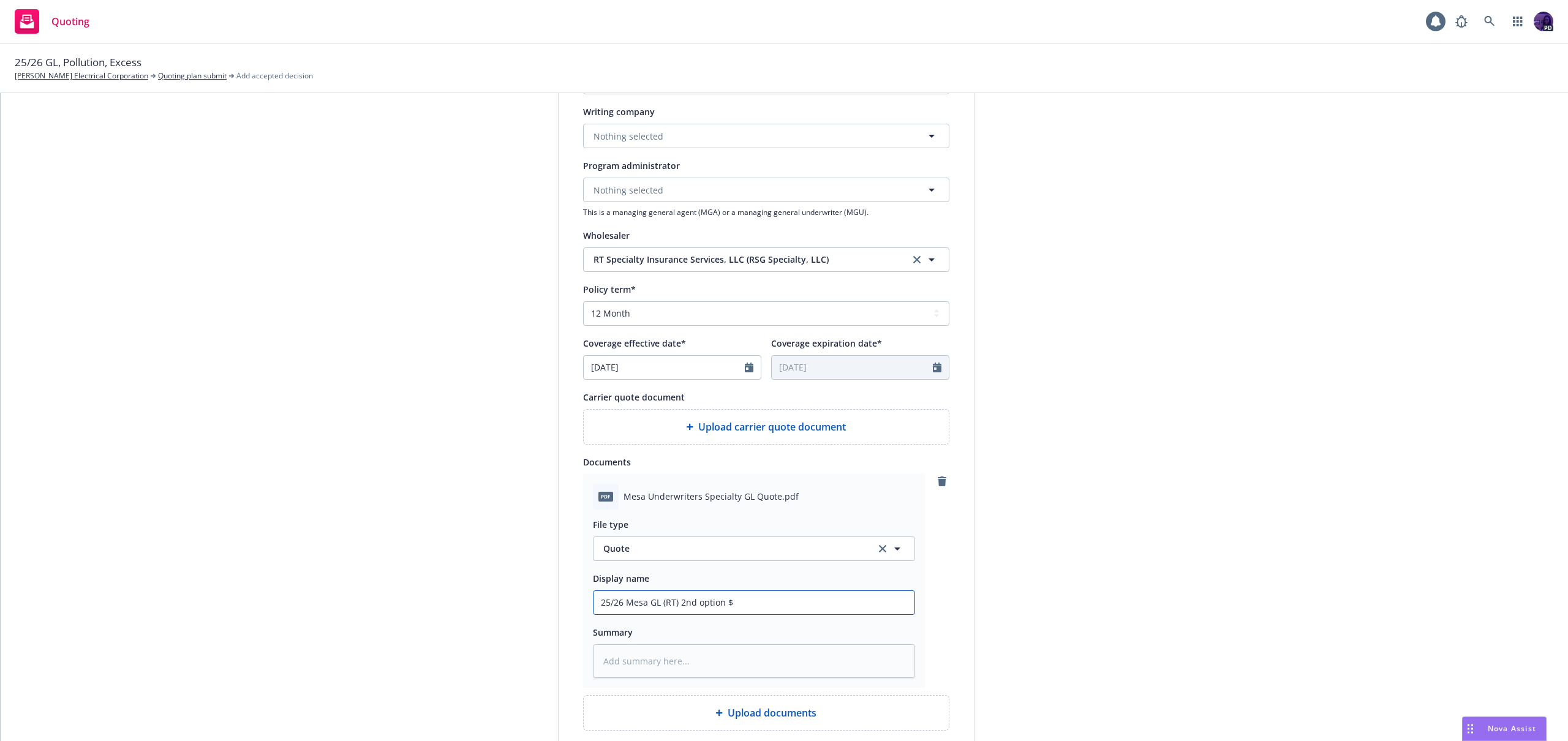
type input "25/26 Mesa GL (RT) 2nd option $1"
type textarea "x"
type input "25/26 Mesa GL (RT) 2nd option $14"
type textarea "x"
type input "25/26 Mesa GL (RT) 2nd option $14,"
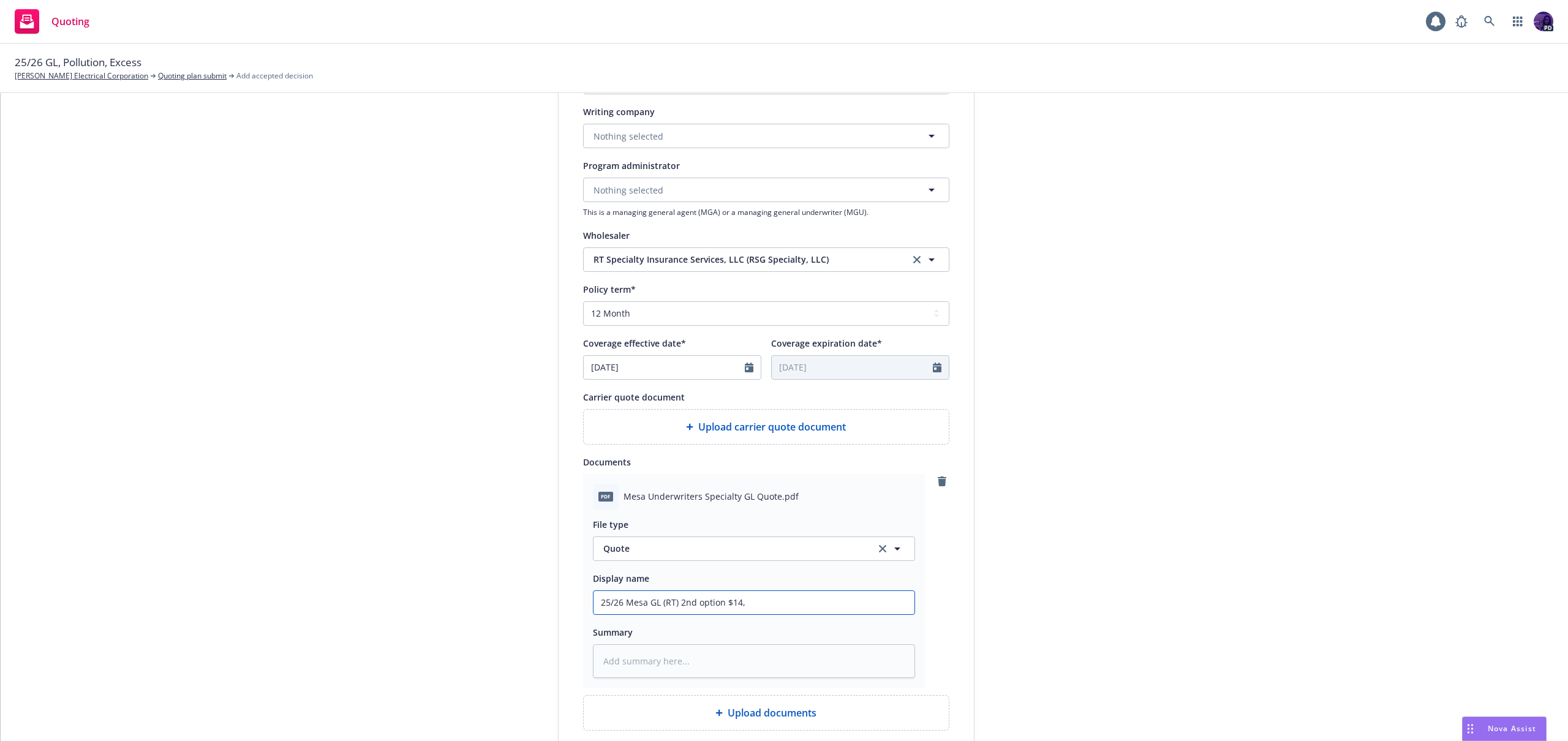
type textarea "x"
type input "25/26 Mesa GL (RT) 2nd option $14,8"
type textarea "x"
type input "25/26 Mesa GL (RT) 2nd option $14,84"
type textarea "x"
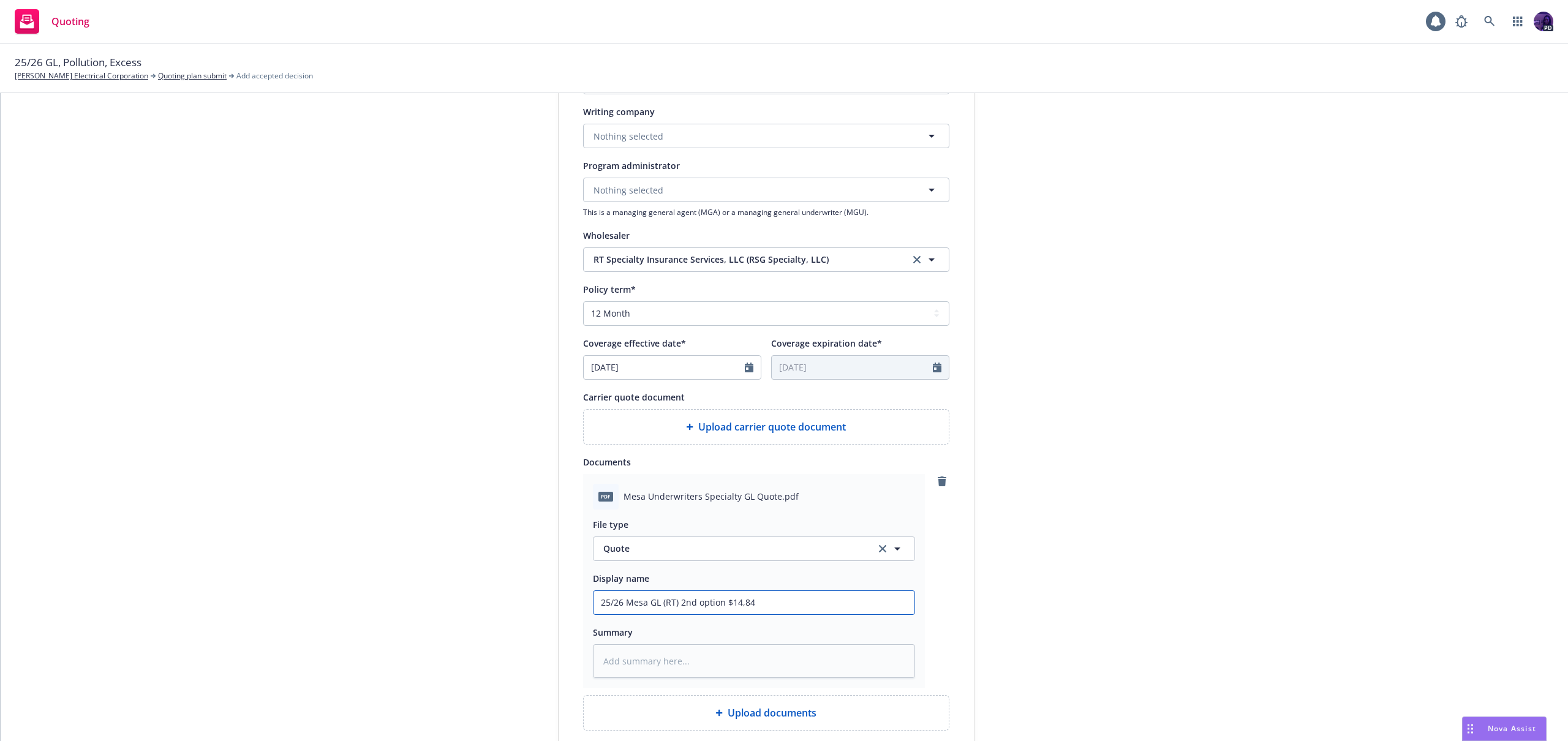
type input "25/26 Mesa GL (RT) 2nd option $14,849"
type textarea "x"
type input "25/26 Mesa GL (RT) 2nd option $14,849."
type textarea "x"
type input "25/26 Mesa GL (RT) 2nd option $14,849.9"
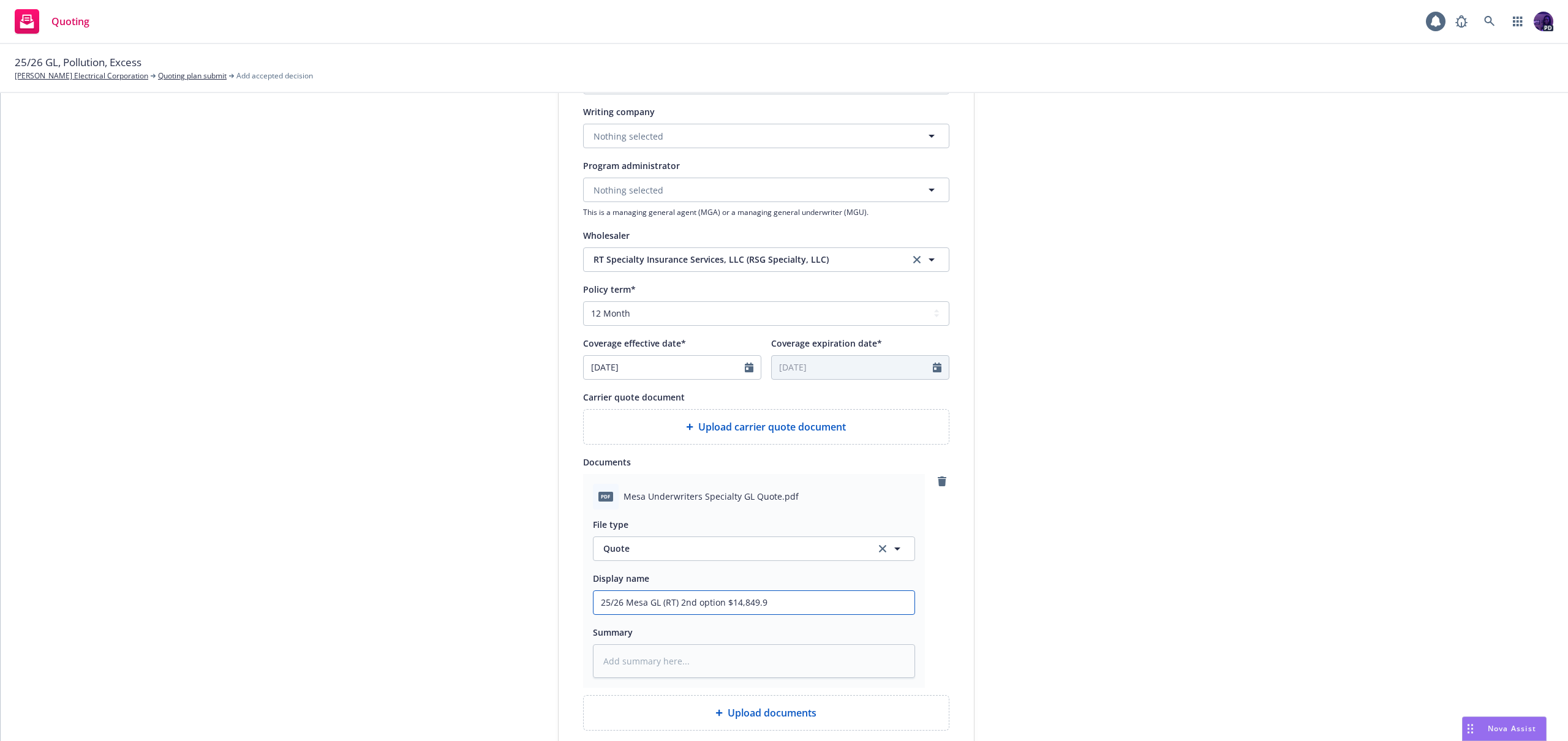
type textarea "x"
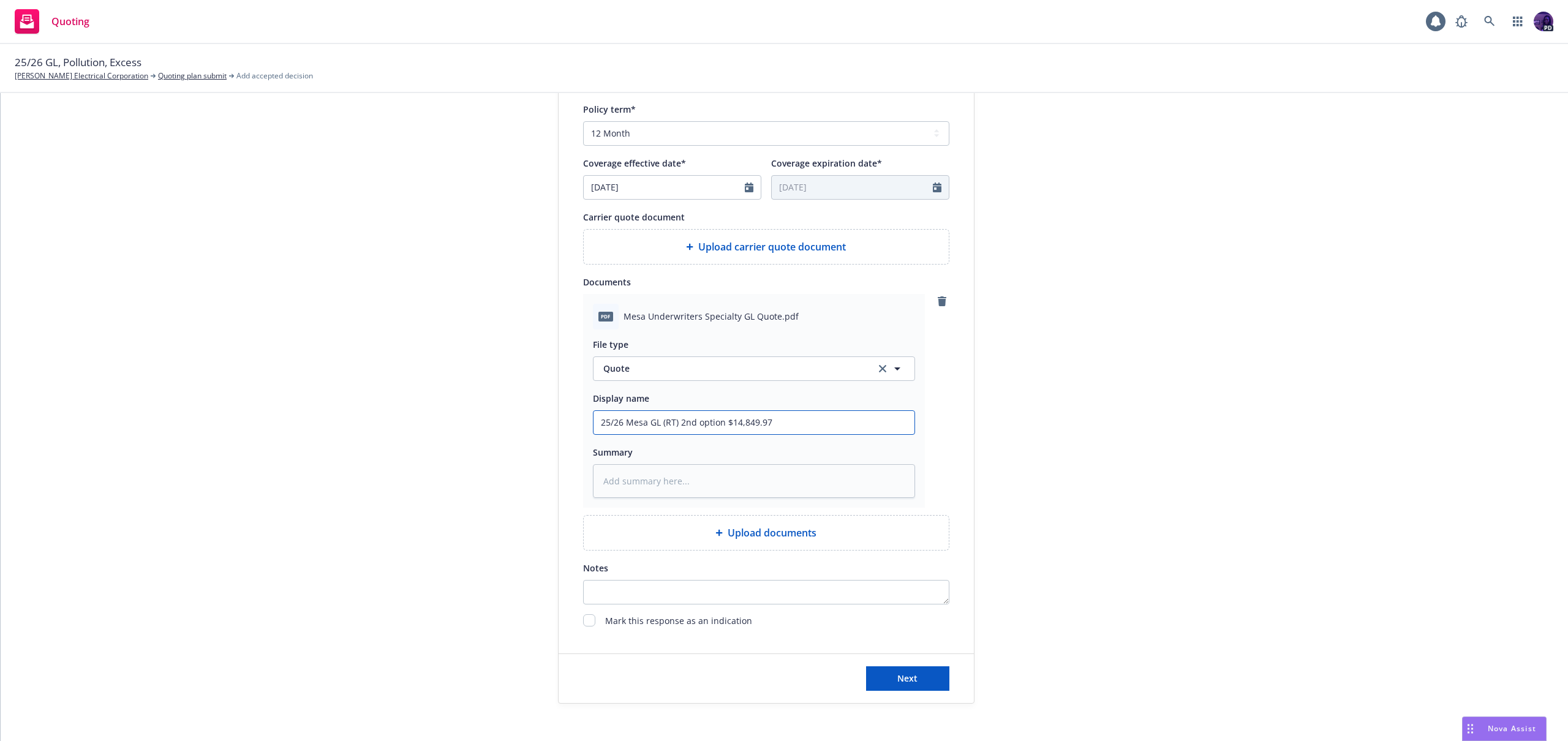
drag, startPoint x: 766, startPoint y: 420, endPoint x: 501, endPoint y: 416, distance: 265.0
click at [501, 416] on div "1 Quote initiation 2 Coverage selection 3 Billing info Quote initiation Display…" at bounding box center [784, 183] width 1537 height 1042
type input "25/26 Mesa GL (RT) 2nd option $14,849.97"
click at [887, 684] on button "Next" at bounding box center [908, 678] width 83 height 25
type textarea "x"
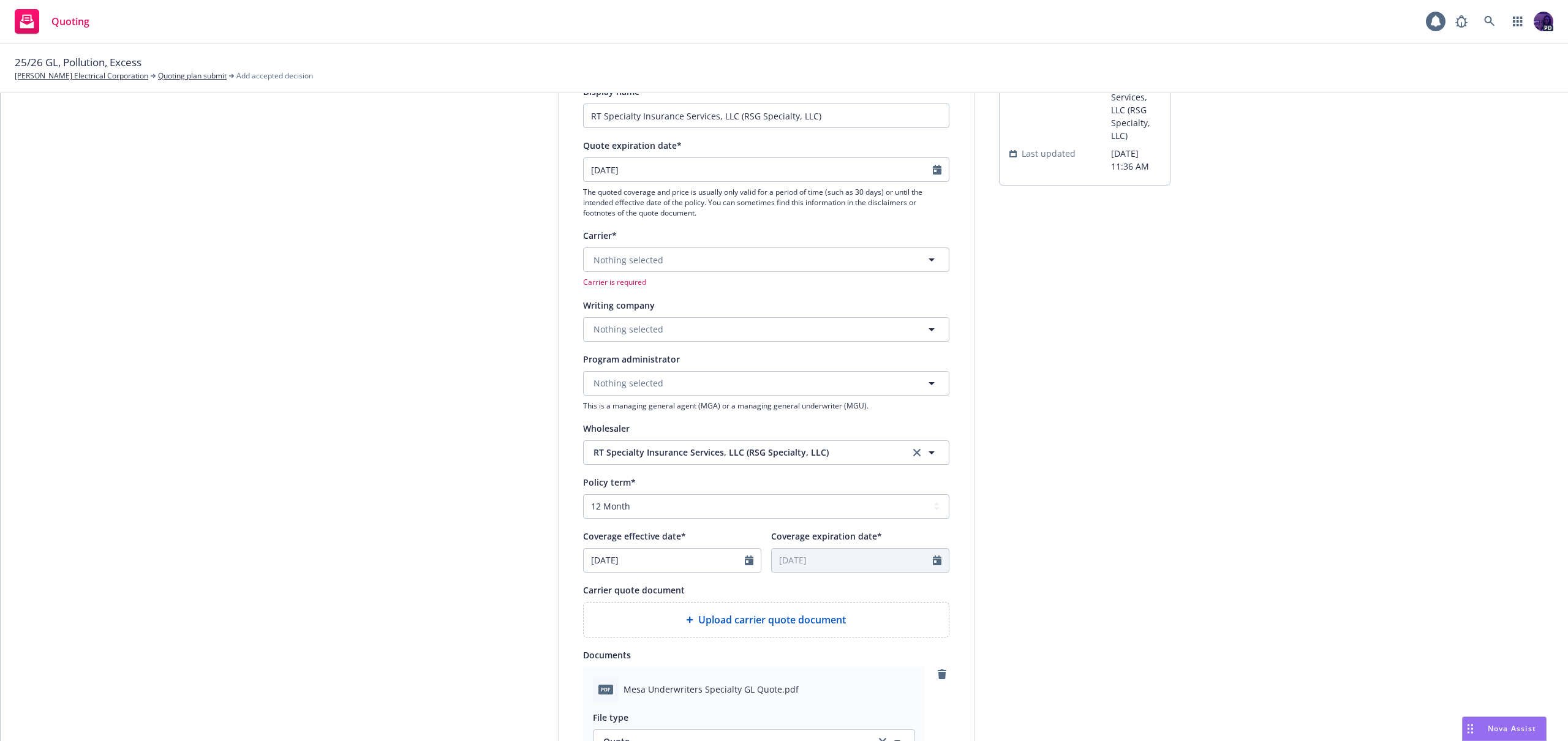
scroll to position [0, 0]
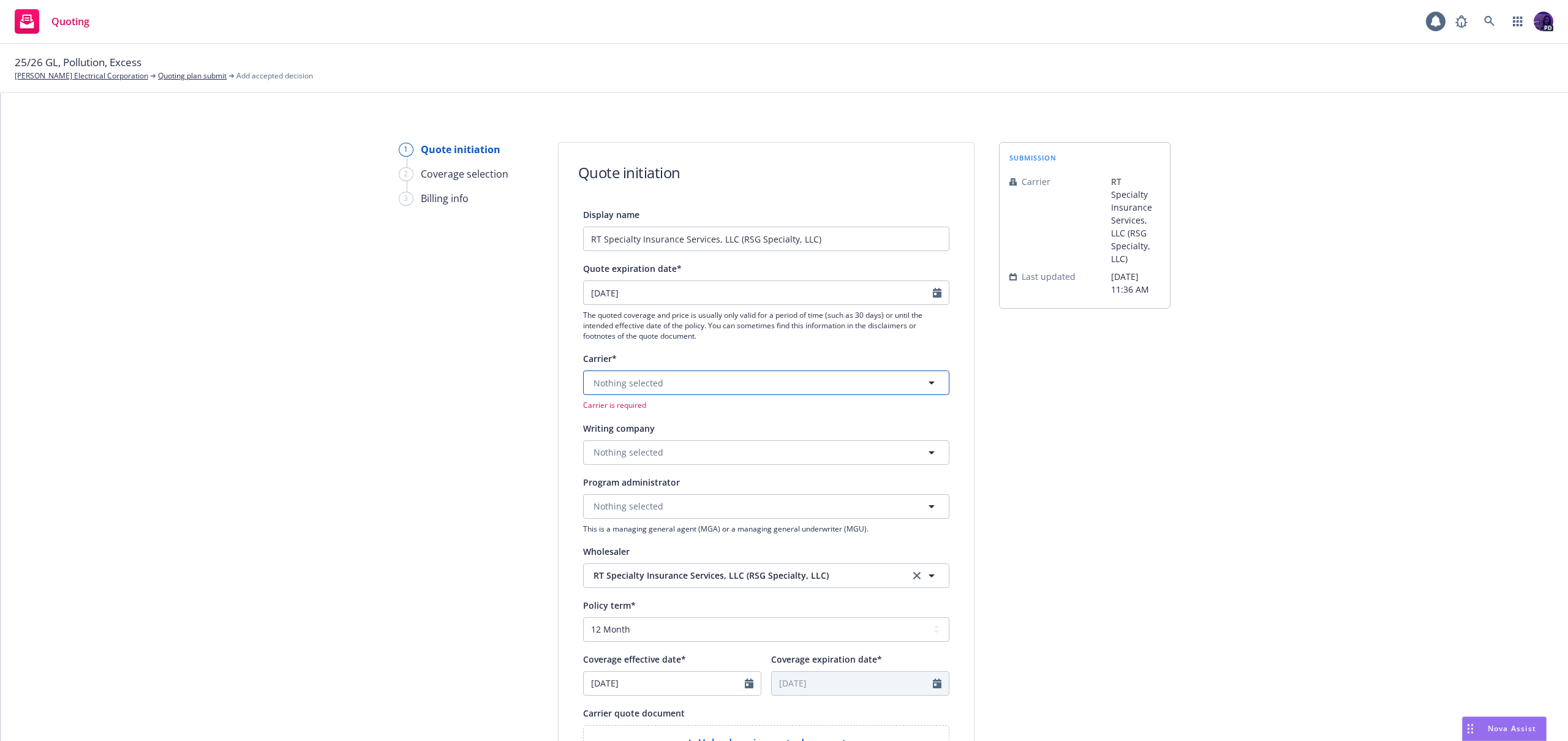
click at [681, 380] on button "Nothing selected" at bounding box center [766, 382] width 366 height 25
type input "mes"
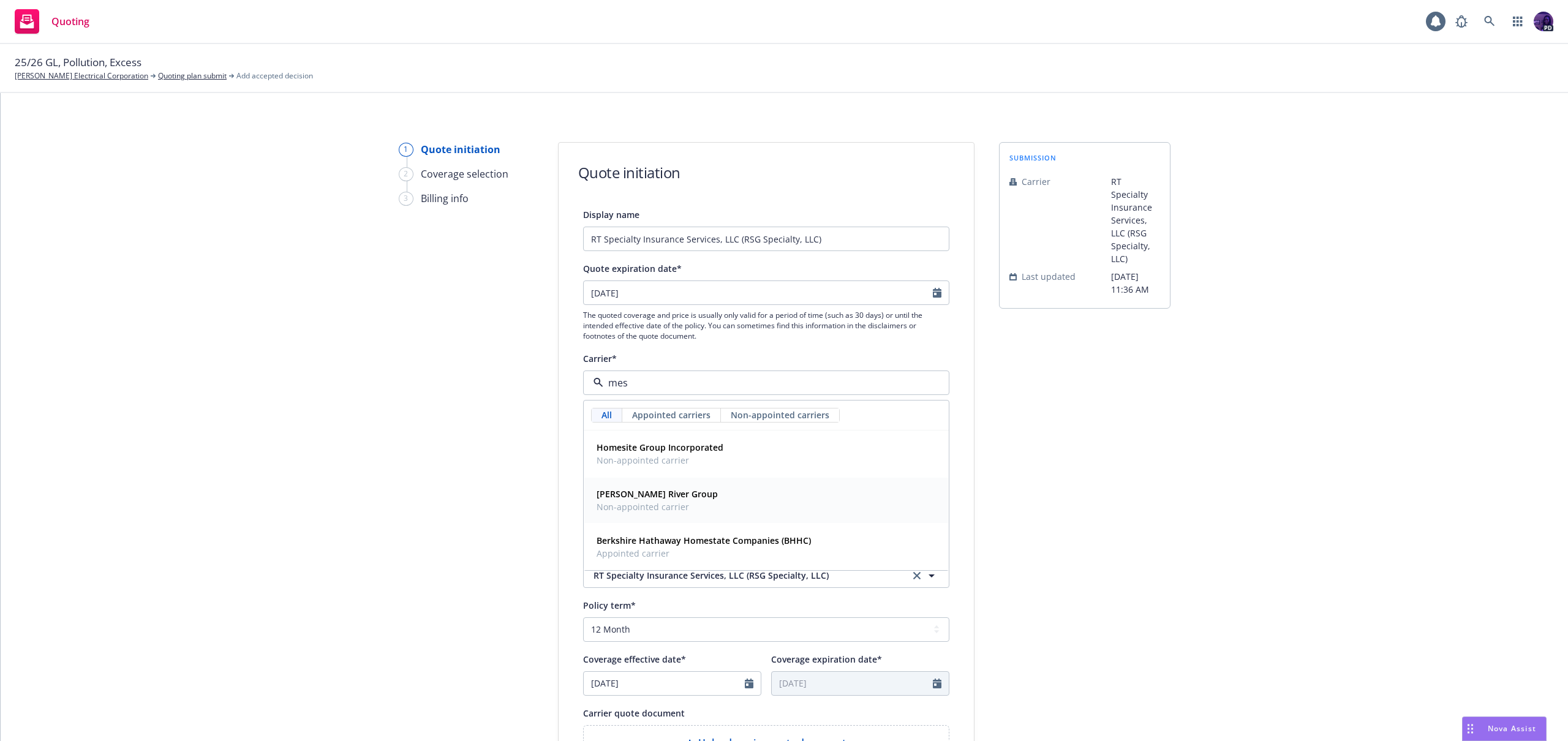
click at [692, 485] on div "[PERSON_NAME] River Group Non-appointed carrier" at bounding box center [767, 500] width 349 height 31
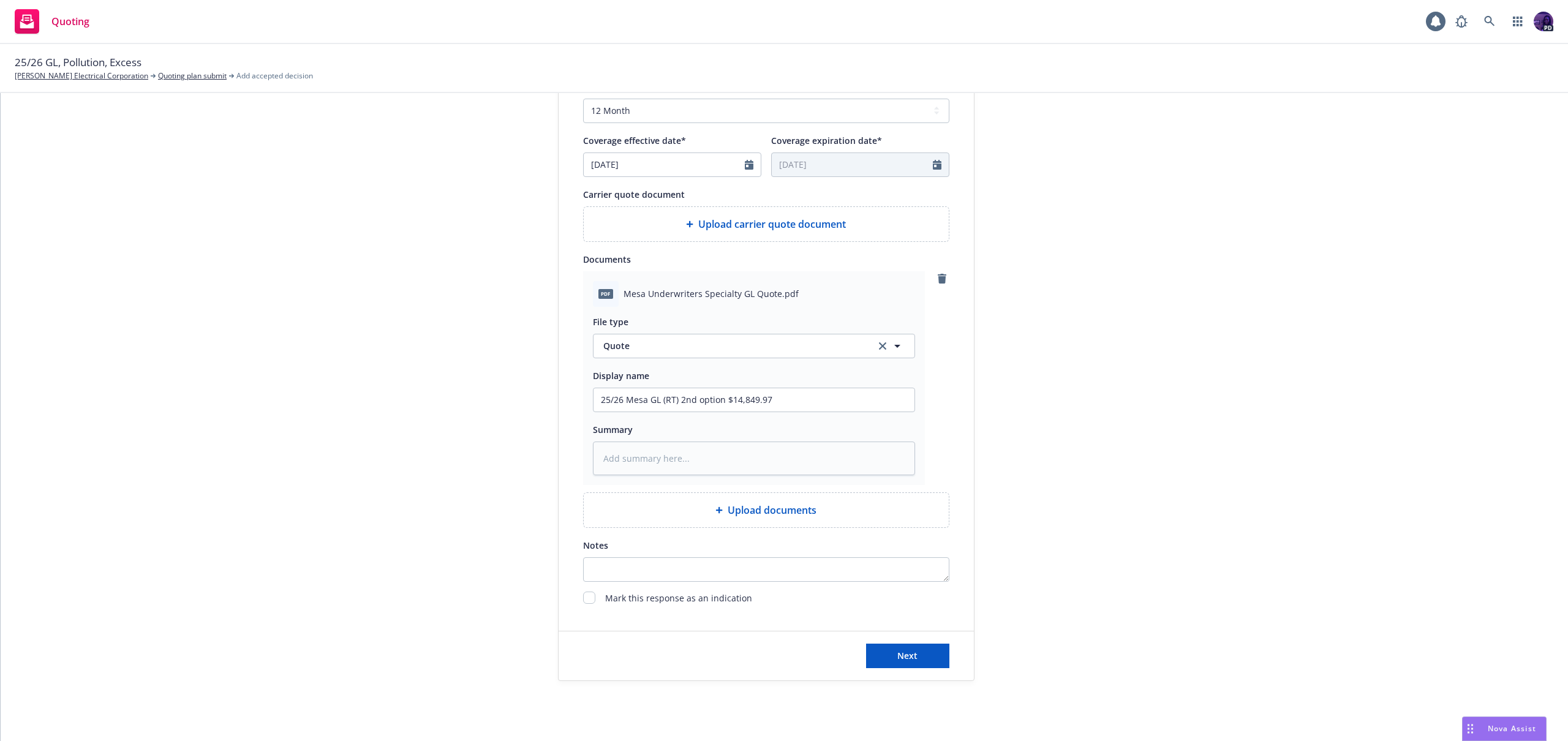
scroll to position [573, 0]
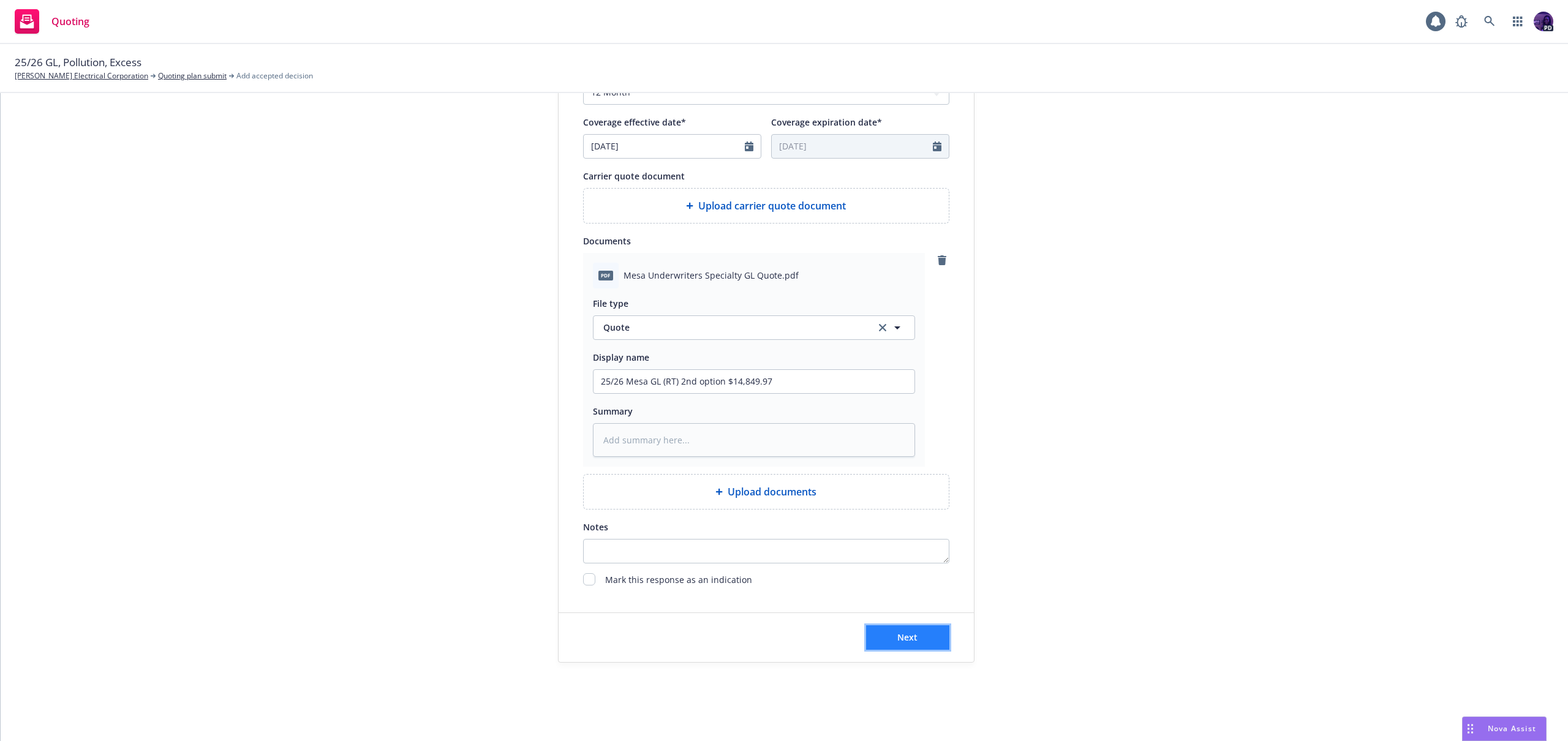
click at [887, 630] on button "Next" at bounding box center [908, 637] width 83 height 25
type textarea "x"
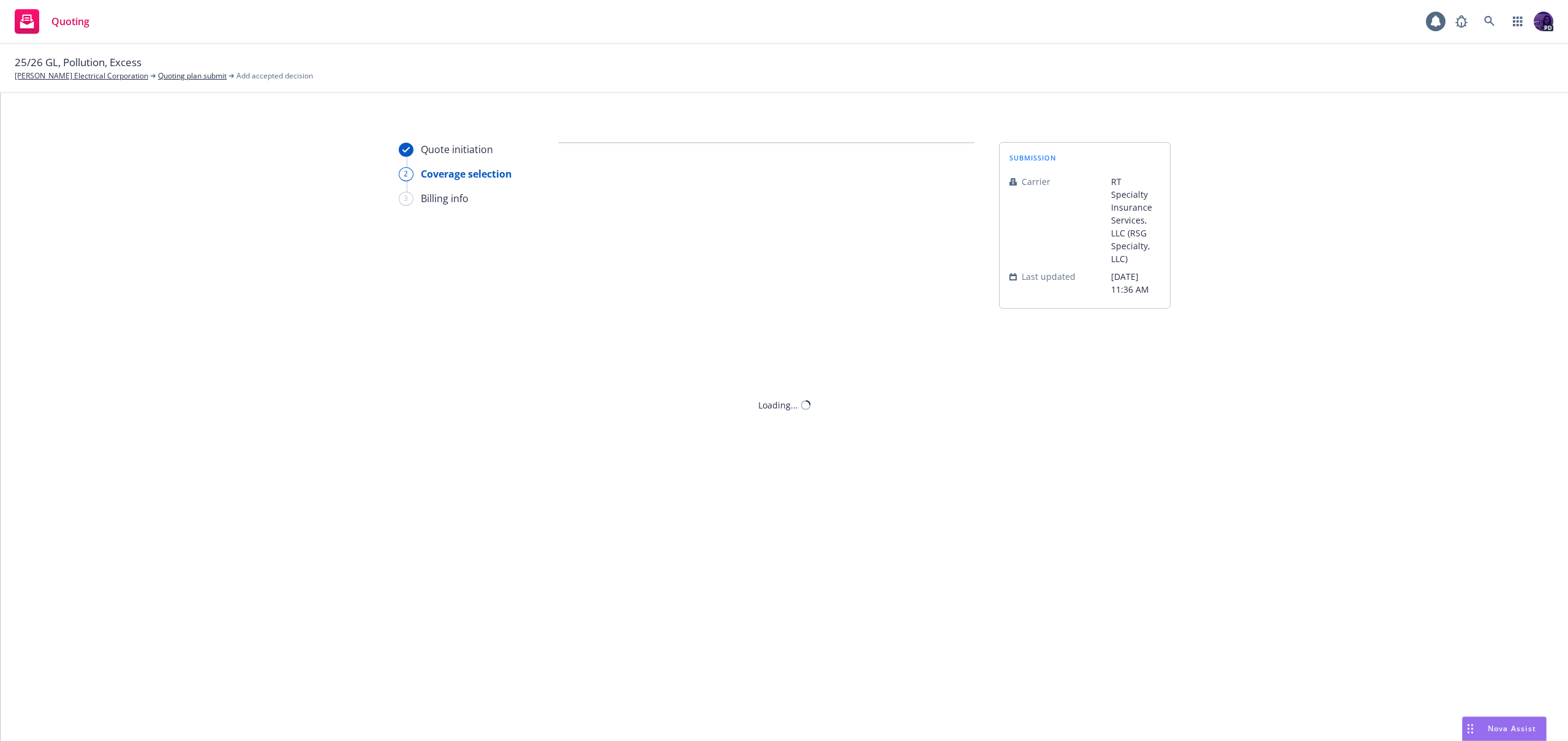
scroll to position [0, 0]
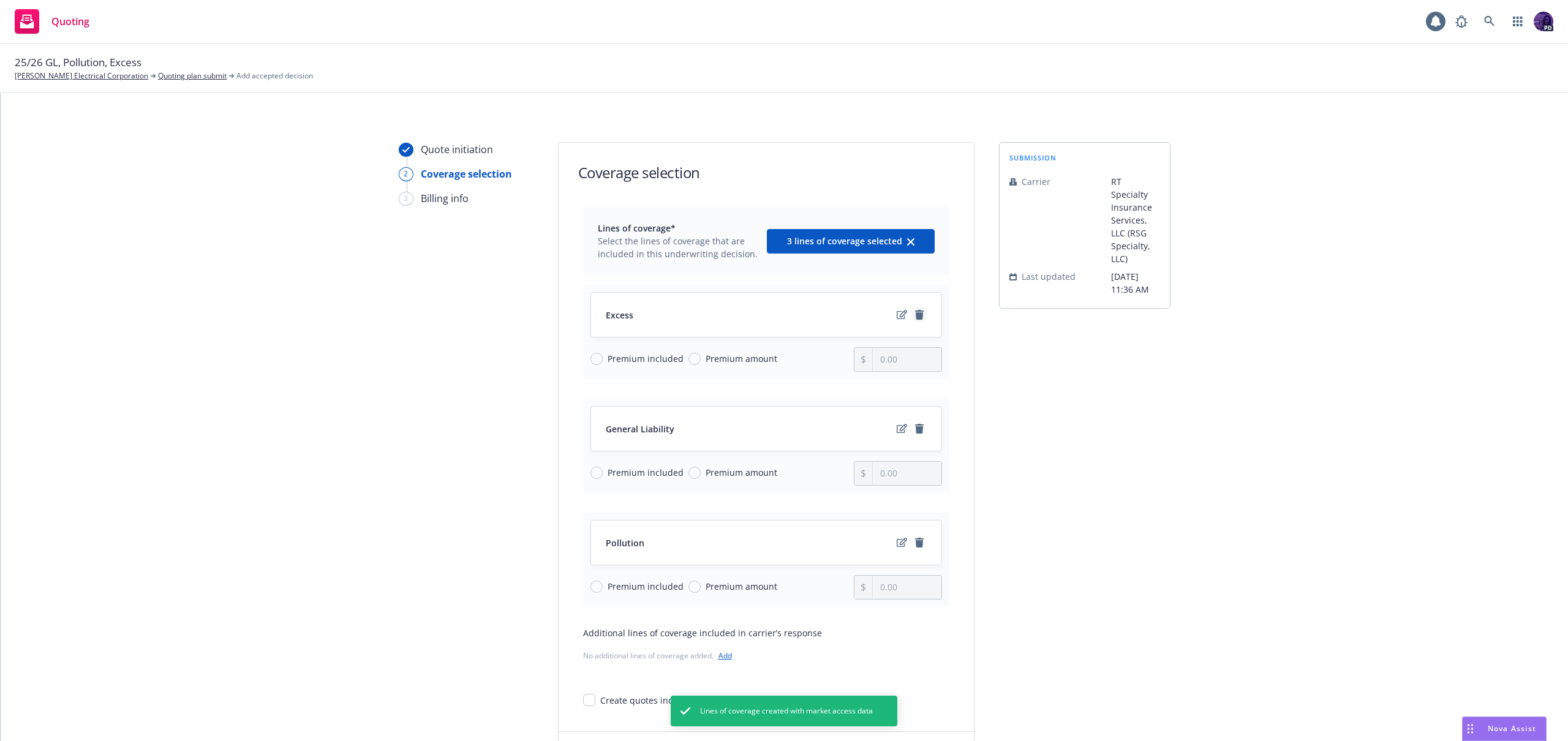
click at [915, 313] on icon "remove" at bounding box center [919, 315] width 9 height 10
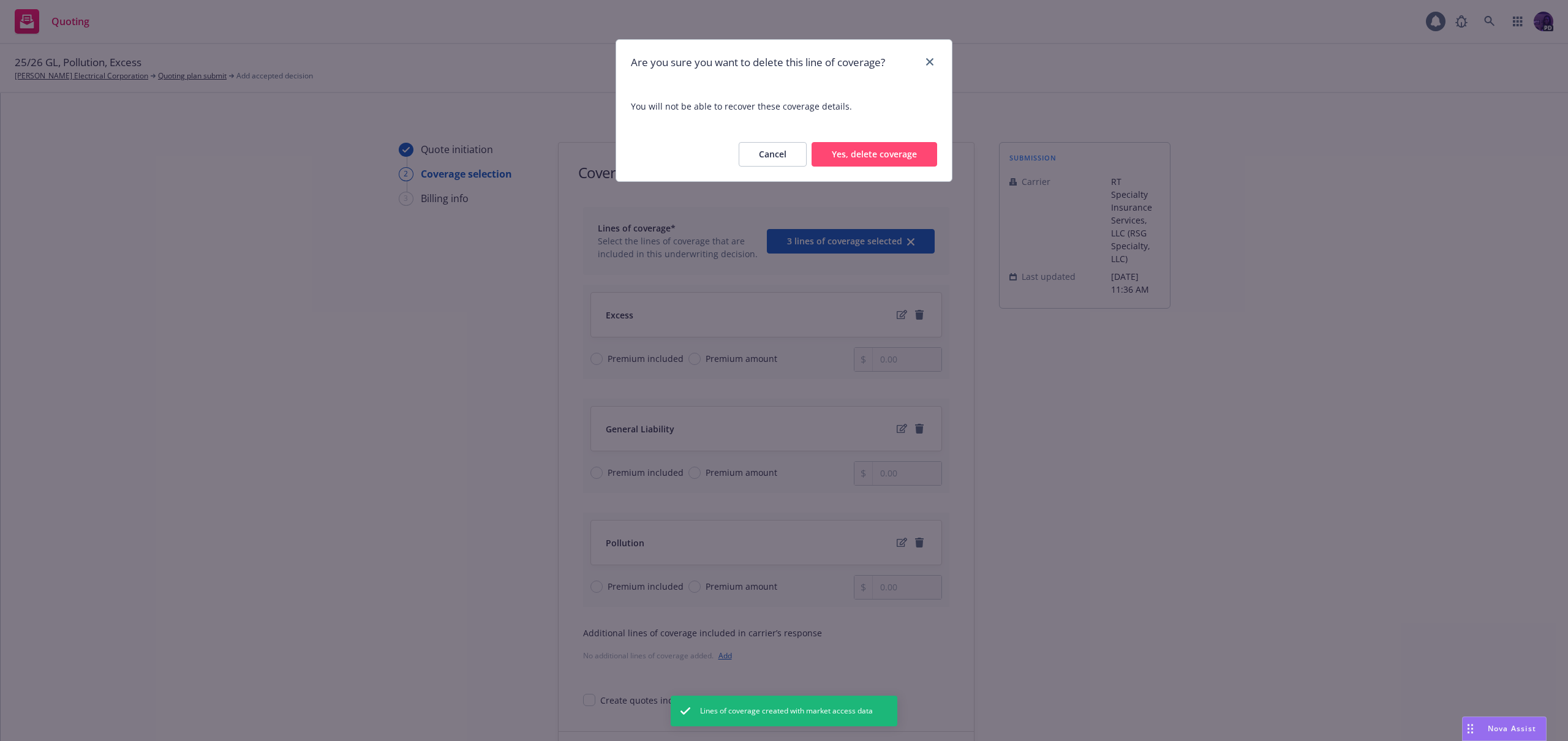
click at [890, 153] on button "Yes, delete coverage" at bounding box center [873, 154] width 125 height 25
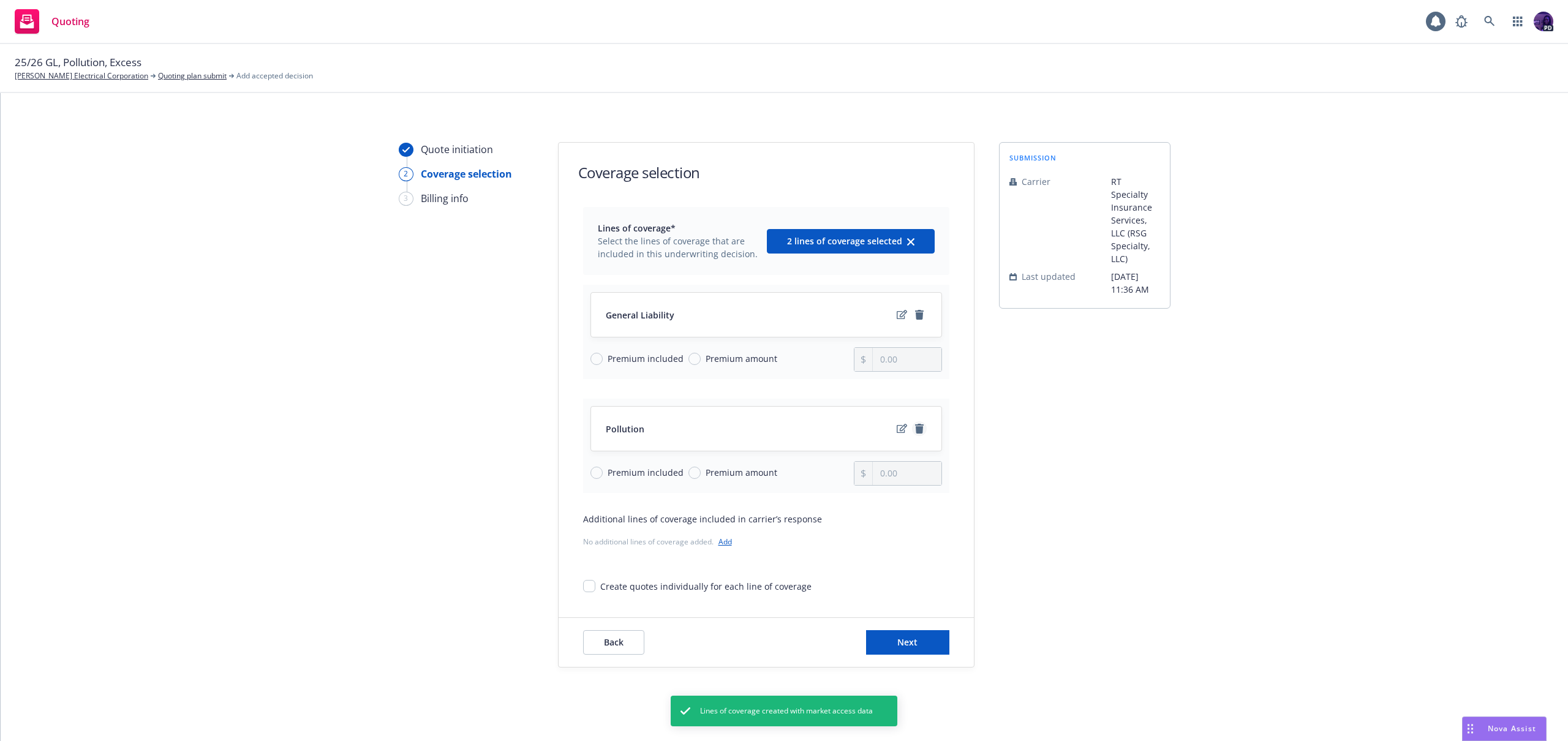
click at [912, 426] on link "remove" at bounding box center [919, 428] width 15 height 15
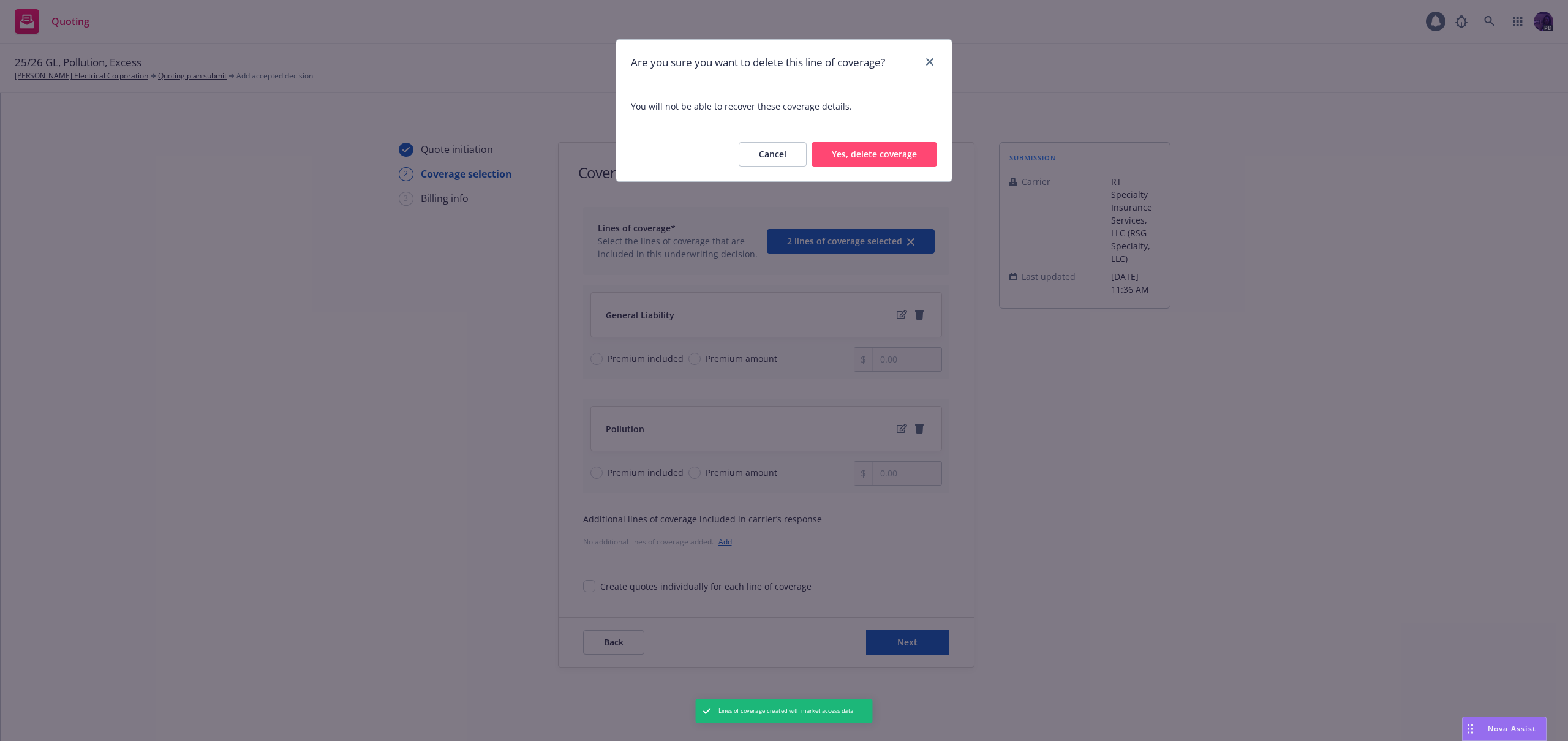
click at [892, 159] on button "Yes, delete coverage" at bounding box center [873, 154] width 125 height 25
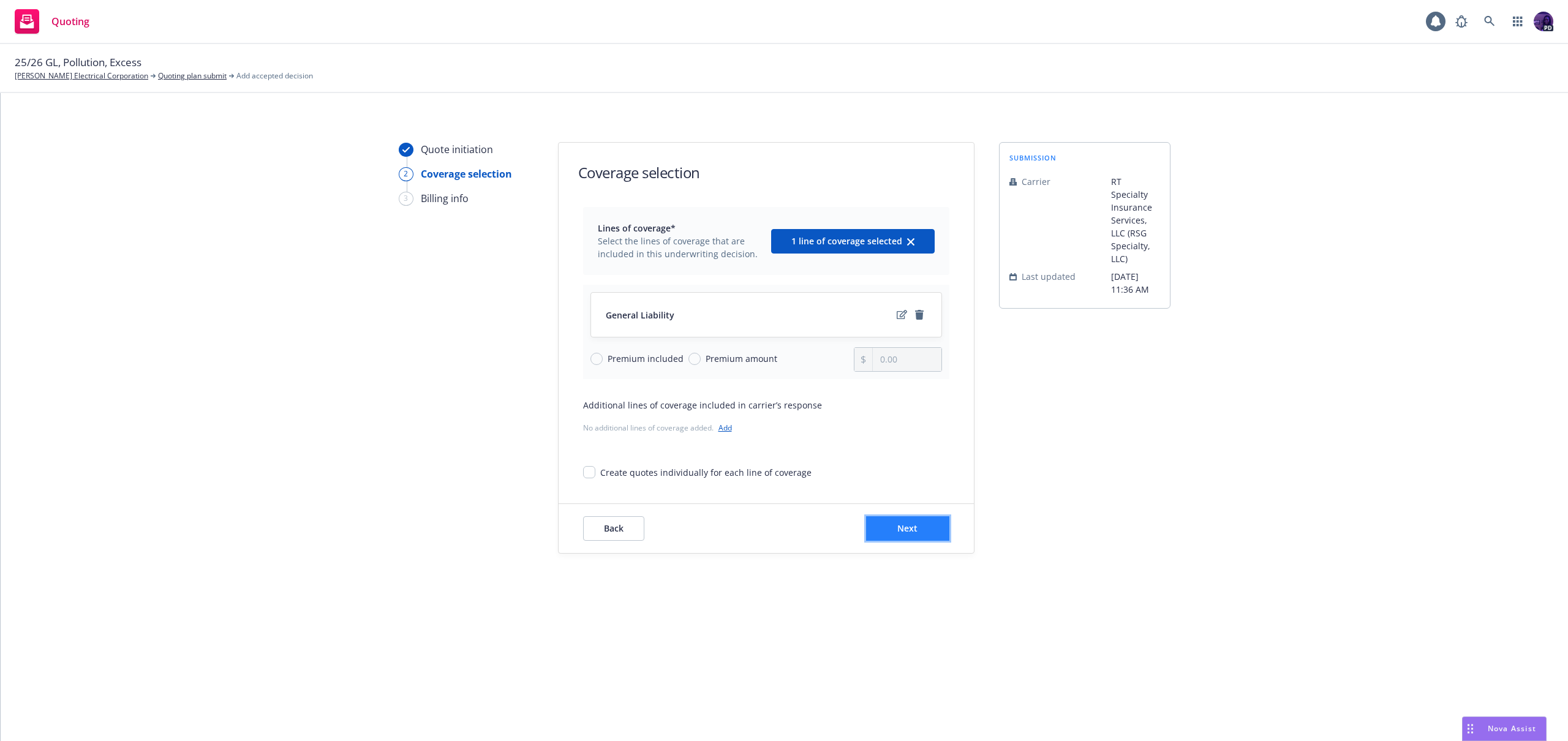
click at [902, 521] on button "Next" at bounding box center [908, 528] width 83 height 25
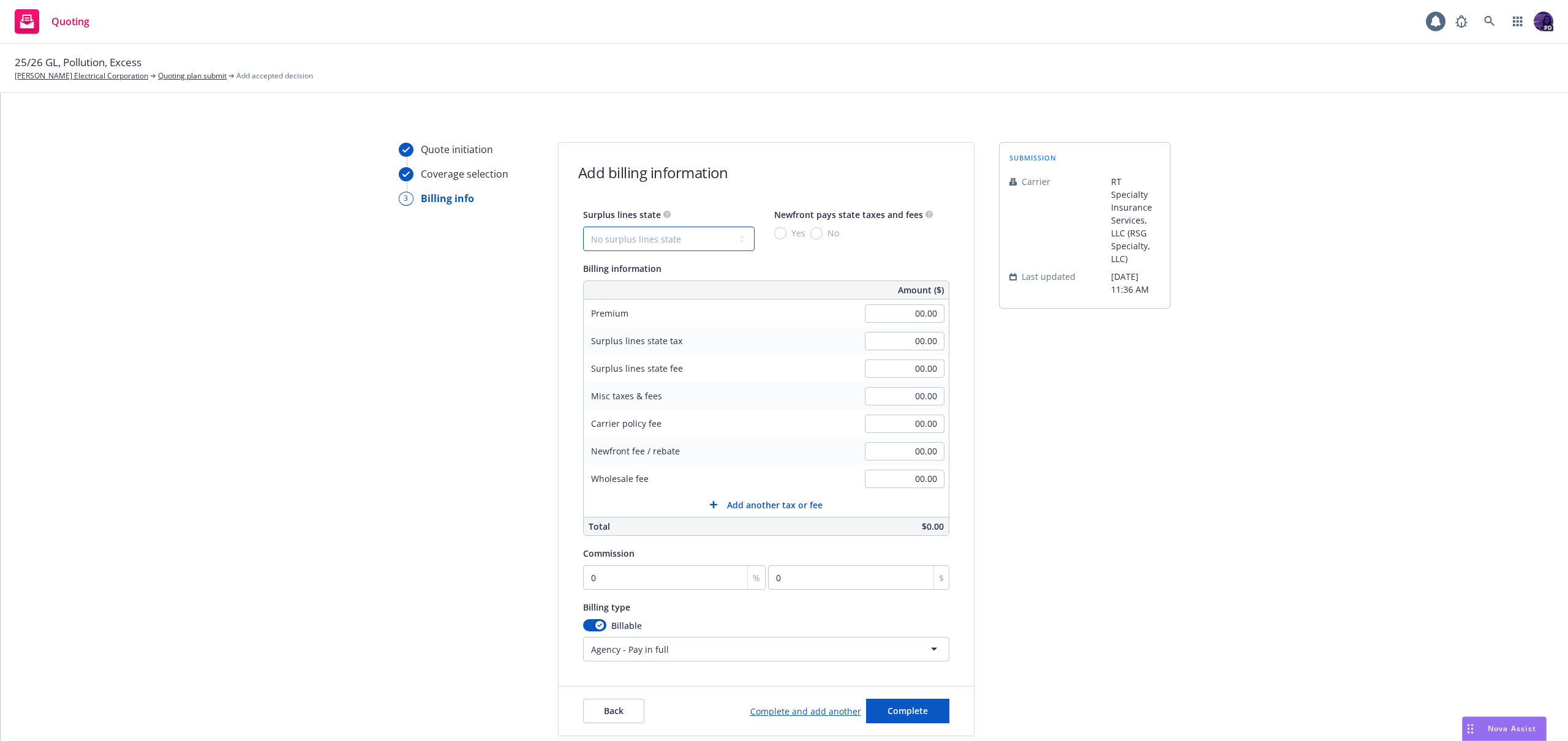
click at [694, 241] on select "No surplus lines state [US_STATE] [US_STATE] [US_STATE] [US_STATE] [US_STATE] […" at bounding box center [669, 239] width 172 height 25
select select "CA"
click at [775, 234] on input "Yes" at bounding box center [781, 233] width 12 height 12
radio input "true"
click at [884, 316] on input "00.00" at bounding box center [904, 313] width 80 height 19
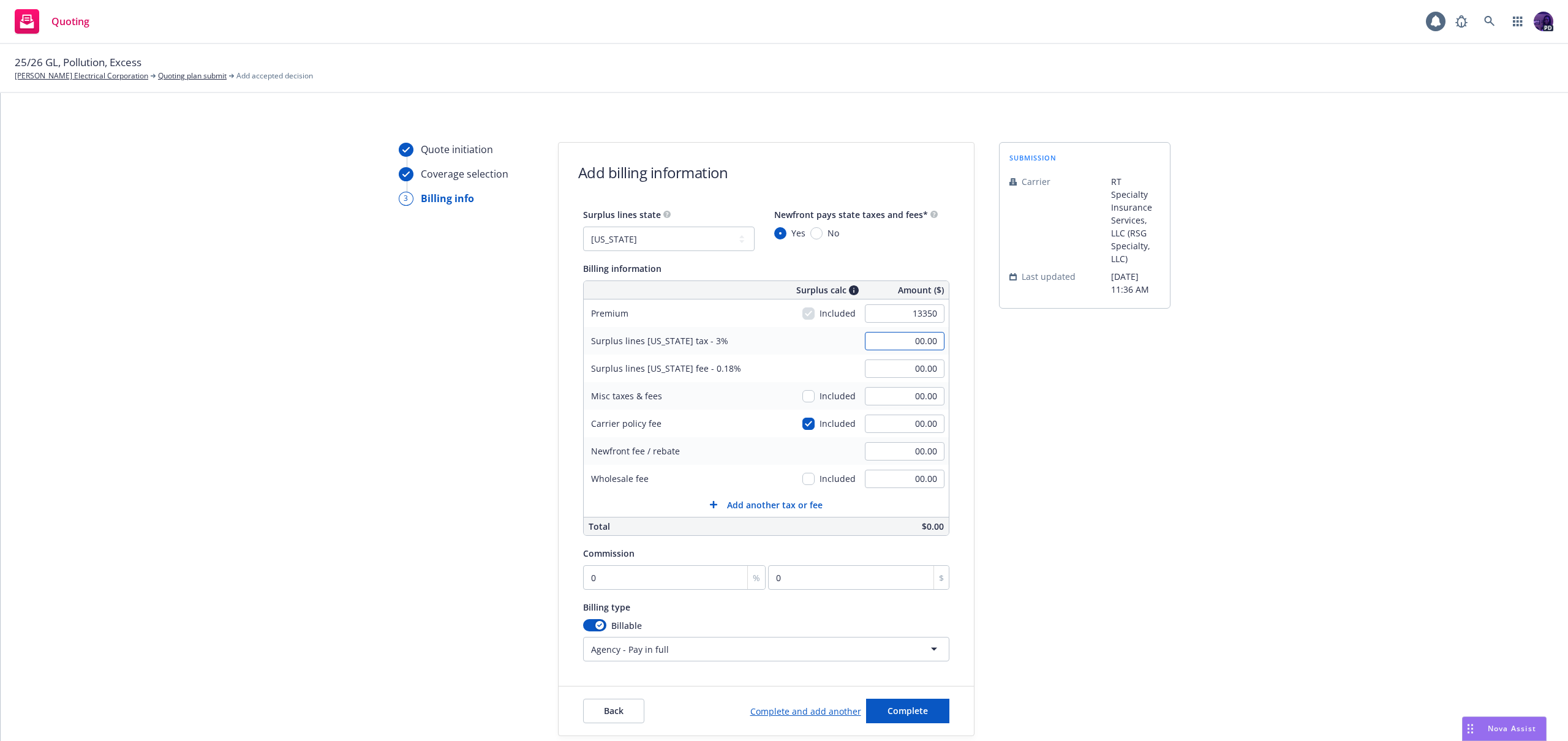
type input "13,350.00"
type input "400.50"
type input "24.03"
click at [885, 424] on input "00.00" at bounding box center [904, 423] width 80 height 19
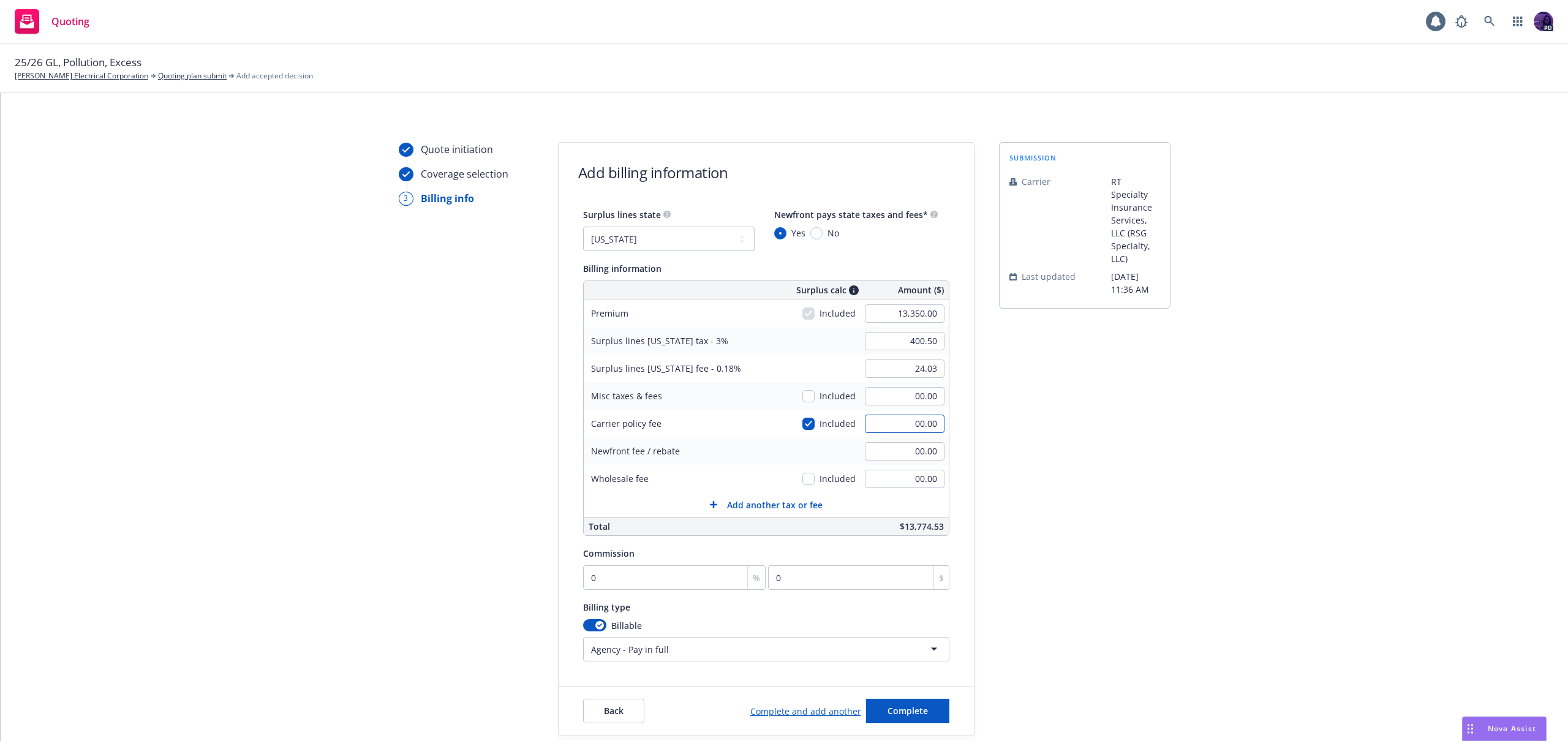
click at [885, 424] on input "00.00" at bounding box center [904, 423] width 80 height 19
type input "250"
type input "408.00"
type input "24.48"
click at [885, 423] on input "250.00" at bounding box center [904, 423] width 80 height 19
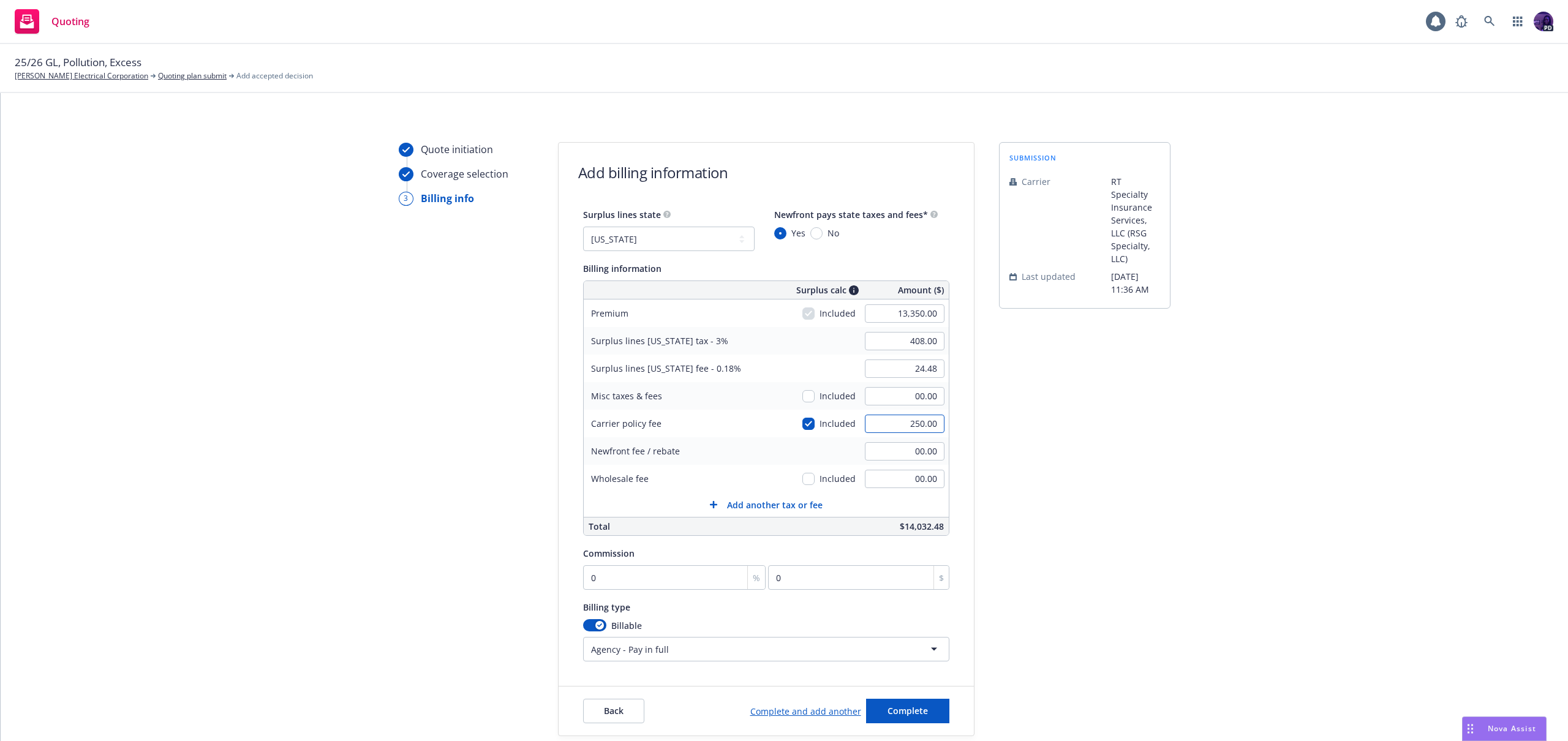
click at [885, 423] on input "250.00" at bounding box center [904, 423] width 80 height 19
type input "800.00"
type input "424.50"
type input "25.47"
type input "250.00"
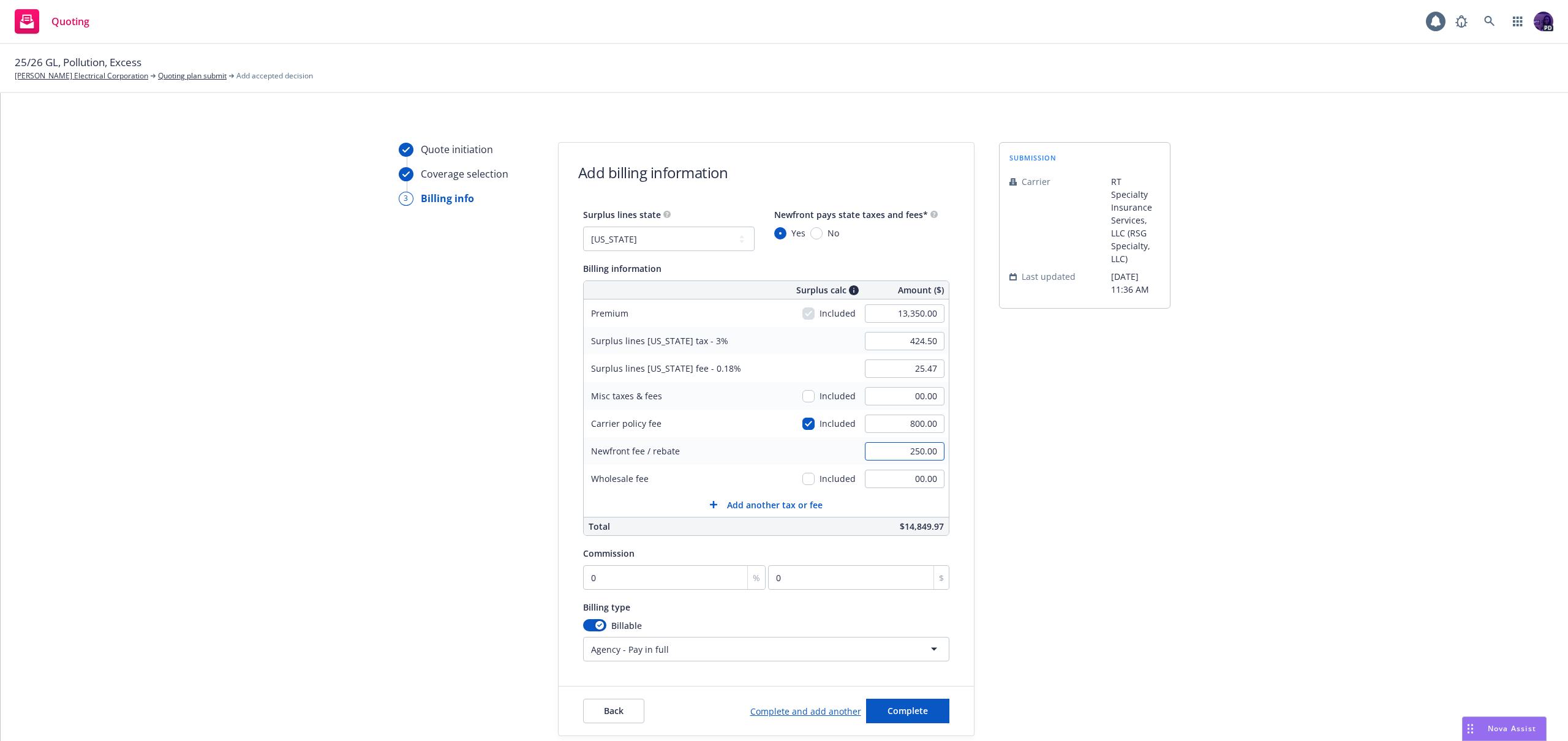
click at [880, 442] on input "250.00" at bounding box center [904, 451] width 80 height 19
type input "00.00"
click at [887, 394] on input "00.00" at bounding box center [904, 396] width 80 height 19
type input "250.00"
click at [635, 587] on input "0" at bounding box center [675, 577] width 184 height 25
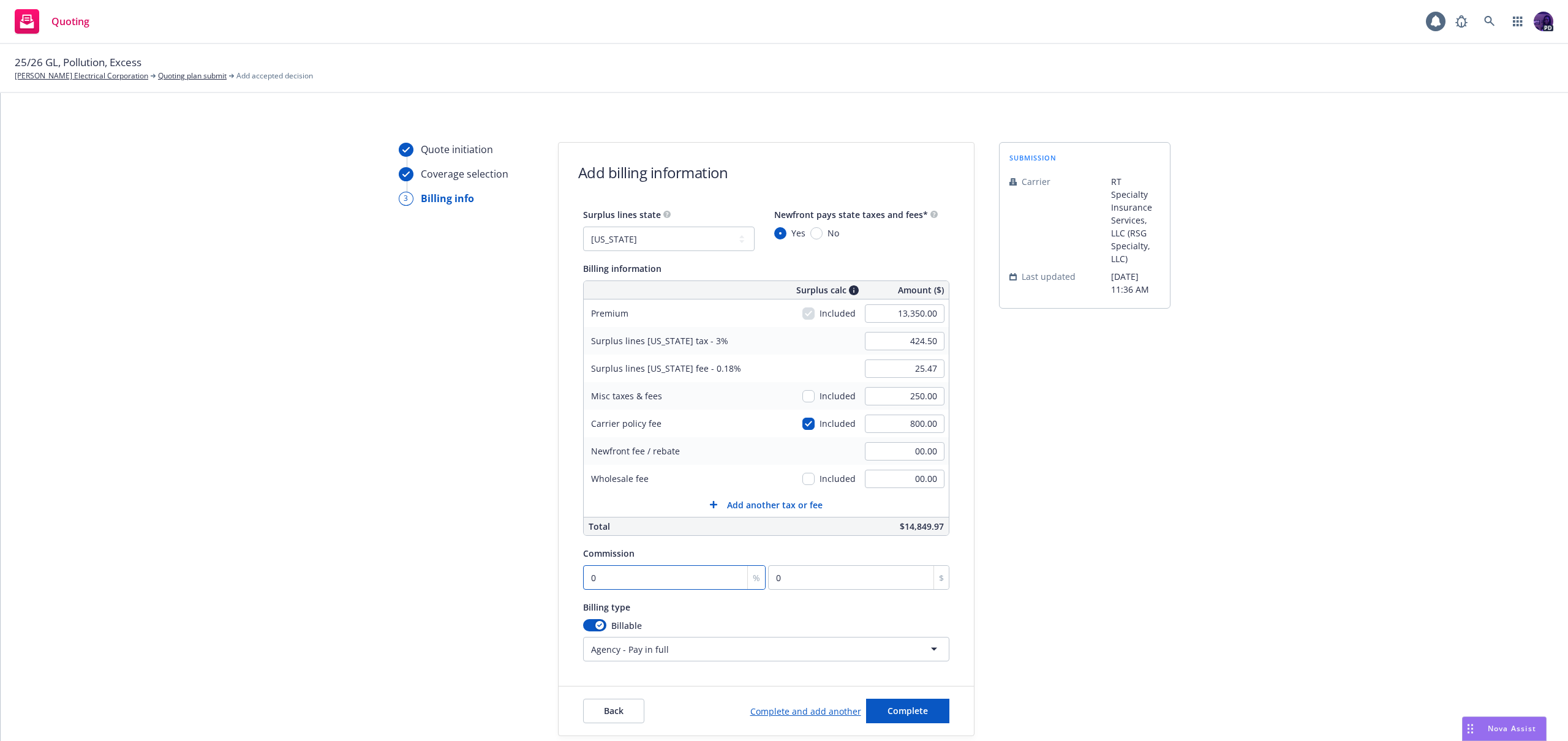
type input "1"
click at [892, 702] on button "Complete" at bounding box center [908, 710] width 83 height 25
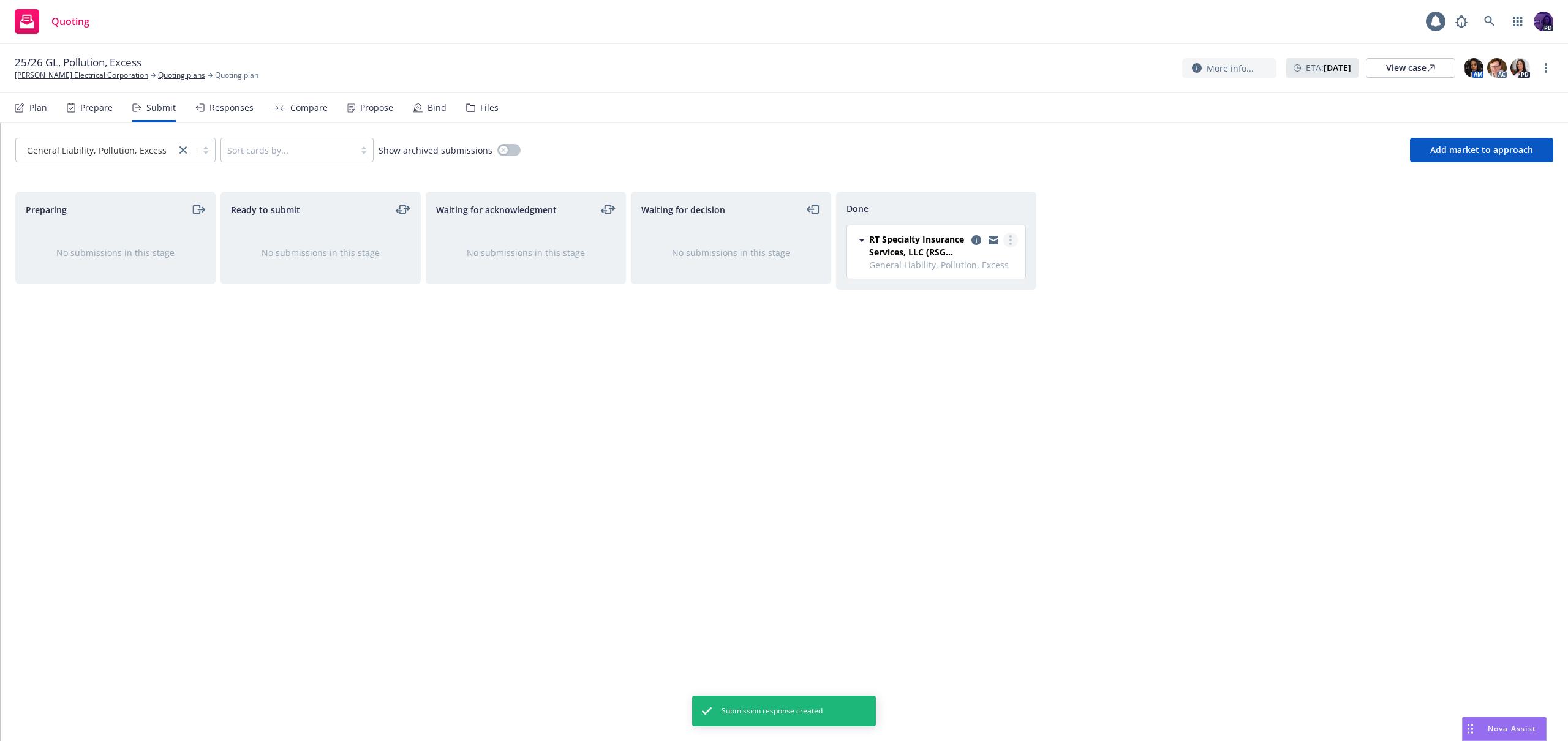
click at [1013, 243] on link "more" at bounding box center [1010, 240] width 15 height 15
click at [983, 293] on span "Add accepted decision" at bounding box center [956, 289] width 122 height 12
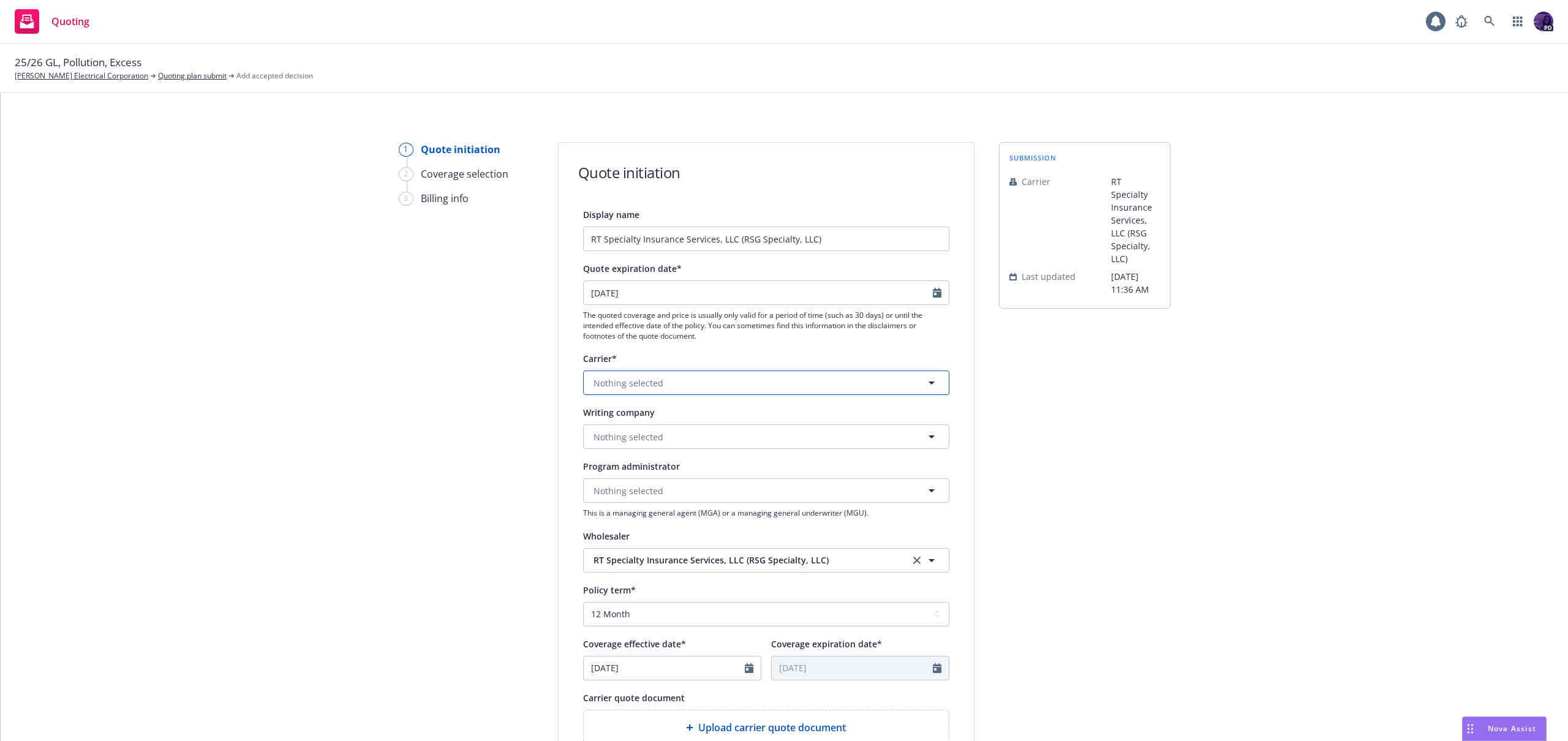
click at [702, 386] on button "Nothing selected" at bounding box center [766, 382] width 366 height 25
click at [683, 430] on div "Palomar Appointed carrier" at bounding box center [766, 453] width 365 height 46
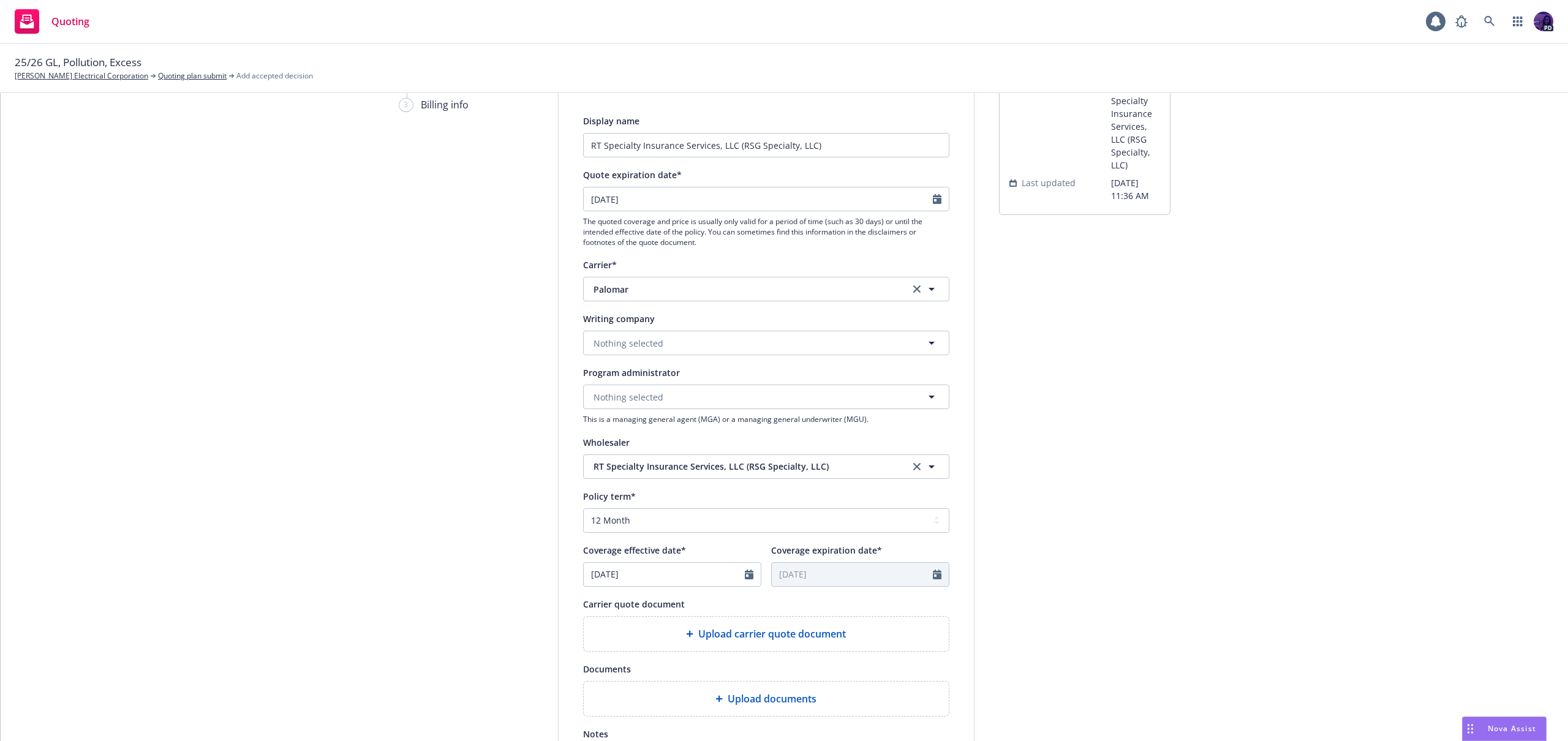
scroll to position [230, 0]
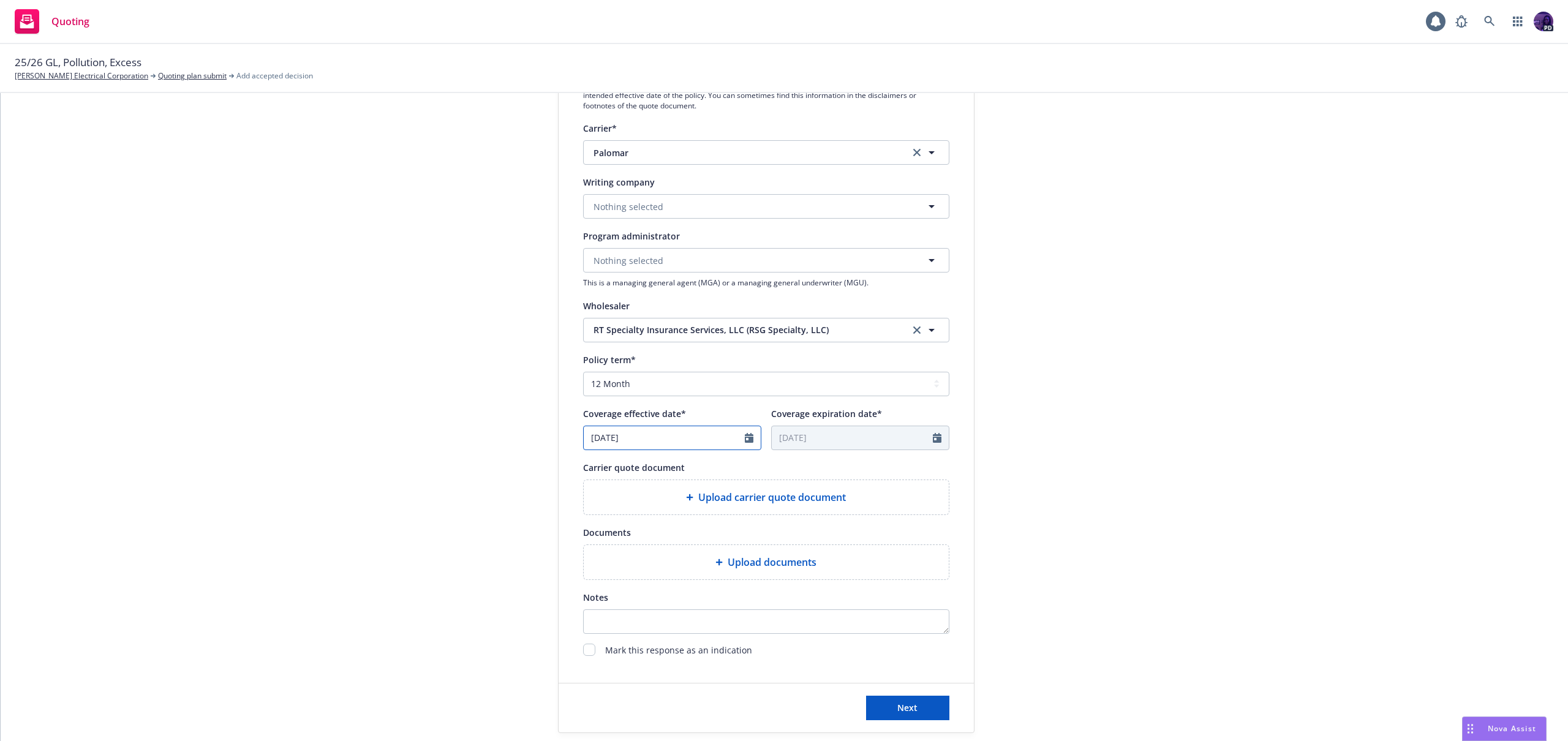
click at [745, 433] on icon "Calendar" at bounding box center [749, 438] width 9 height 10
click at [716, 468] on icon "button" at bounding box center [718, 467] width 4 height 7
click at [636, 547] on span "12" at bounding box center [638, 547] width 17 height 16
click at [745, 559] on span "Upload documents" at bounding box center [772, 561] width 89 height 15
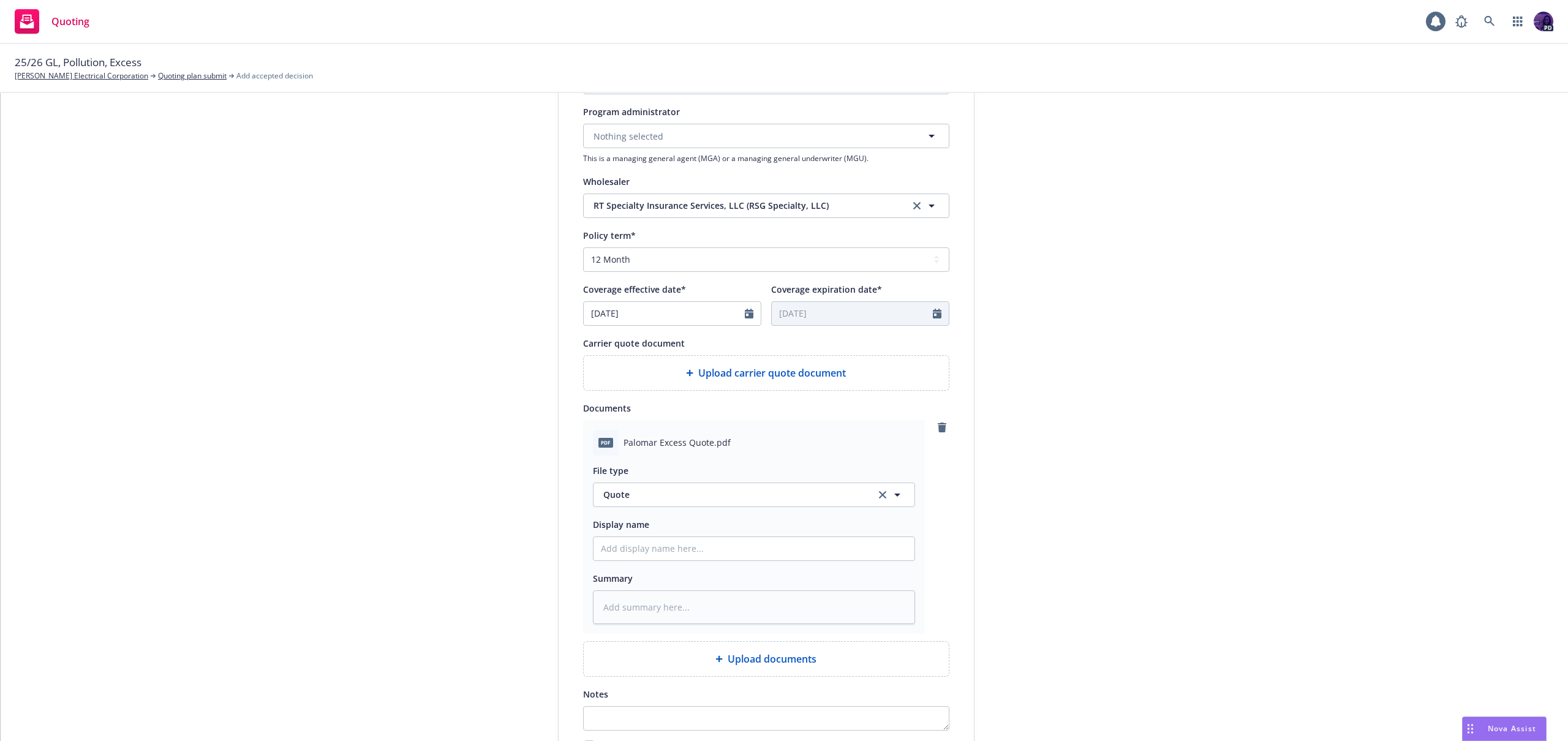
scroll to position [372, 0]
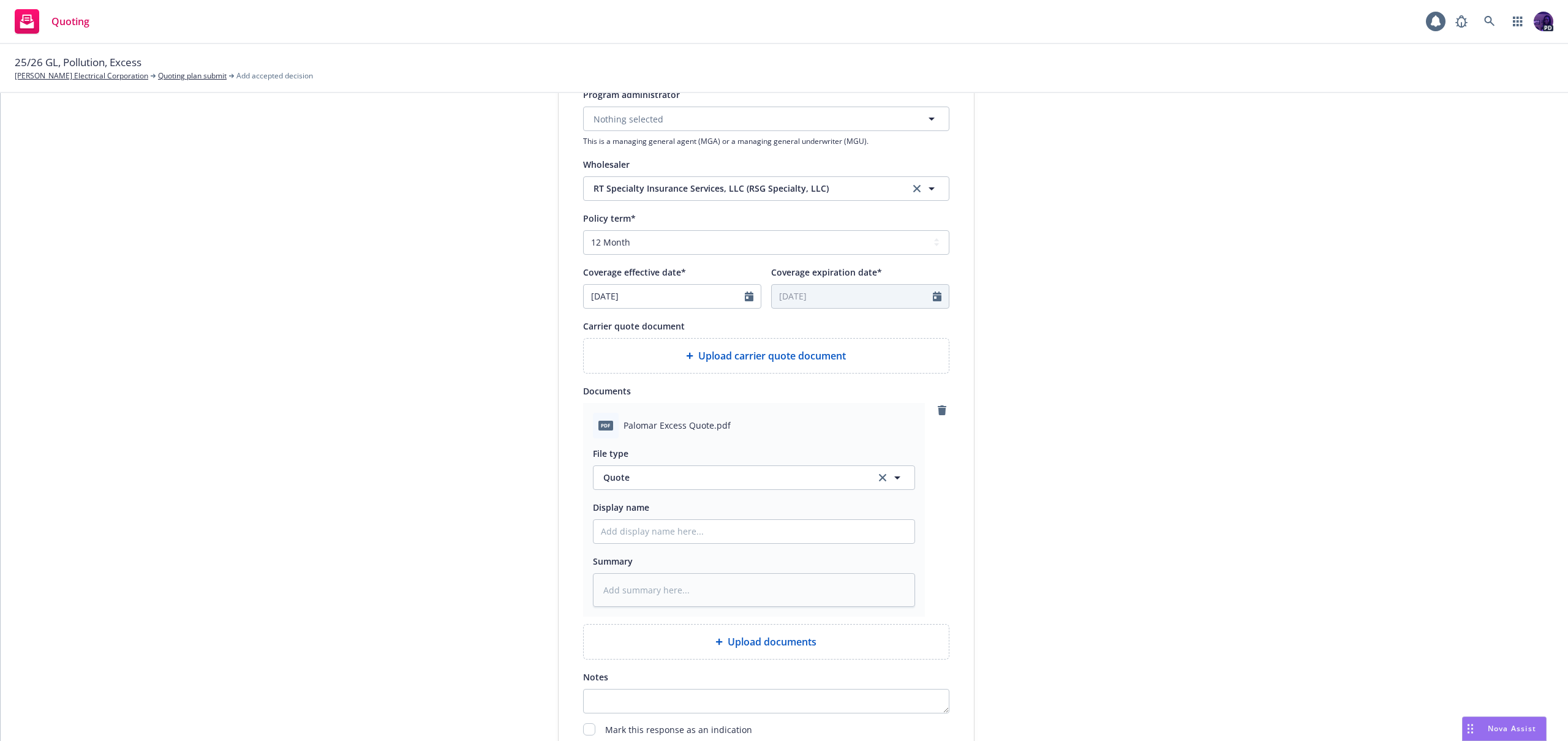
click at [640, 517] on div "Display name" at bounding box center [754, 521] width 322 height 44
click at [640, 524] on input "Display name" at bounding box center [753, 532] width 321 height 24
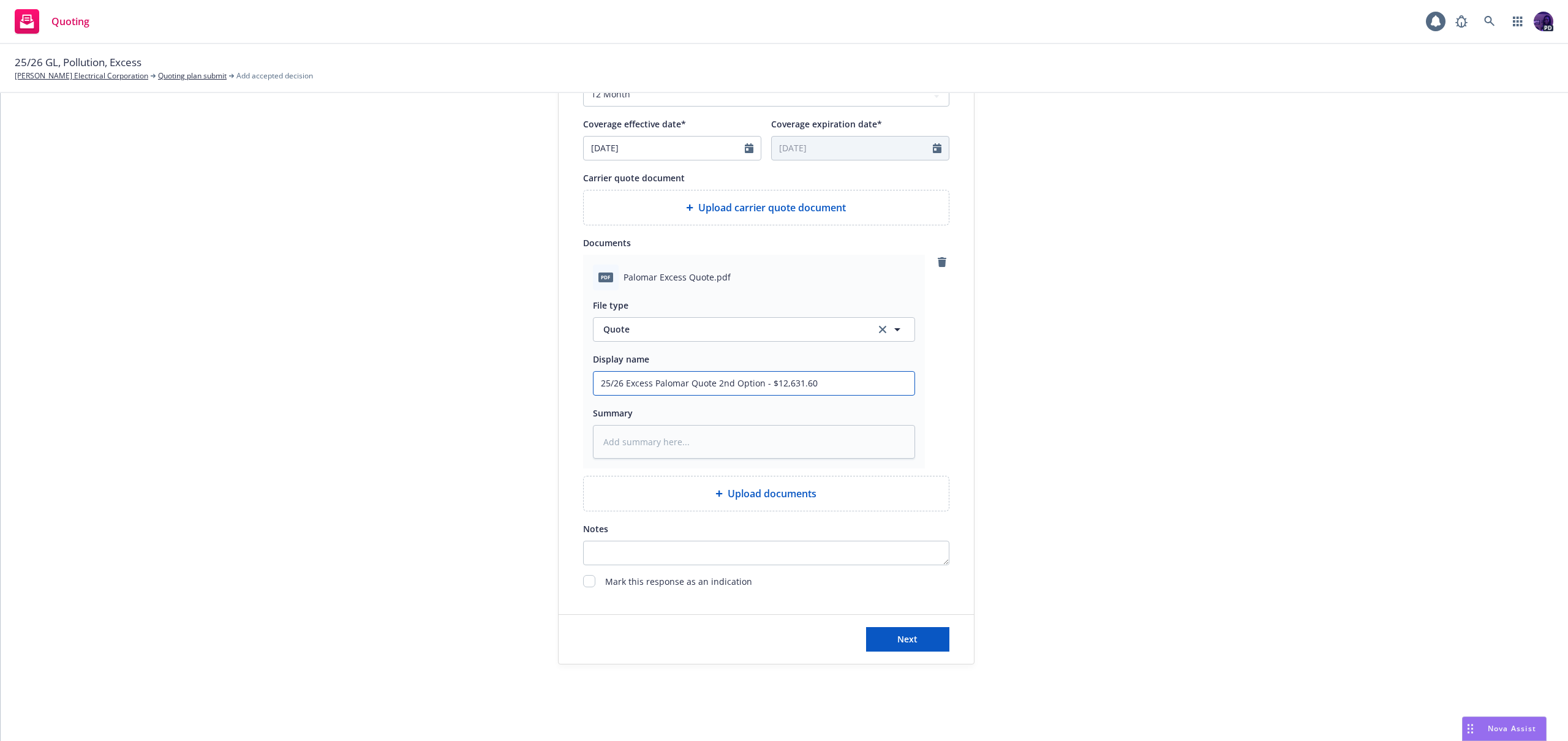
scroll to position [522, 0]
click at [897, 638] on span "Next" at bounding box center [907, 637] width 20 height 12
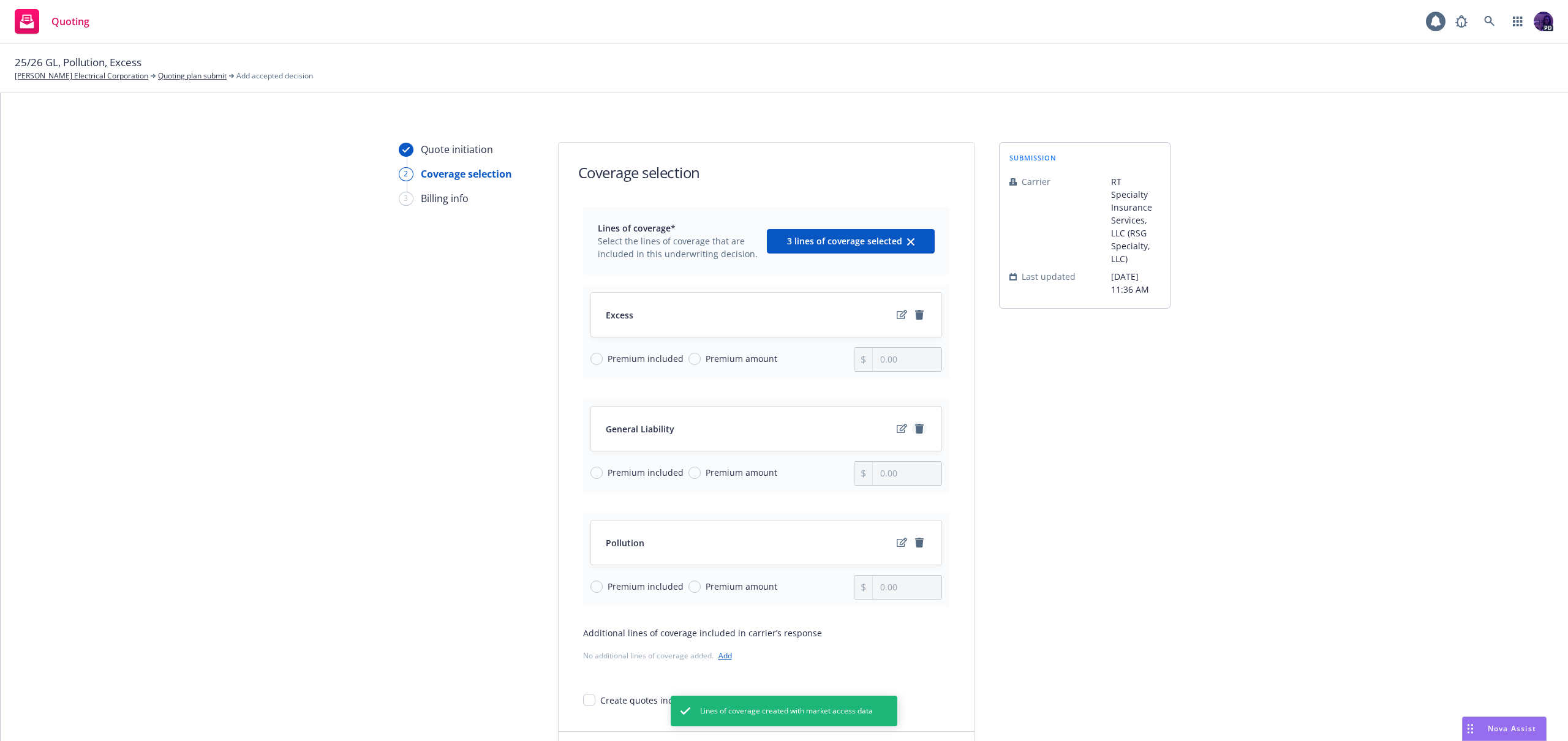
click at [915, 430] on icon "remove" at bounding box center [919, 428] width 9 height 10
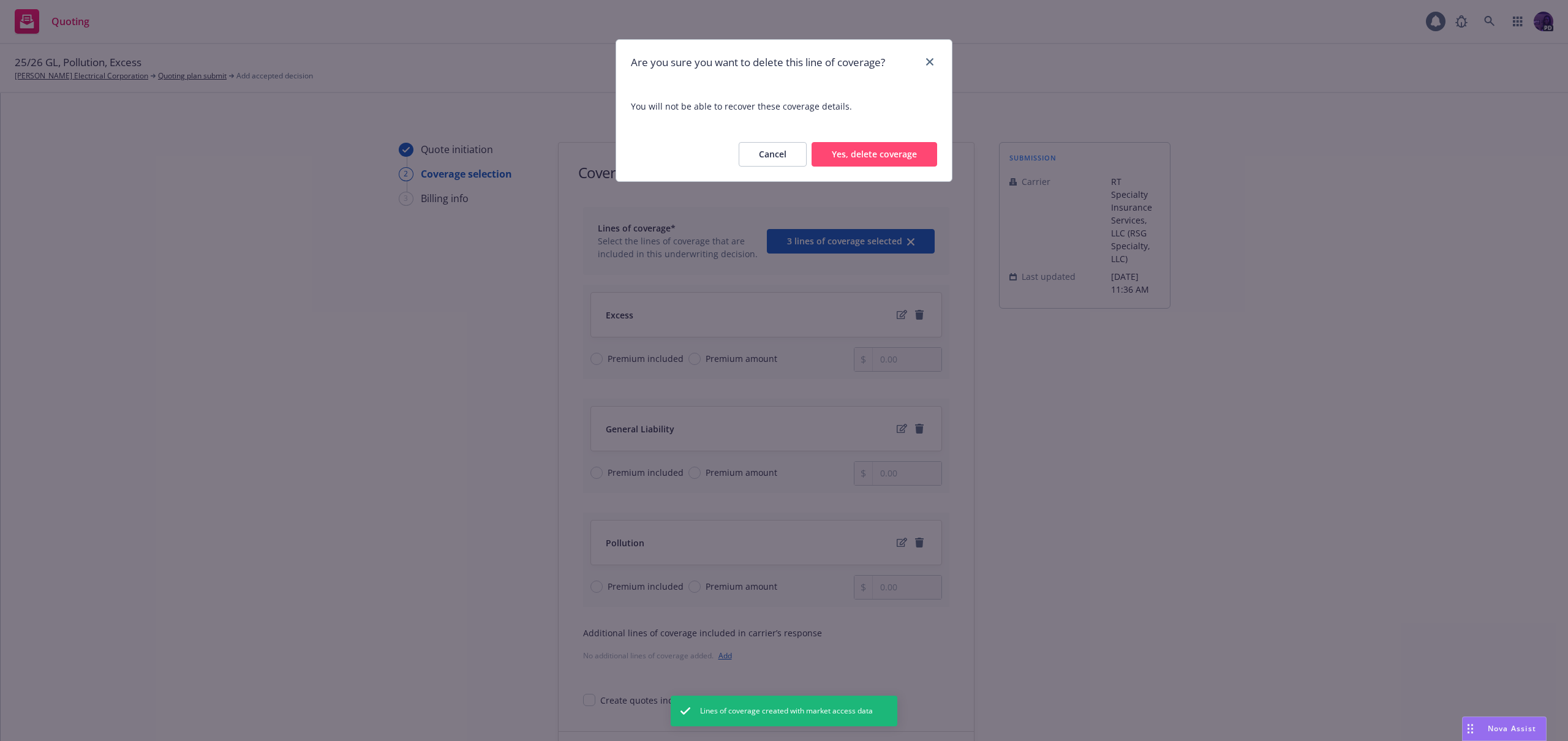
click at [902, 160] on button "Yes, delete coverage" at bounding box center [873, 154] width 125 height 25
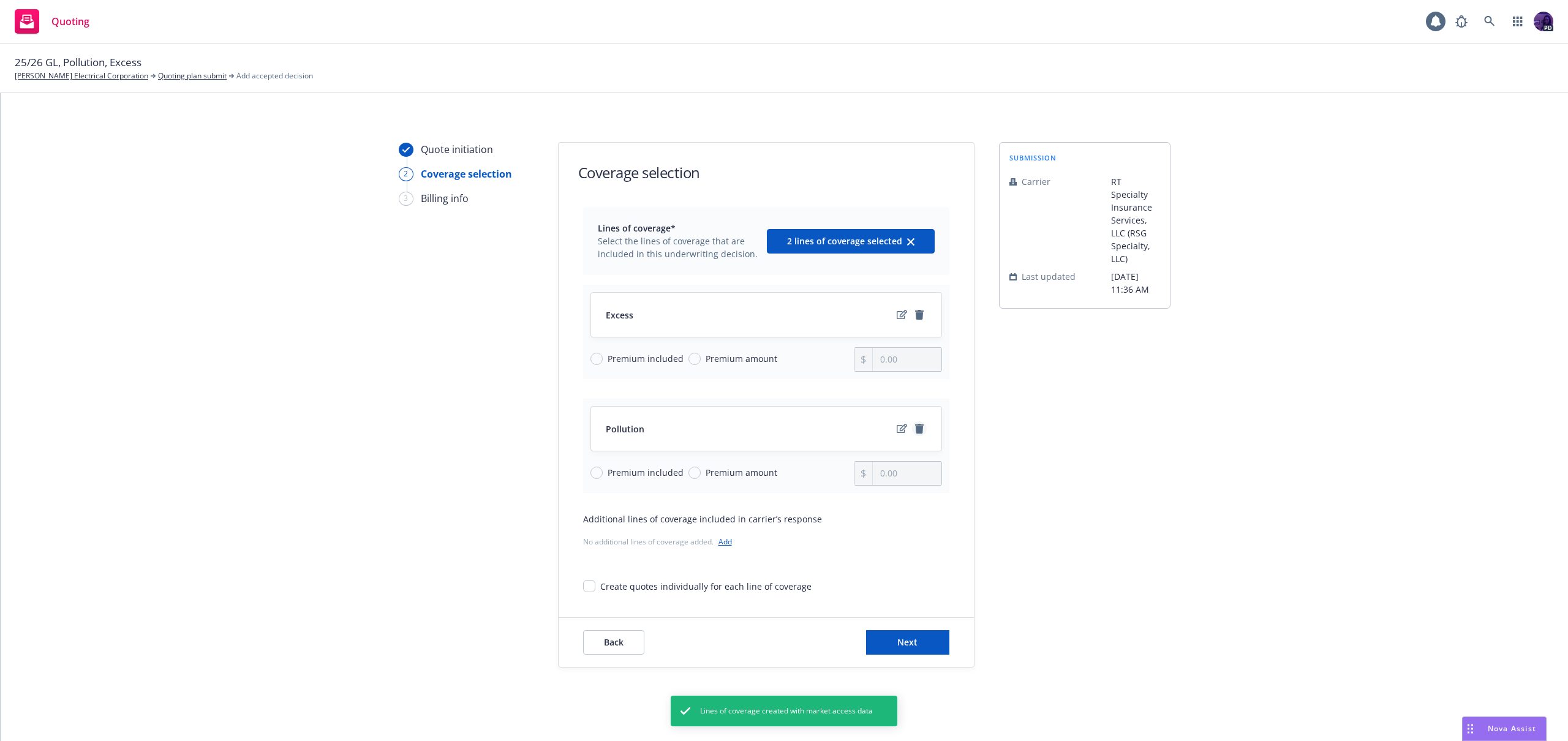
click at [918, 427] on icon "remove" at bounding box center [919, 428] width 9 height 10
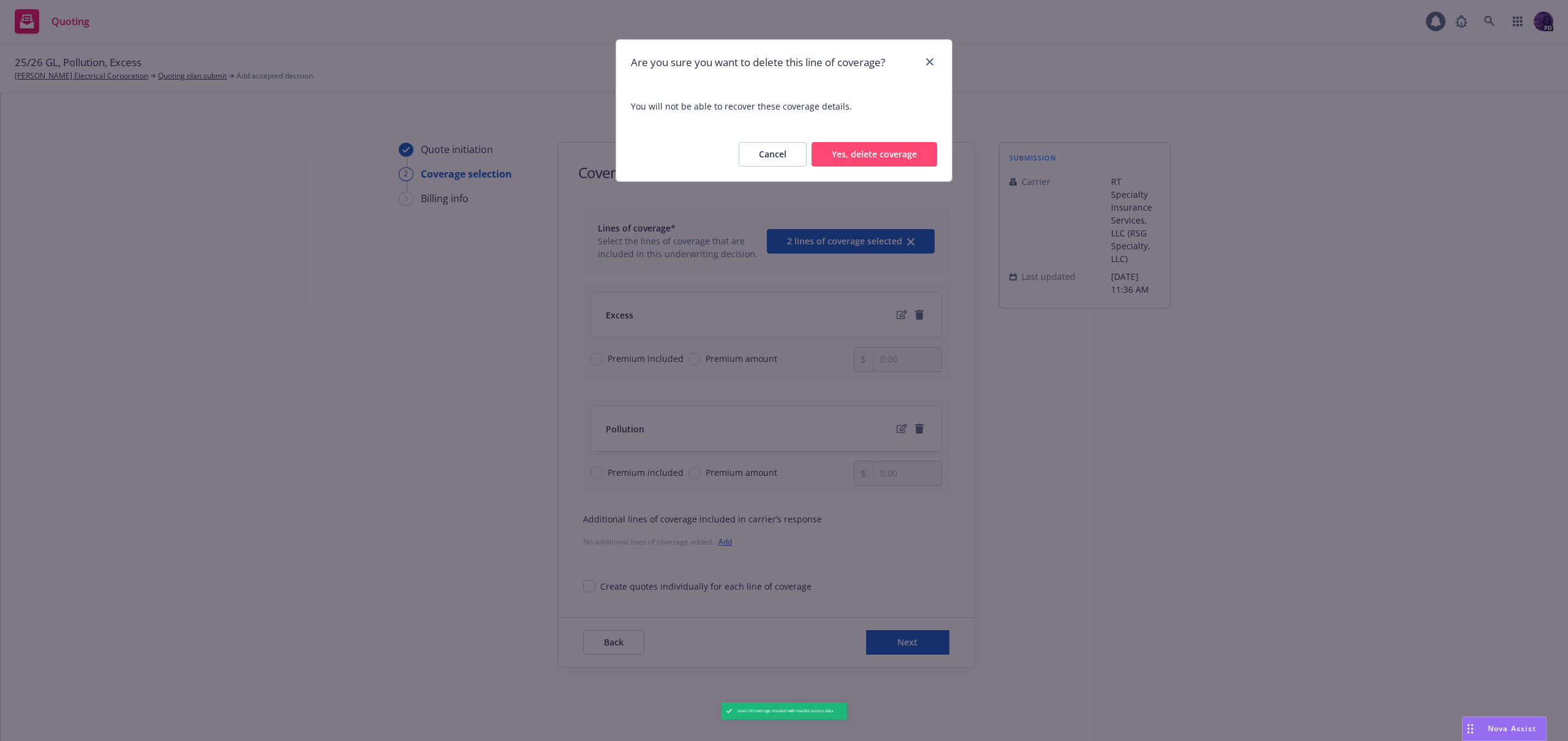
click at [861, 156] on button "Yes, delete coverage" at bounding box center [873, 154] width 125 height 25
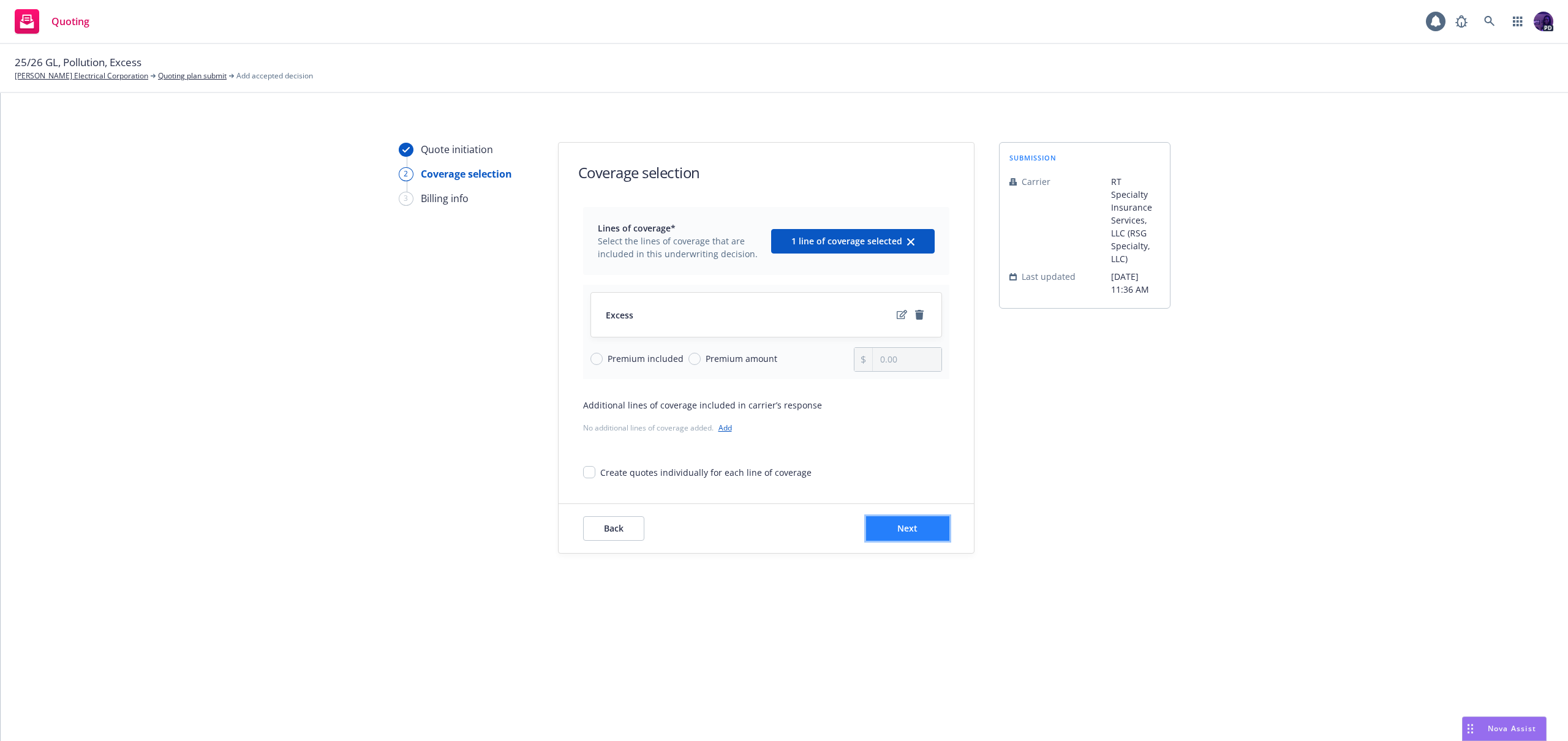
click at [887, 526] on button "Next" at bounding box center [908, 528] width 83 height 25
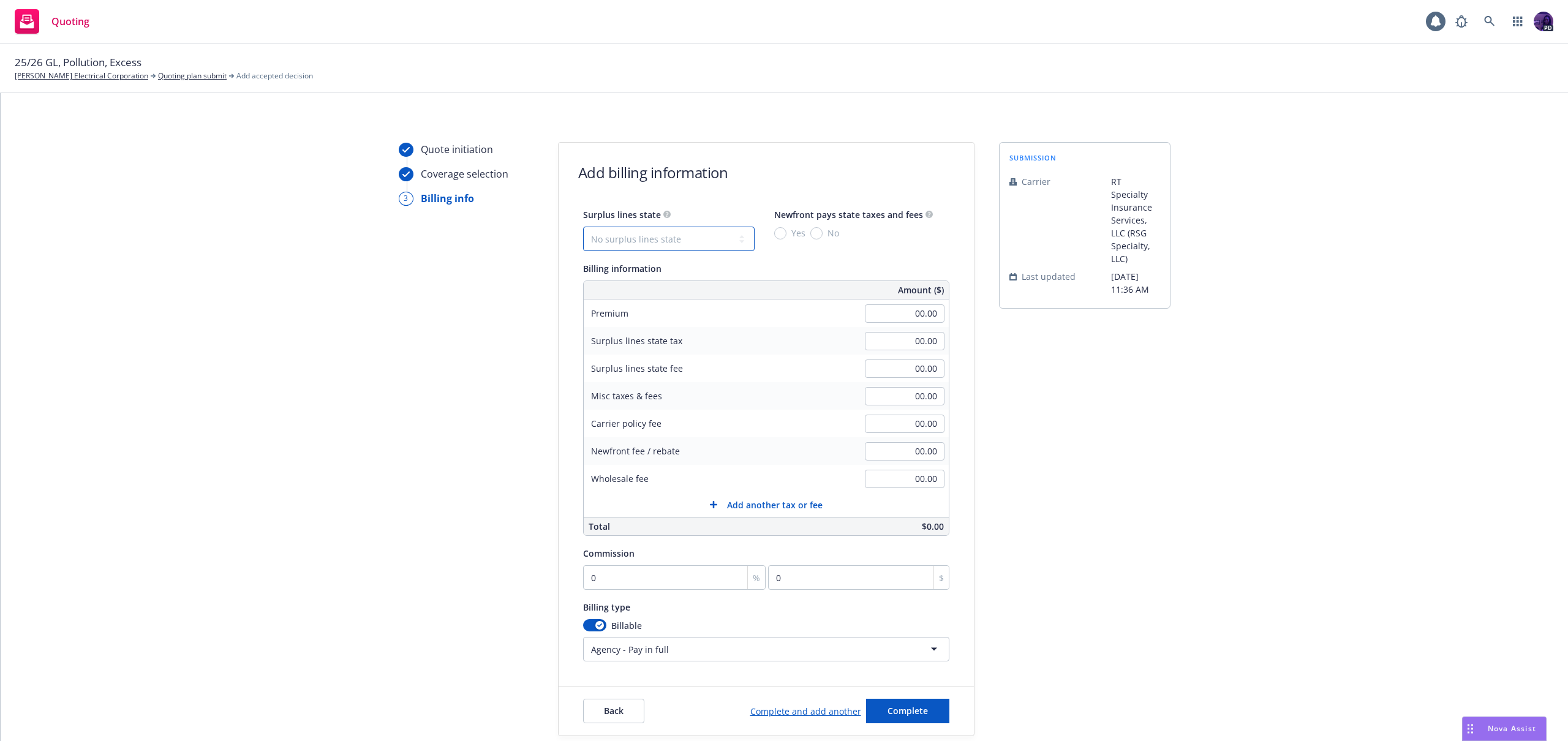
click at [677, 243] on select "No surplus lines state [US_STATE] [US_STATE] [US_STATE] [US_STATE] [US_STATE] […" at bounding box center [669, 239] width 172 height 25
click at [786, 233] on span "Yes" at bounding box center [795, 233] width 19 height 13
click at [784, 233] on input "Yes" at bounding box center [781, 233] width 12 height 12
click at [884, 314] on input "00.00" at bounding box center [904, 313] width 80 height 19
click at [665, 570] on input "0" at bounding box center [675, 577] width 184 height 25
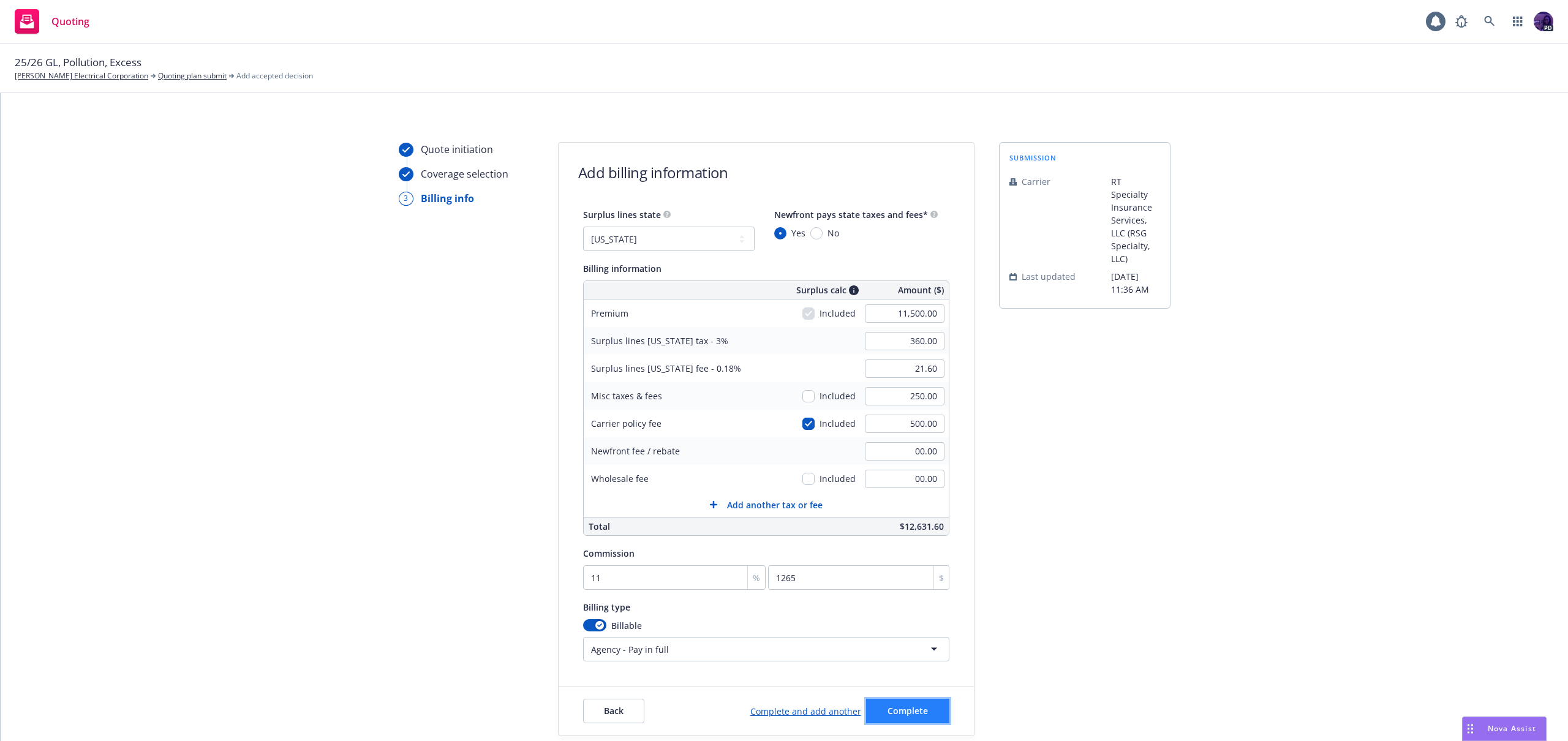
click at [929, 707] on button "Complete" at bounding box center [908, 710] width 83 height 25
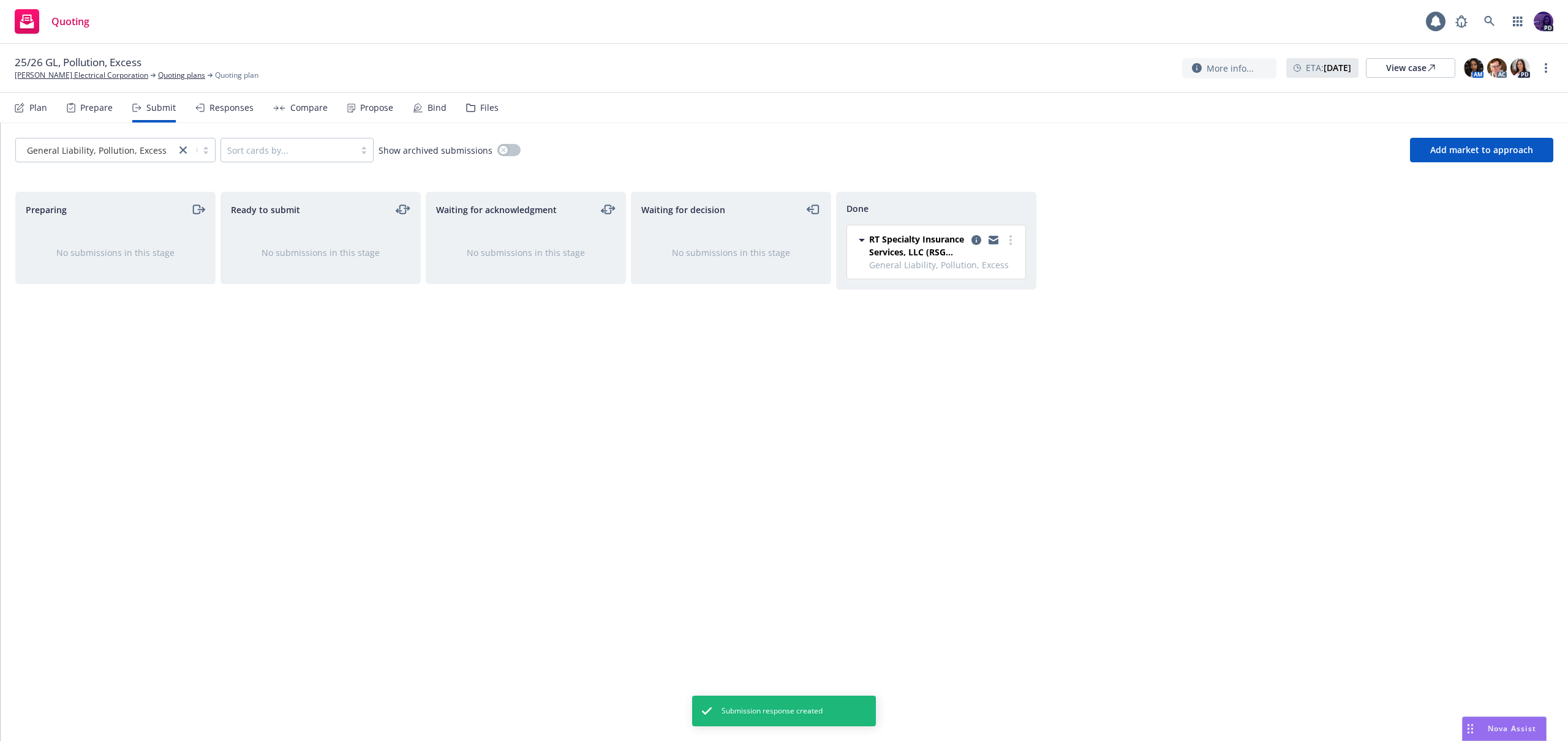
click at [237, 105] on div "Responses" at bounding box center [231, 108] width 44 height 10
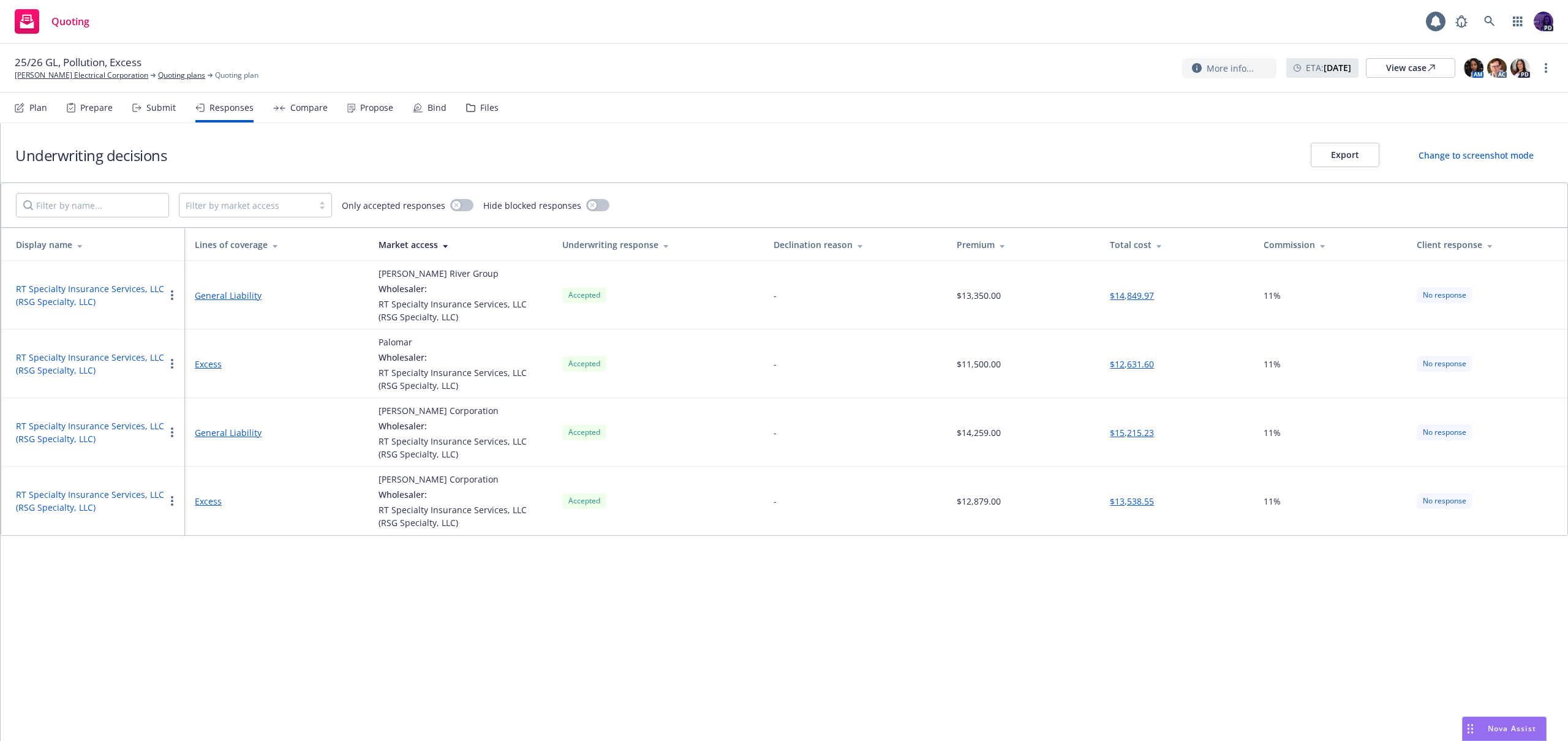
click at [1554, 70] on div "25/26 GL, Pollution, Excess [PERSON_NAME] Electrical Corporation Quoting plans …" at bounding box center [784, 69] width 1568 height 49
click at [1549, 69] on link "more" at bounding box center [1545, 67] width 15 height 15
click at [1494, 98] on link "Copy logging email" at bounding box center [1484, 93] width 136 height 25
click at [158, 77] on link "Quoting plans" at bounding box center [182, 75] width 47 height 11
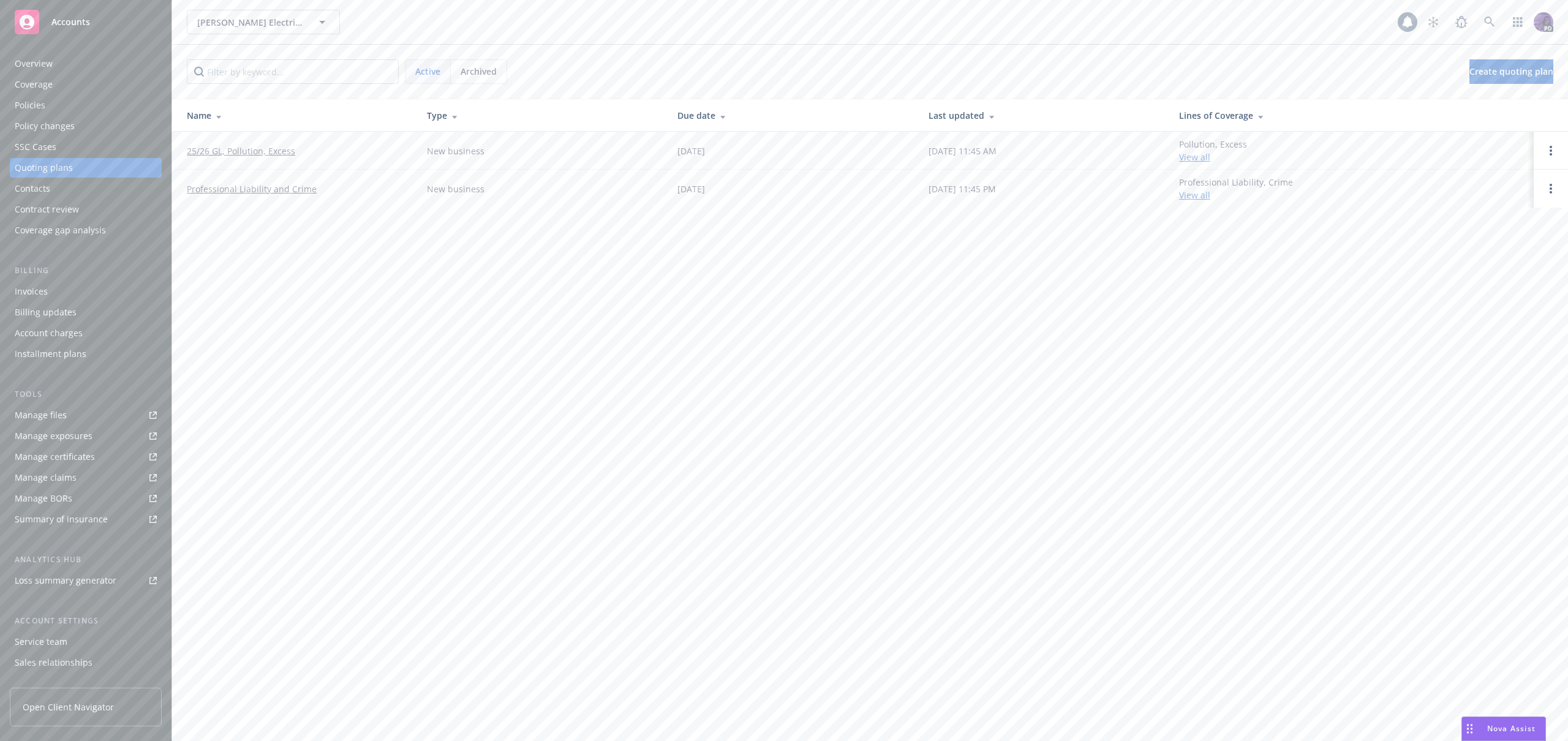
click at [112, 106] on div "Policies" at bounding box center [86, 106] width 142 height 20
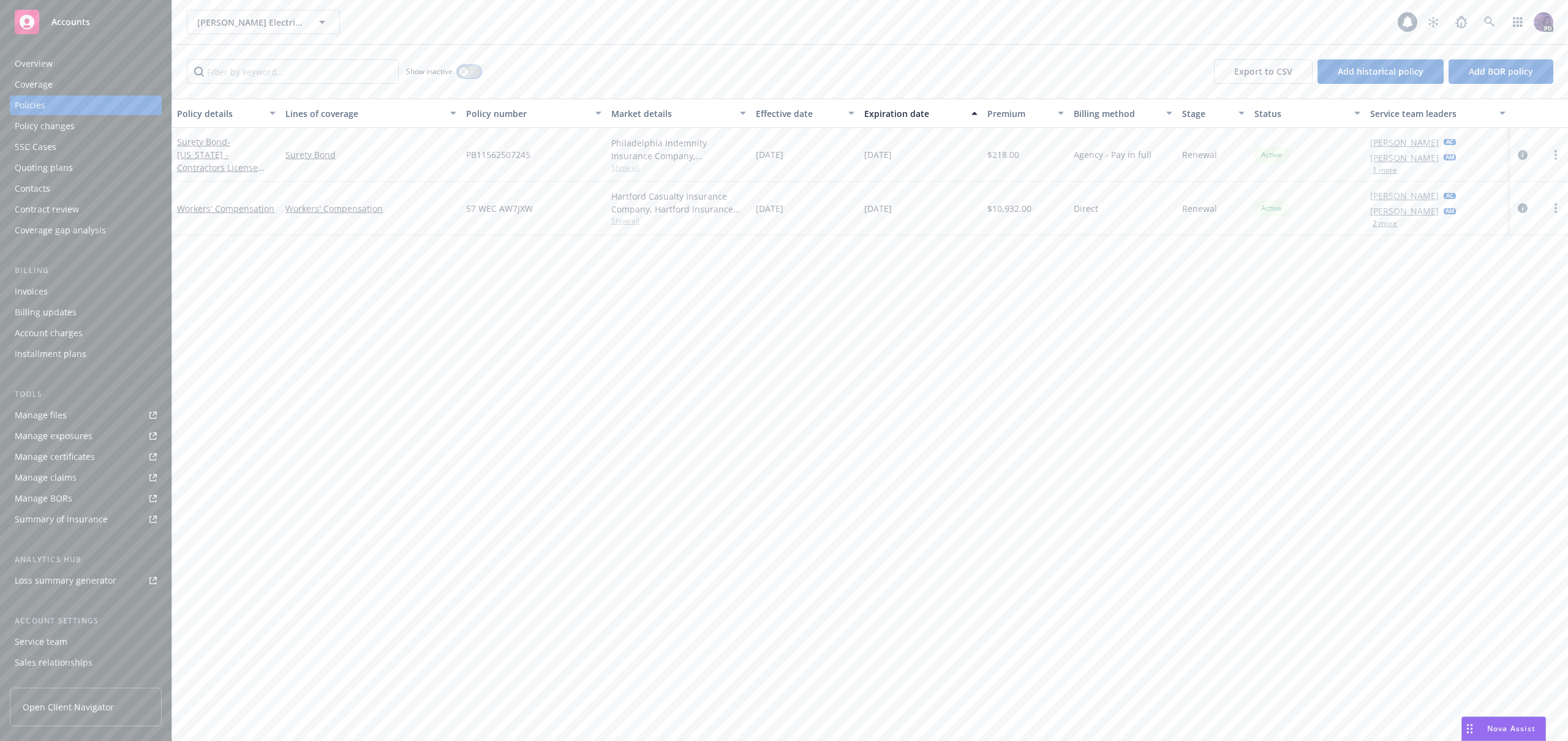
click at [469, 73] on button "button" at bounding box center [470, 71] width 24 height 12
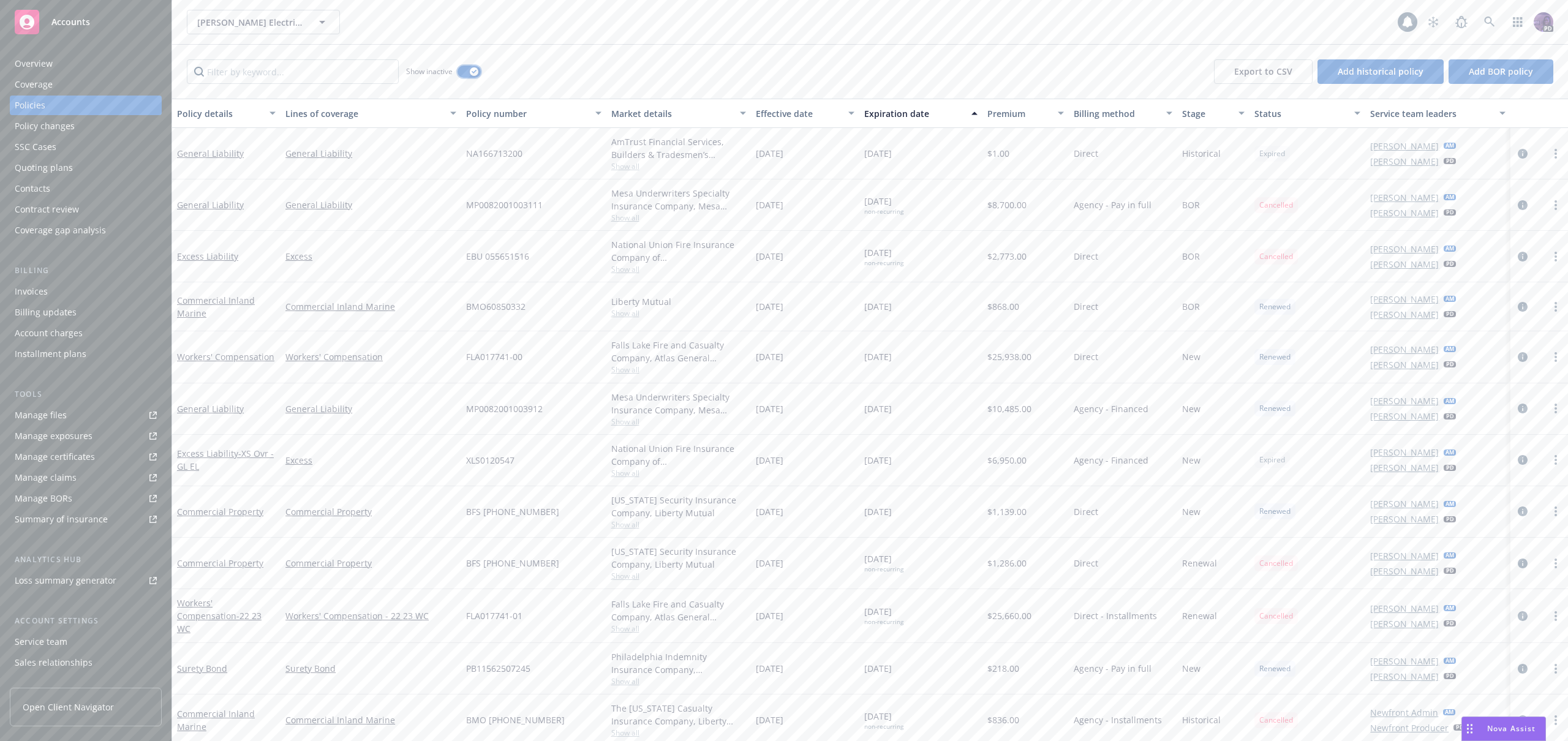
click at [469, 73] on button "button" at bounding box center [470, 71] width 24 height 12
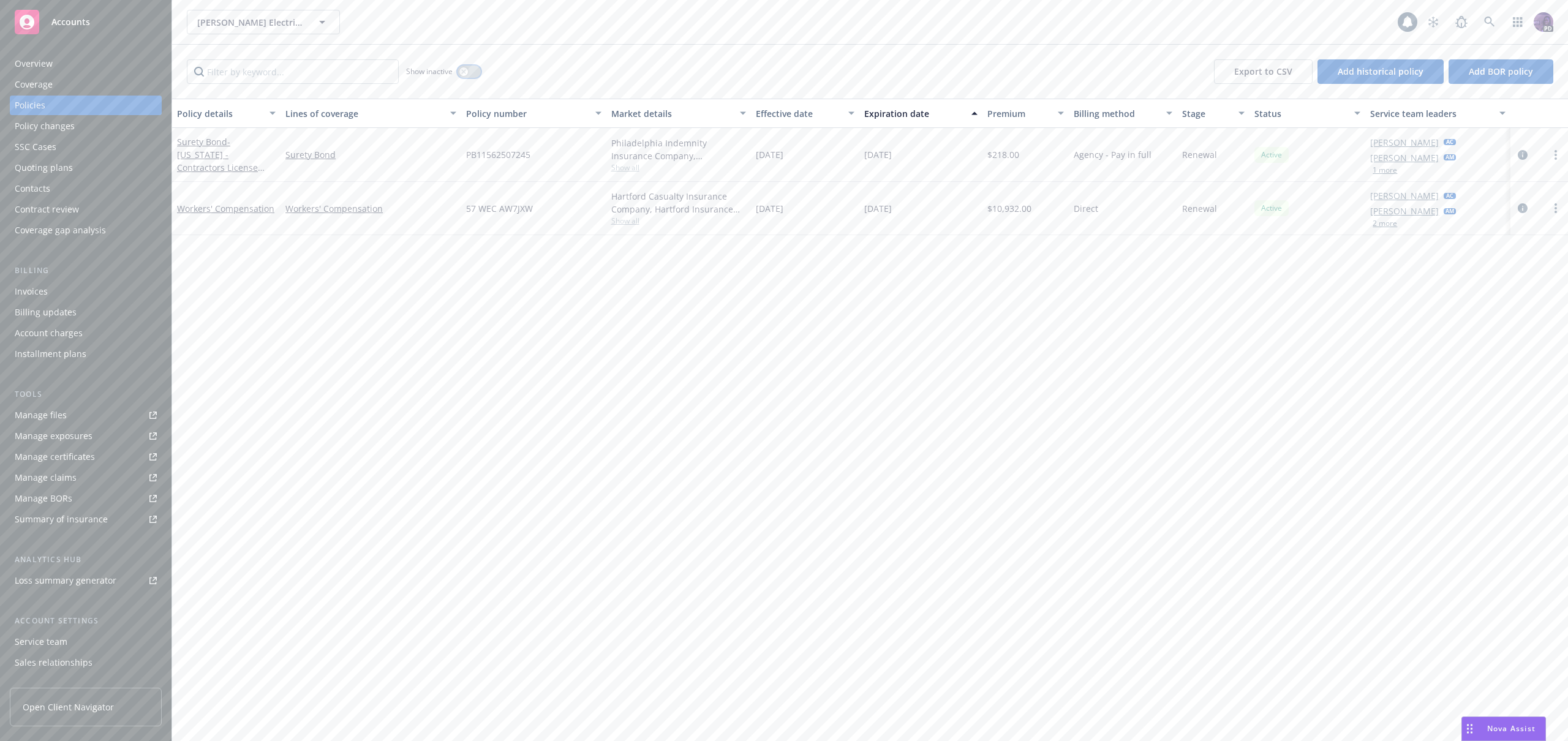
click at [469, 73] on button "button" at bounding box center [470, 71] width 24 height 12
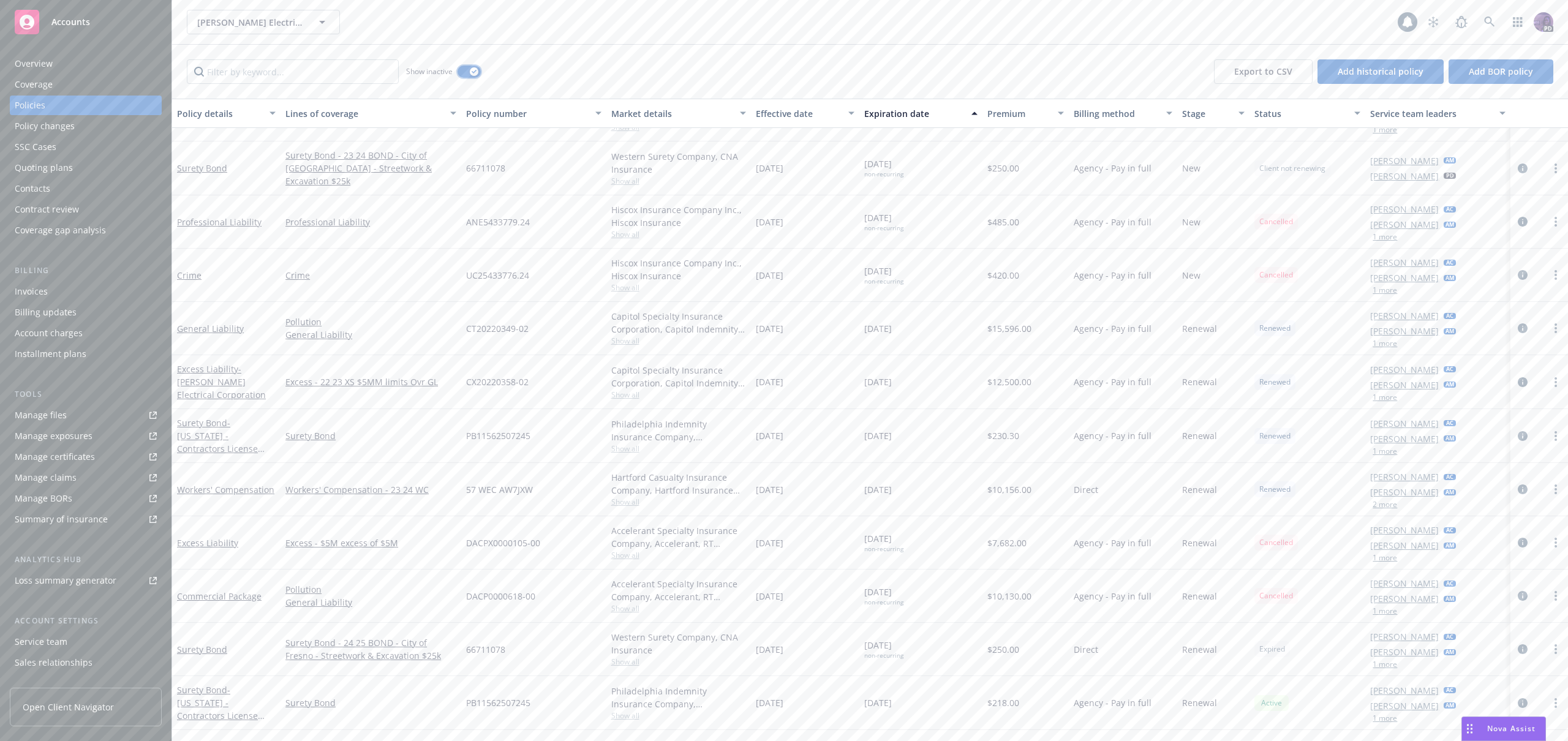
scroll to position [912, 0]
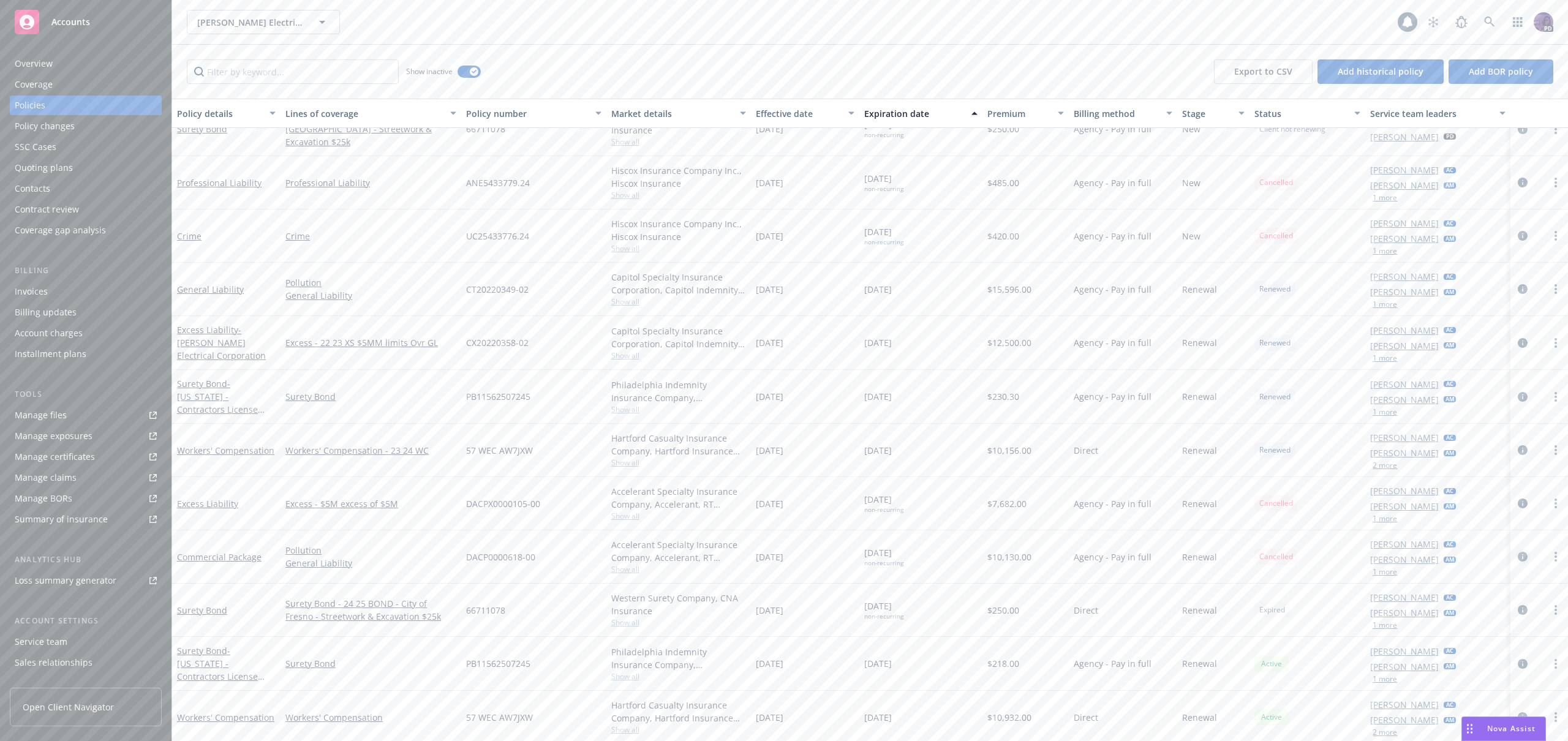
click at [1518, 553] on icon "circleInformation" at bounding box center [1523, 556] width 10 height 10
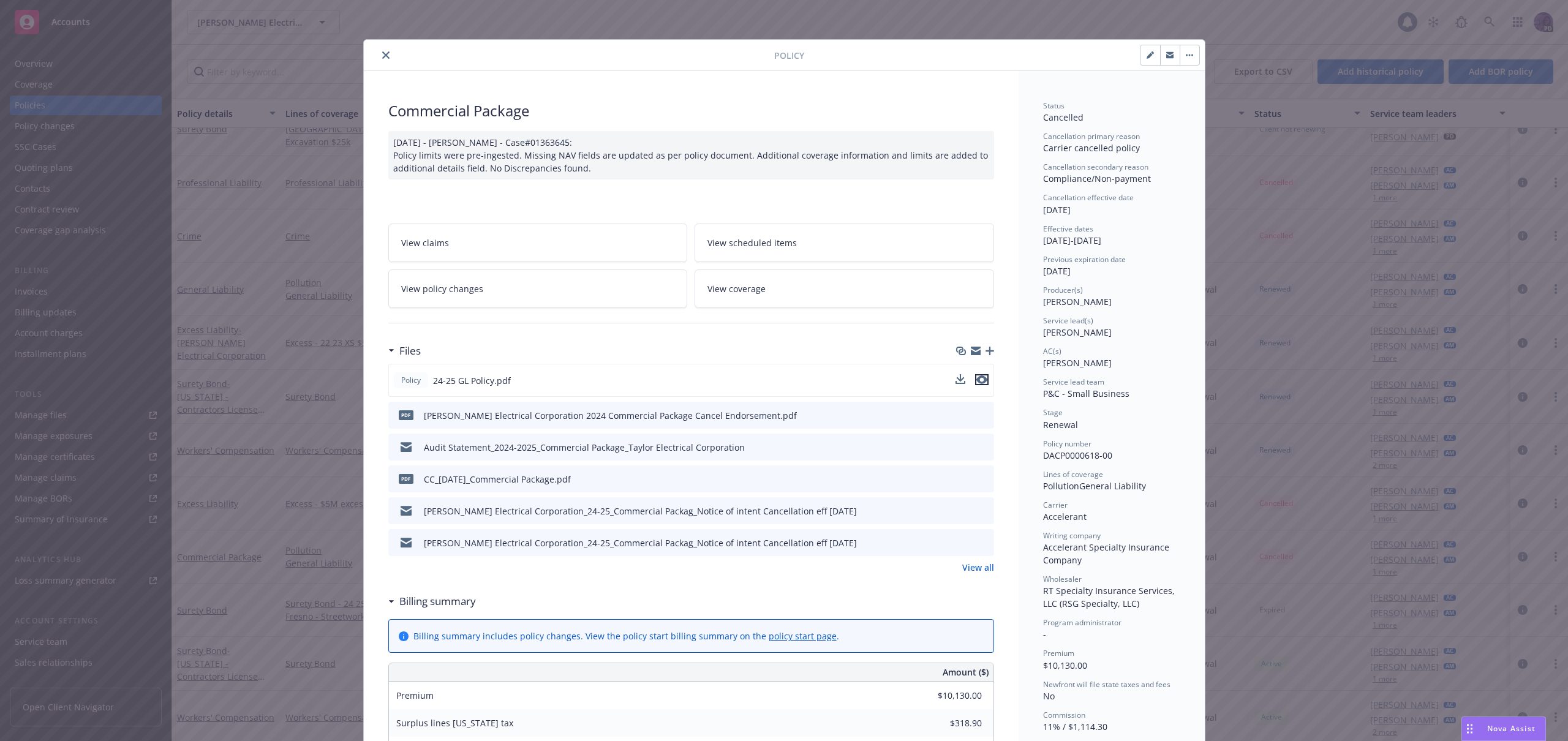
click at [978, 379] on icon "preview file" at bounding box center [981, 379] width 11 height 9
click at [382, 54] on icon "close" at bounding box center [385, 54] width 7 height 7
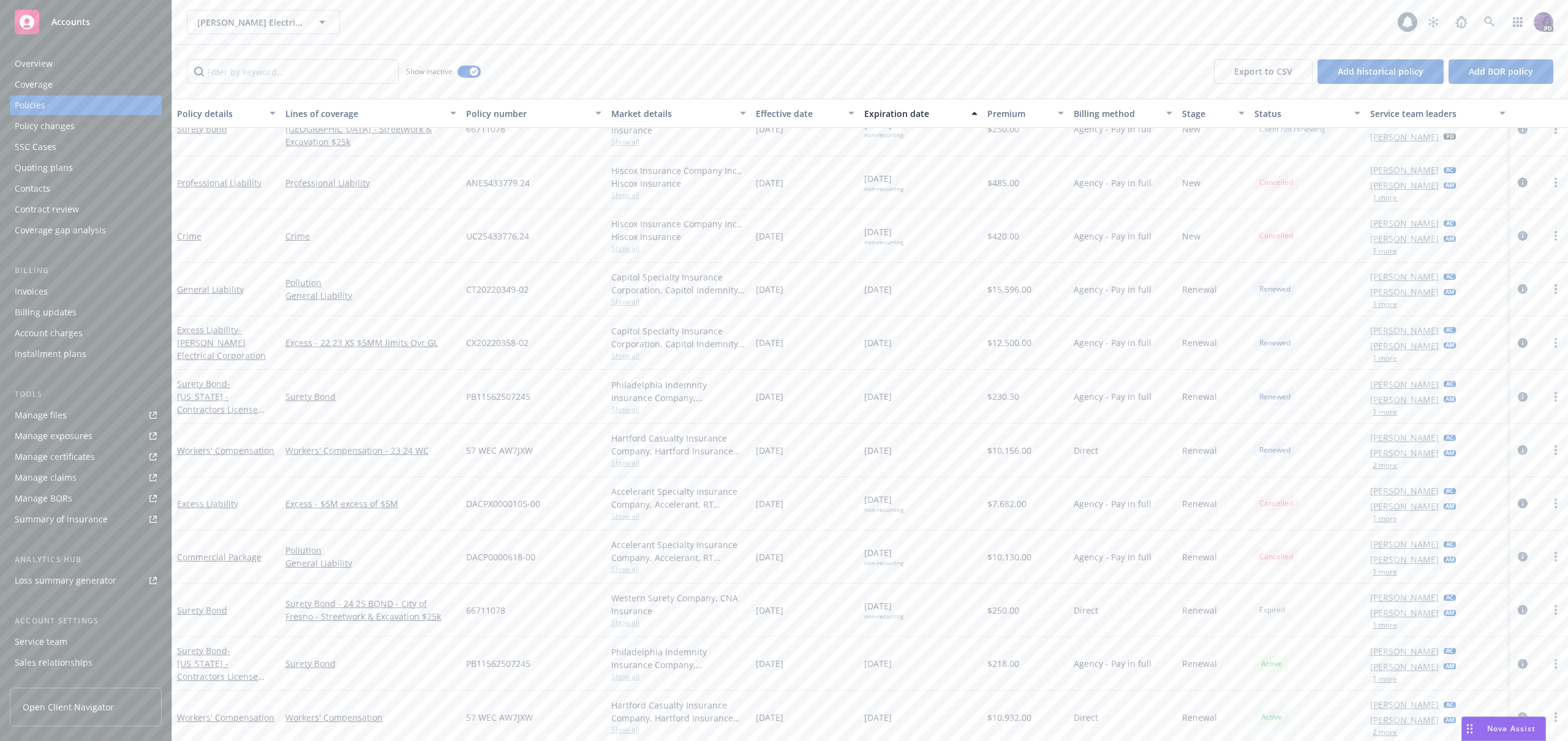
click at [96, 453] on link "Manage certificates" at bounding box center [86, 457] width 152 height 20
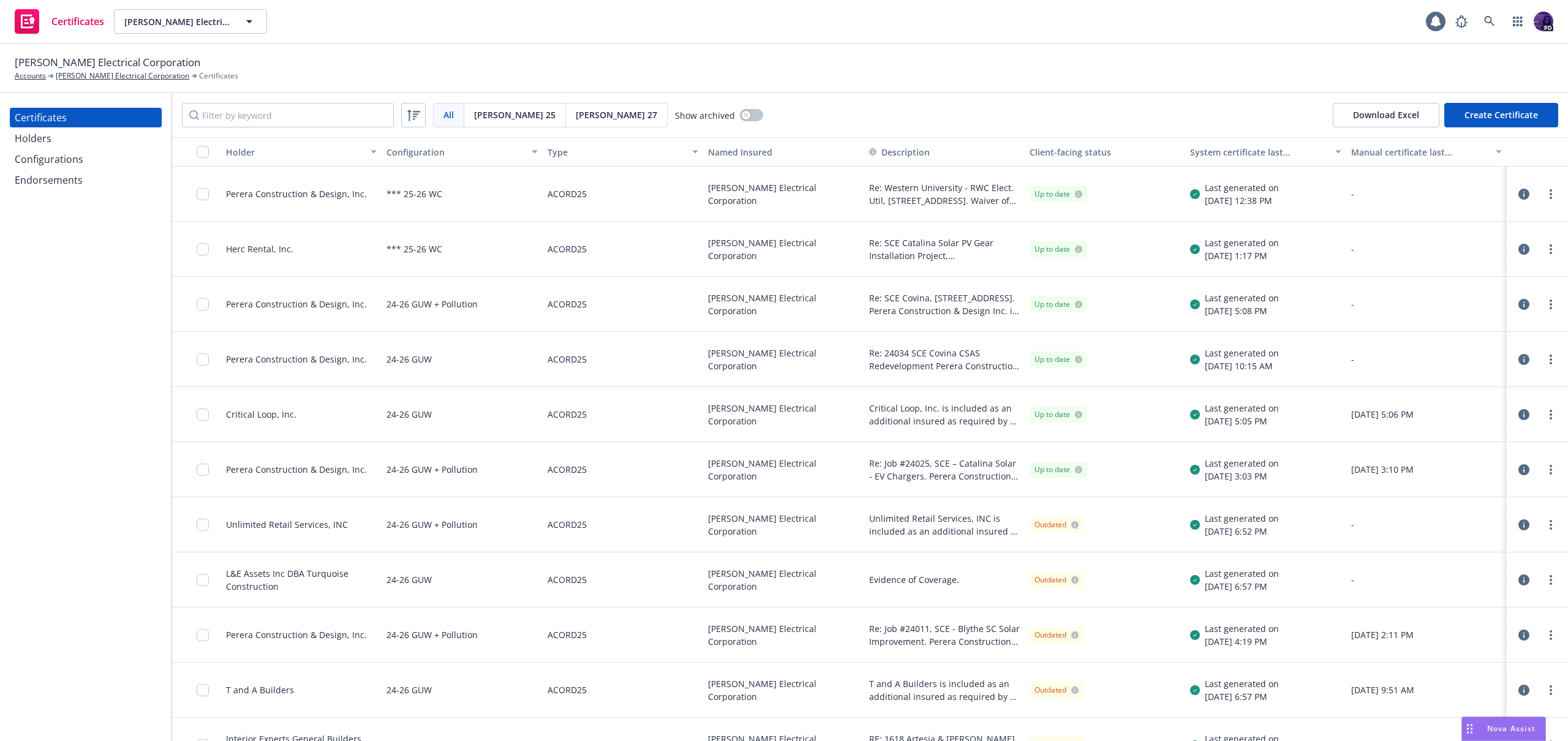
click at [456, 30] on div "Certificates Taylor Electrical Corporation Taylor Electrical Corporation 1 PD" at bounding box center [784, 22] width 1568 height 44
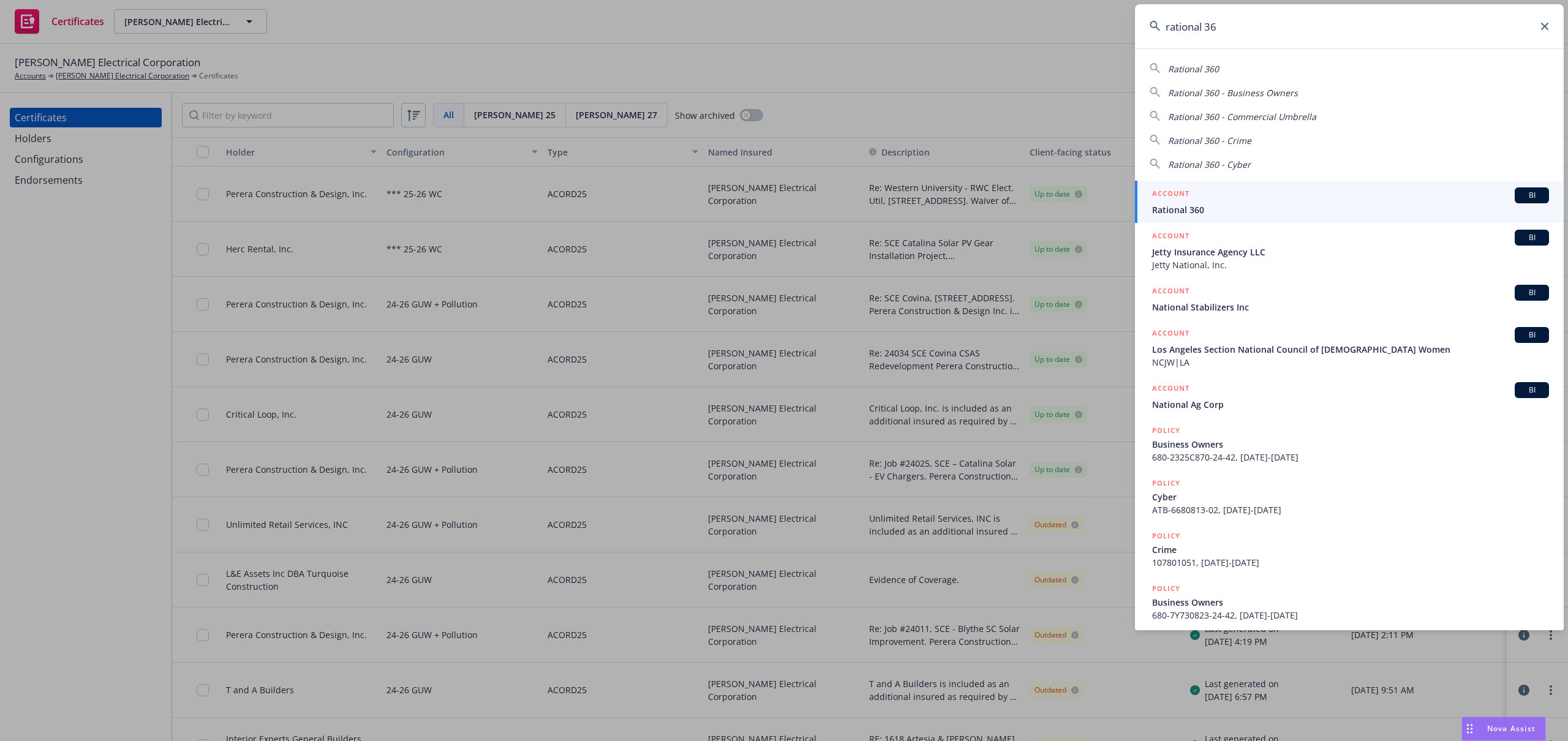
type input "rational 360"
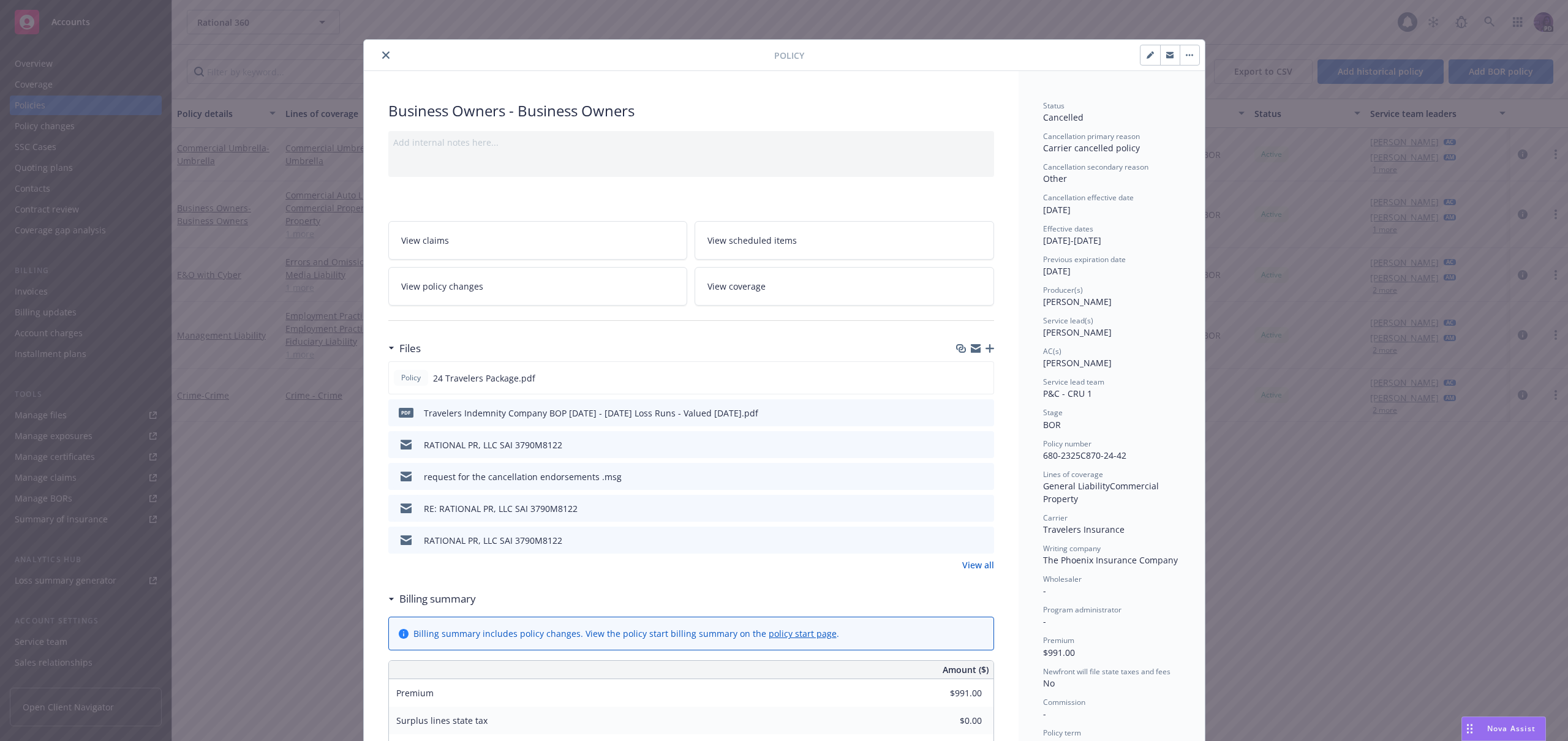
click at [382, 51] on icon "close" at bounding box center [385, 54] width 7 height 7
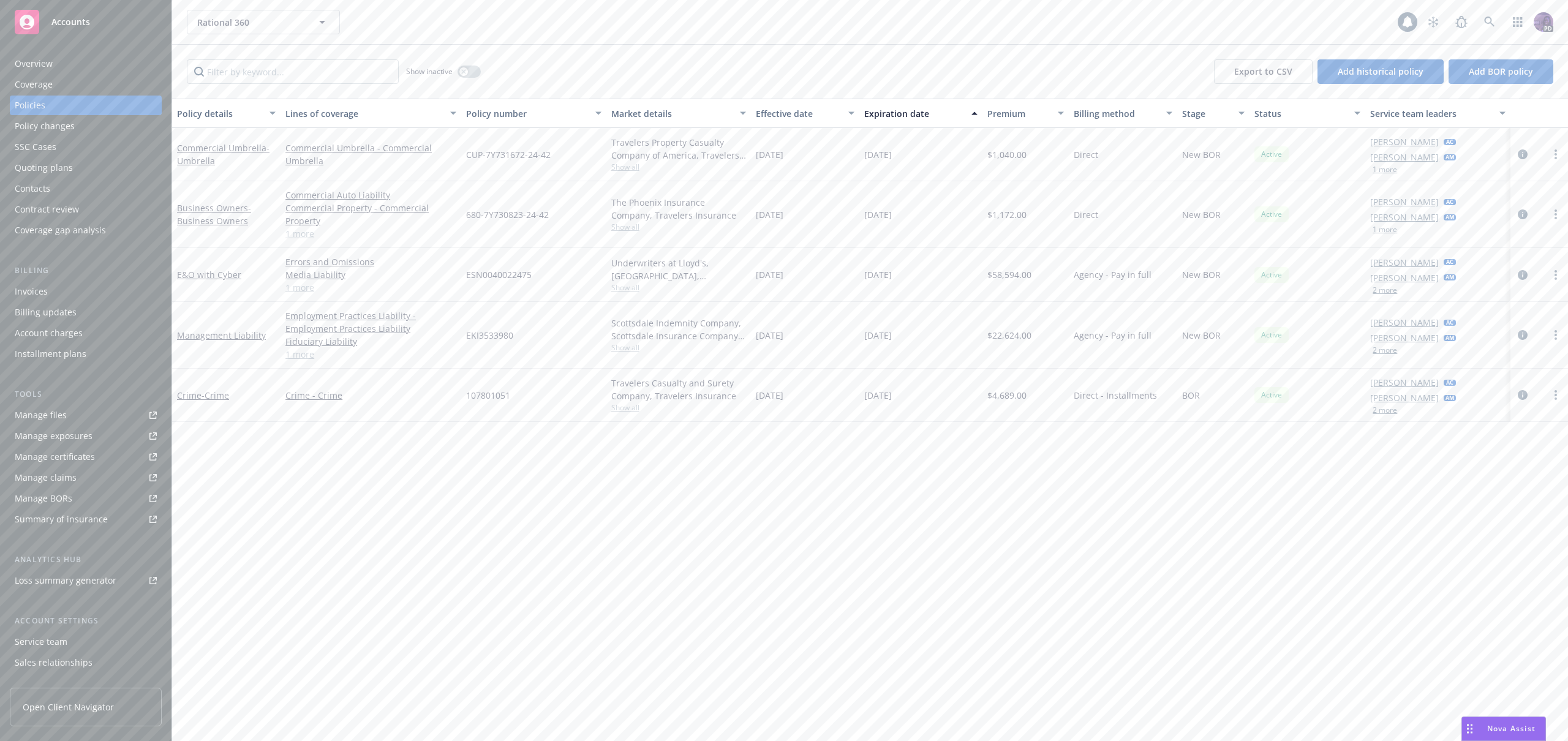
click at [635, 223] on span "Show all" at bounding box center [678, 227] width 135 height 11
click at [679, 217] on div "The Phoenix Insurance Company, Travelers Insurance" at bounding box center [678, 209] width 135 height 26
click at [624, 284] on span "Show all" at bounding box center [678, 287] width 135 height 11
click at [674, 259] on div "Underwriters at Lloyd's, London, Lloyd's of London, CFC Underwriting, RT Specia…" at bounding box center [678, 269] width 135 height 26
click at [631, 406] on span "Show all" at bounding box center [678, 408] width 135 height 11
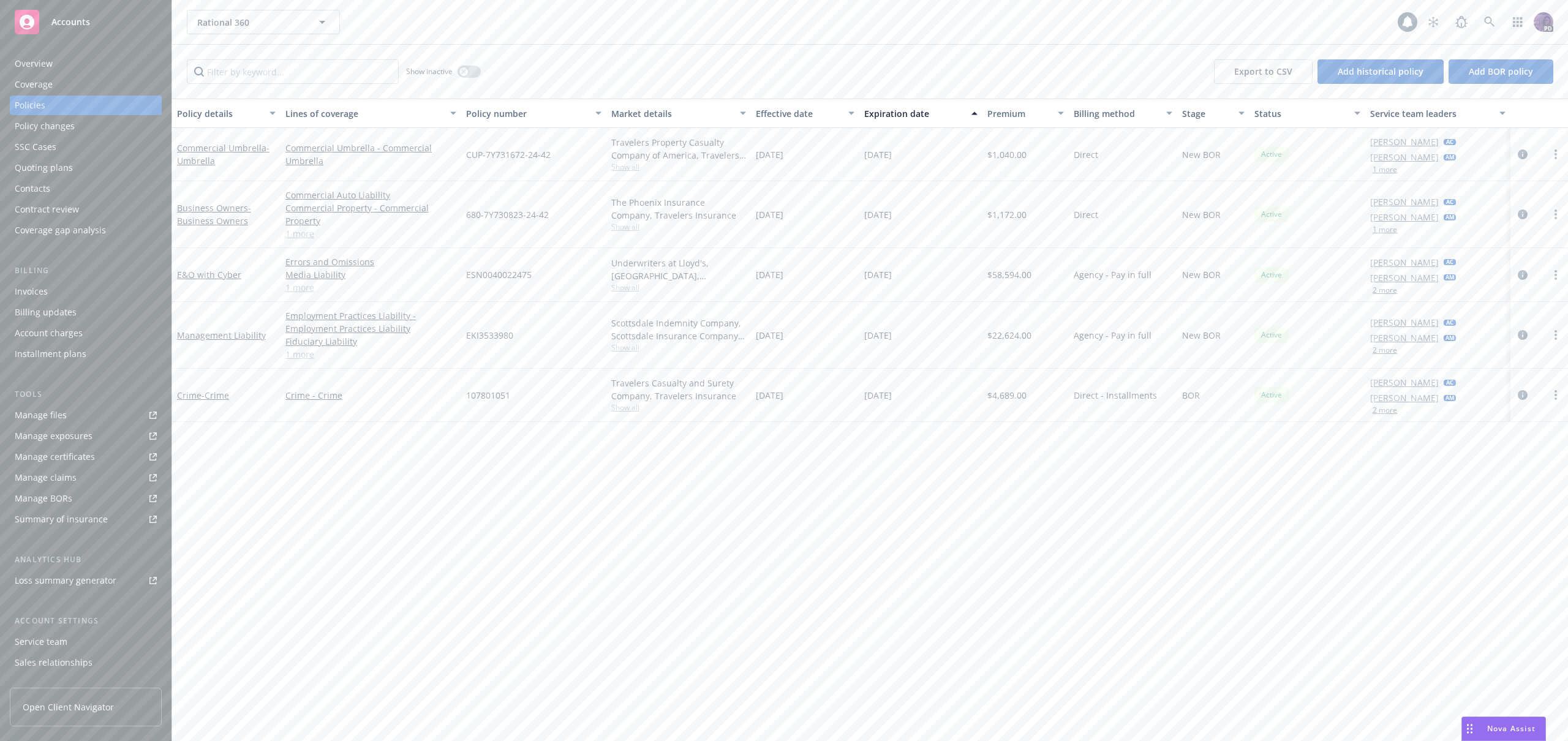
click at [675, 357] on div "Scottsdale Indemnity Company, Scottsdale Insurance Company (Nationwide), RT Spe…" at bounding box center [678, 335] width 144 height 67
click at [624, 346] on span "Show all" at bounding box center [678, 347] width 135 height 11
click at [692, 327] on div "Scottsdale Indemnity Company, Scottsdale Insurance Company (Nationwide), RT Spe…" at bounding box center [678, 330] width 135 height 26
click at [308, 356] on link "1 more" at bounding box center [370, 354] width 171 height 13
click at [37, 65] on div "Overview" at bounding box center [34, 64] width 37 height 20
